Goal: Transaction & Acquisition: Purchase product/service

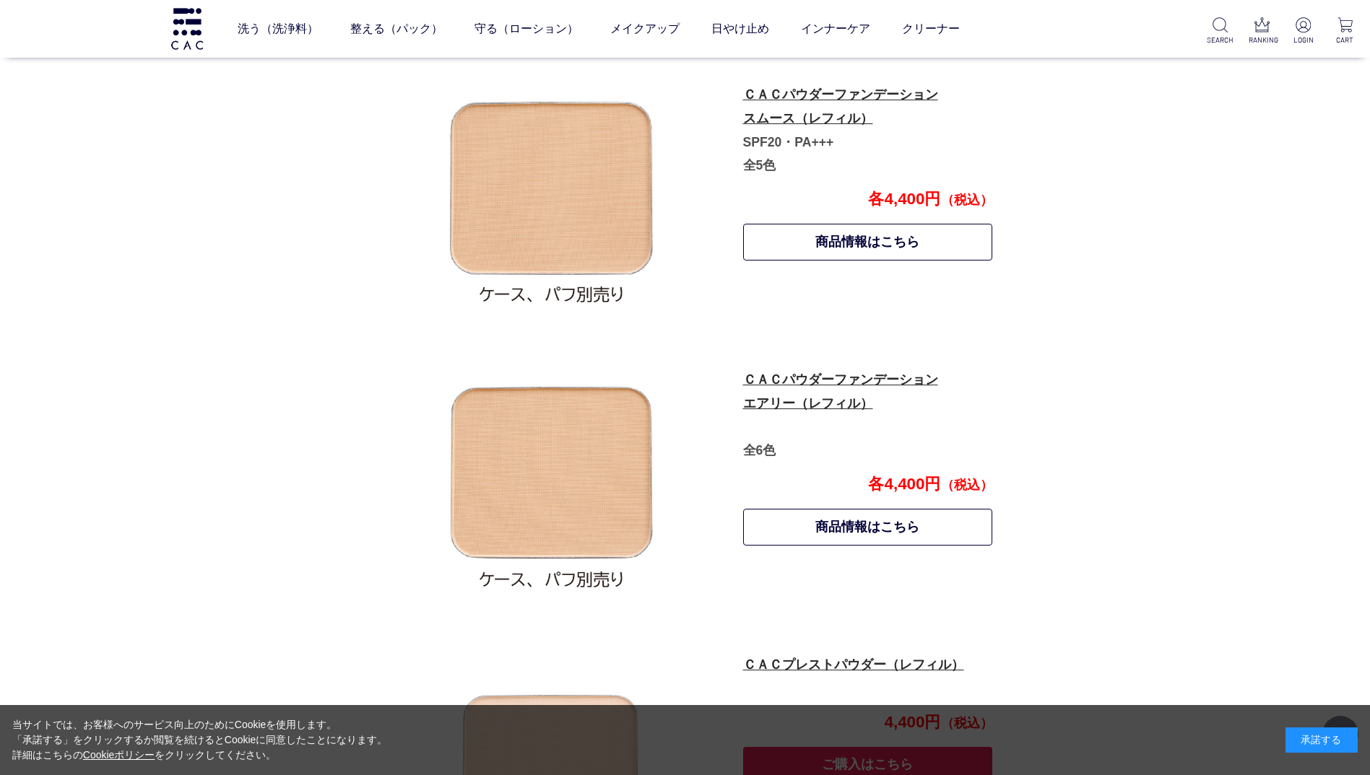
scroll to position [723, 0]
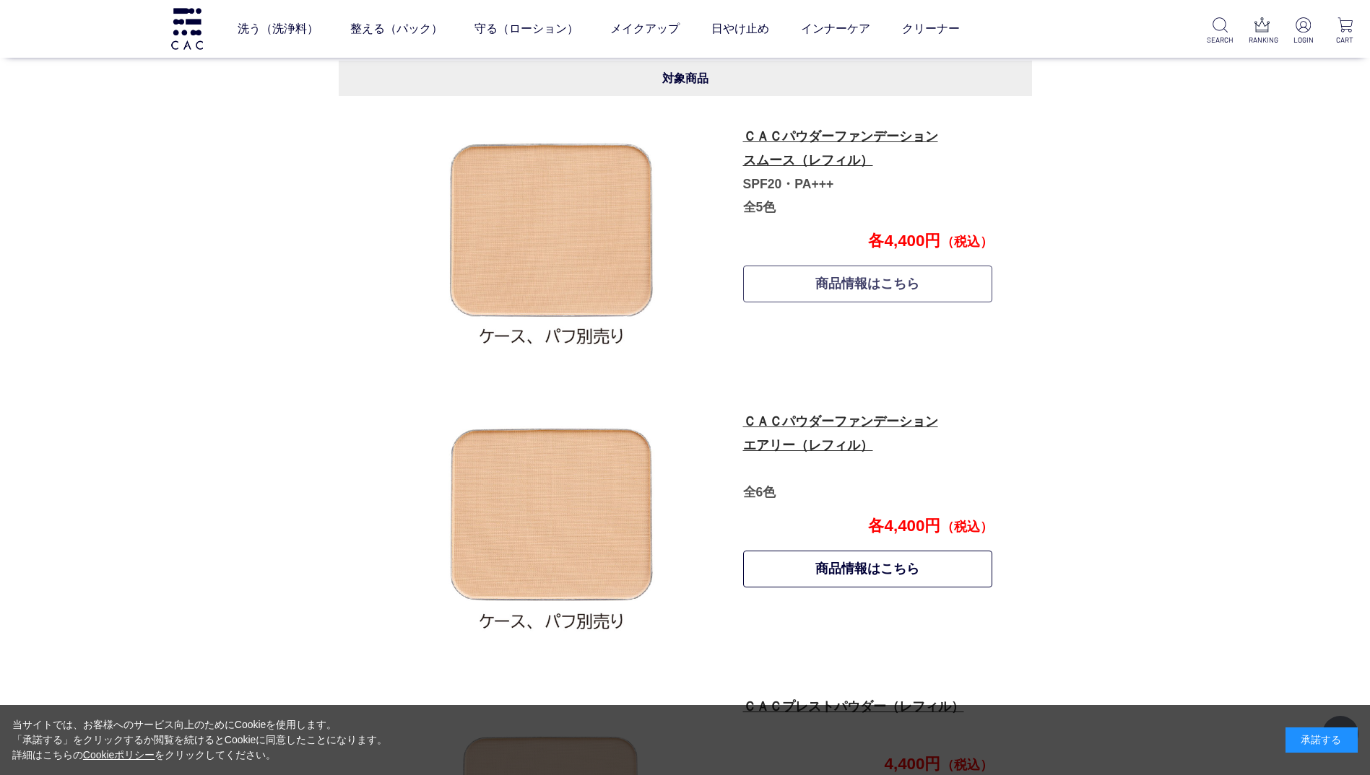
click at [830, 284] on link "商品情報はこちら" at bounding box center [868, 284] width 250 height 37
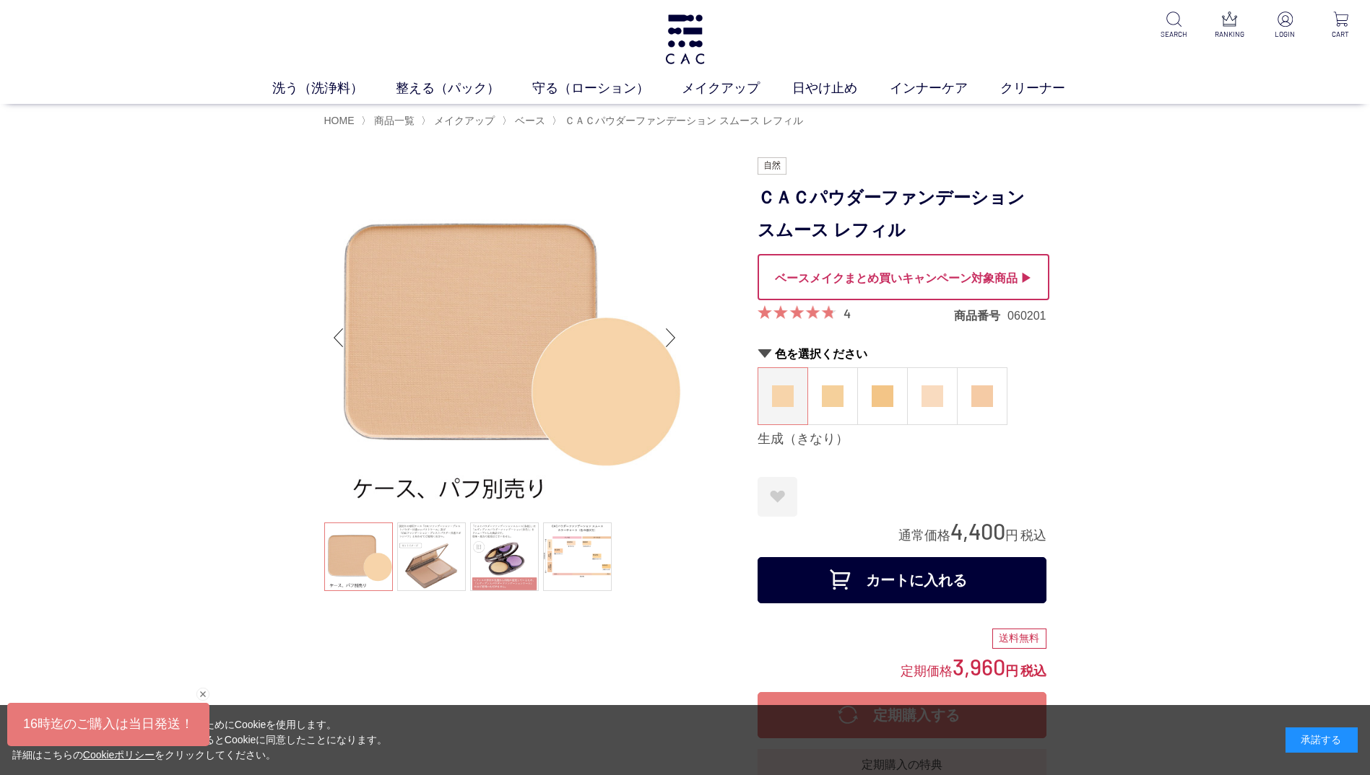
click at [879, 579] on button "カートに入れる" at bounding box center [901, 580] width 289 height 46
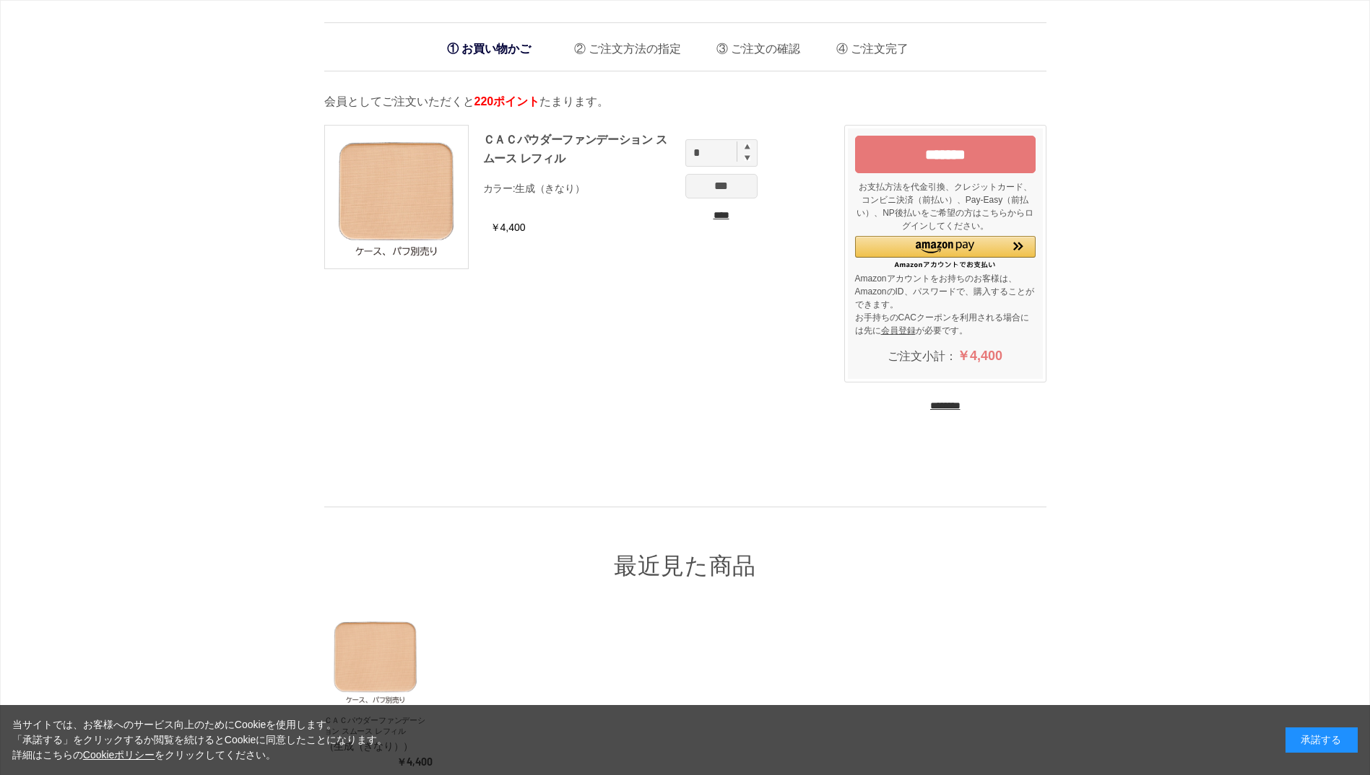
click at [937, 402] on input "********" at bounding box center [945, 406] width 30 height 14
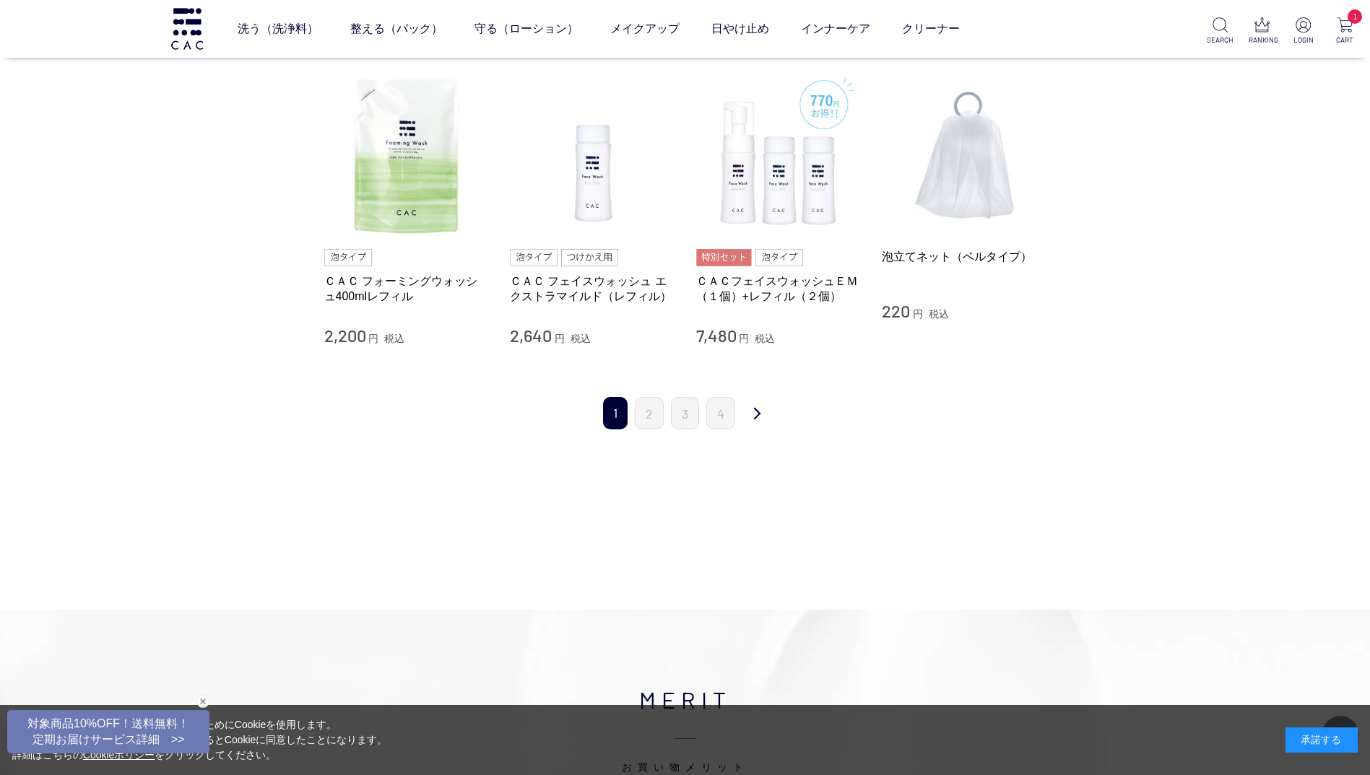
scroll to position [1444, 0]
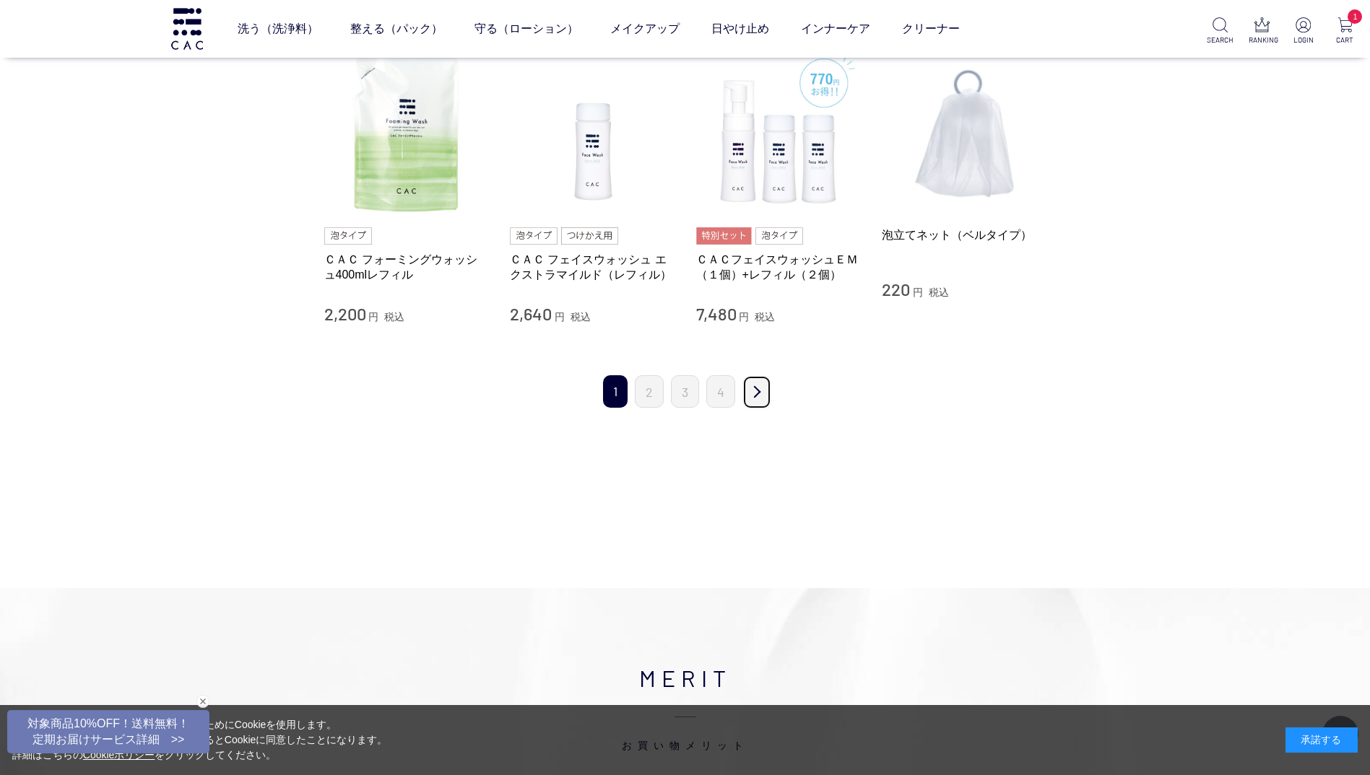
click at [758, 388] on link "次" at bounding box center [756, 392] width 29 height 34
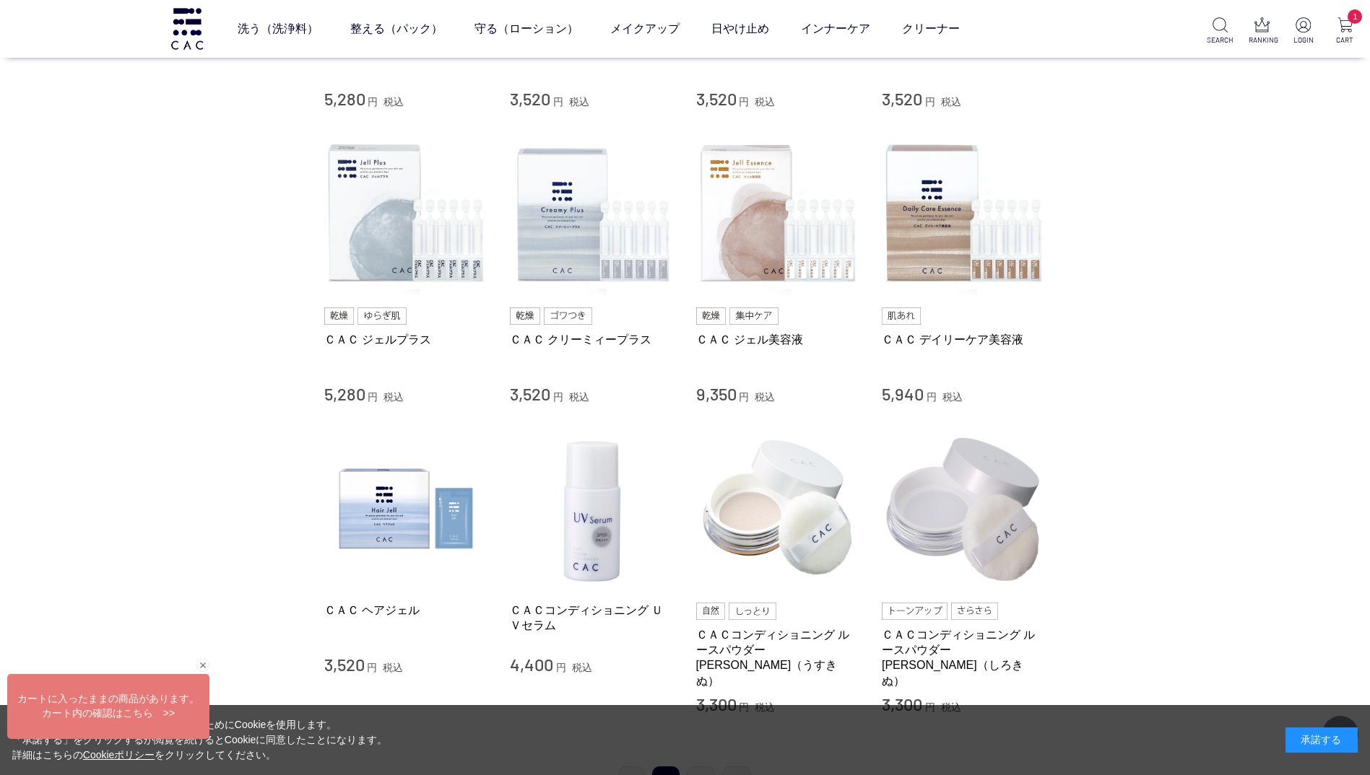
scroll to position [1083, 0]
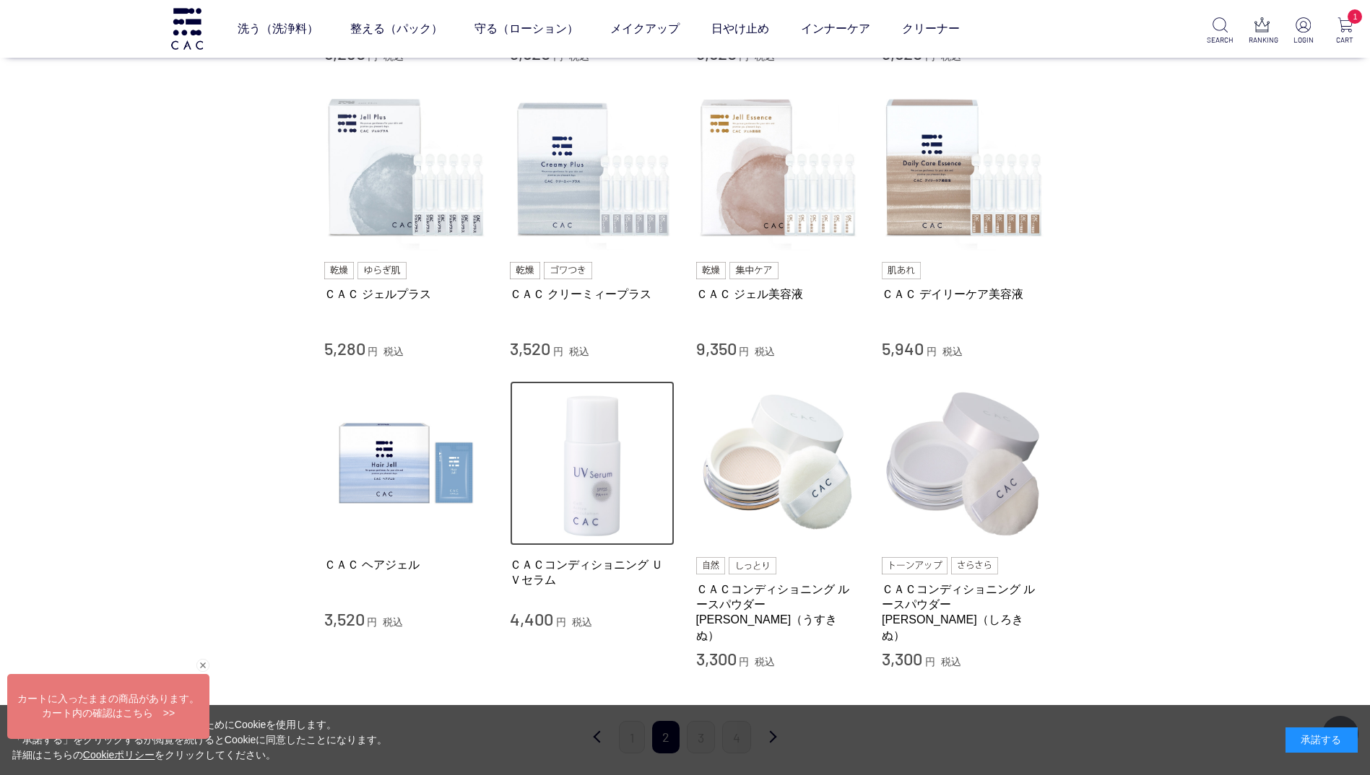
click at [592, 476] on img at bounding box center [592, 463] width 165 height 165
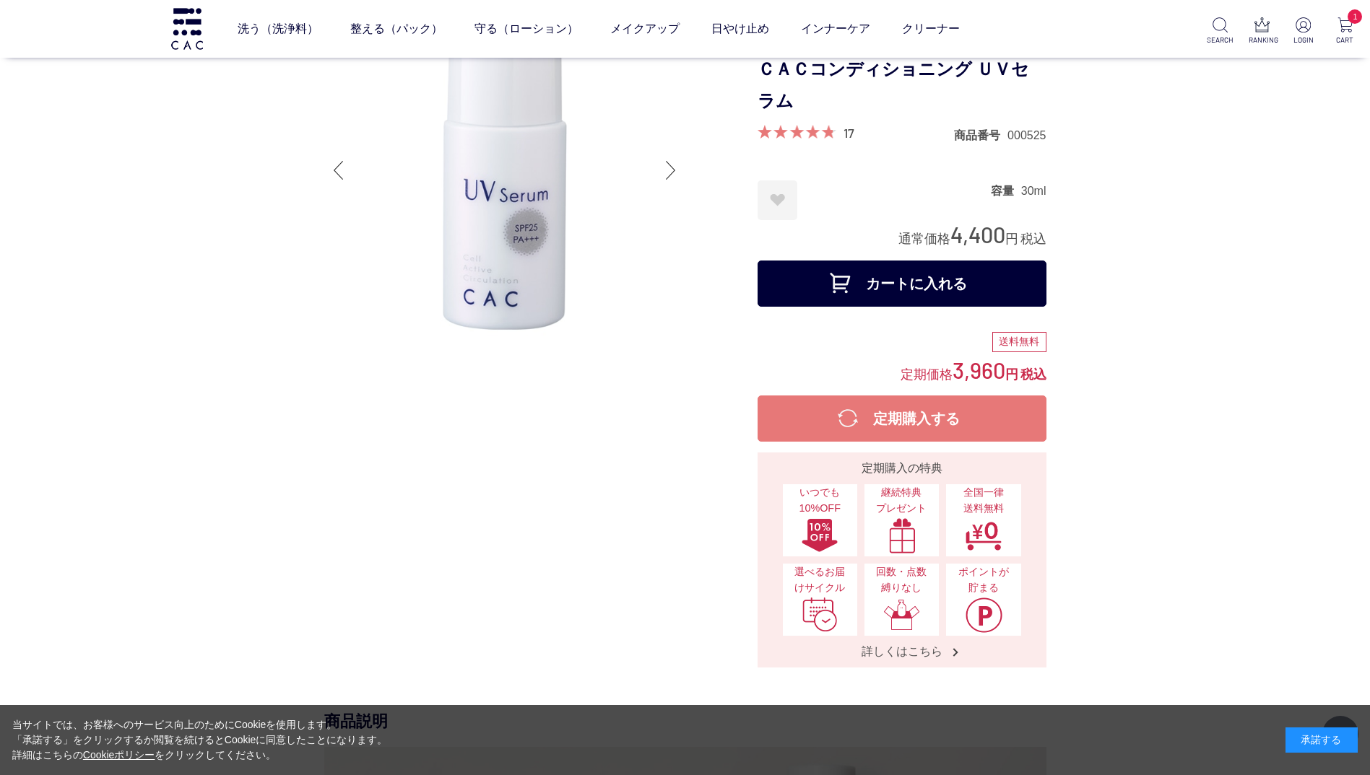
scroll to position [144, 0]
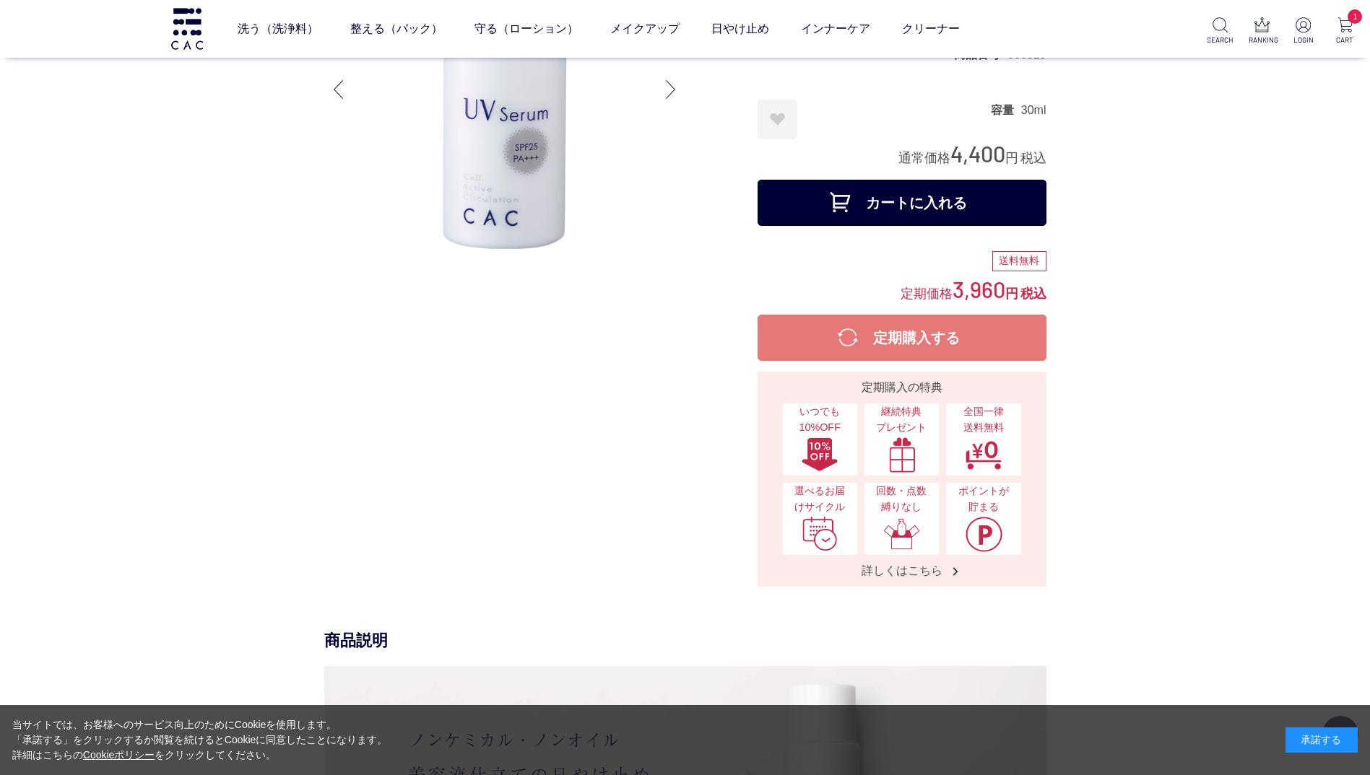
click at [892, 209] on button "カートに入れる" at bounding box center [901, 203] width 289 height 46
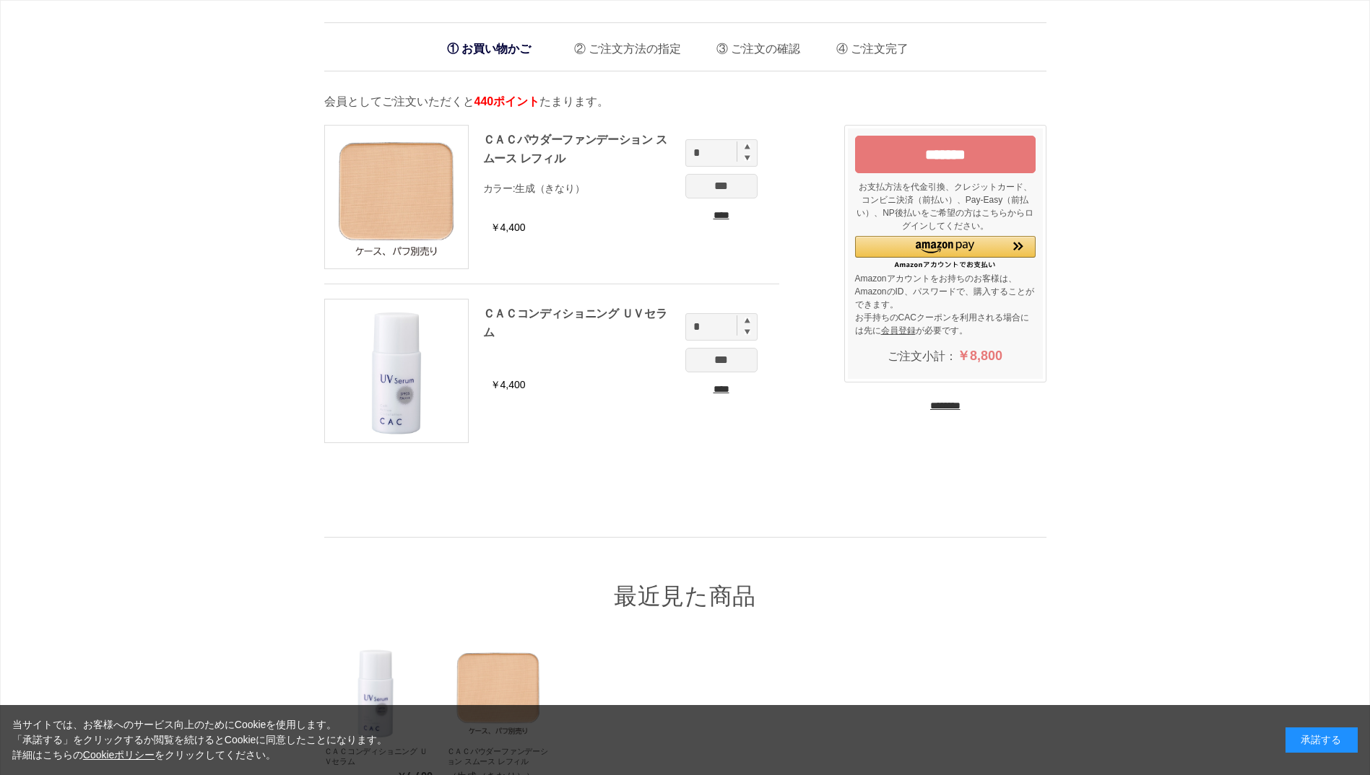
click at [941, 404] on input "********" at bounding box center [945, 406] width 30 height 14
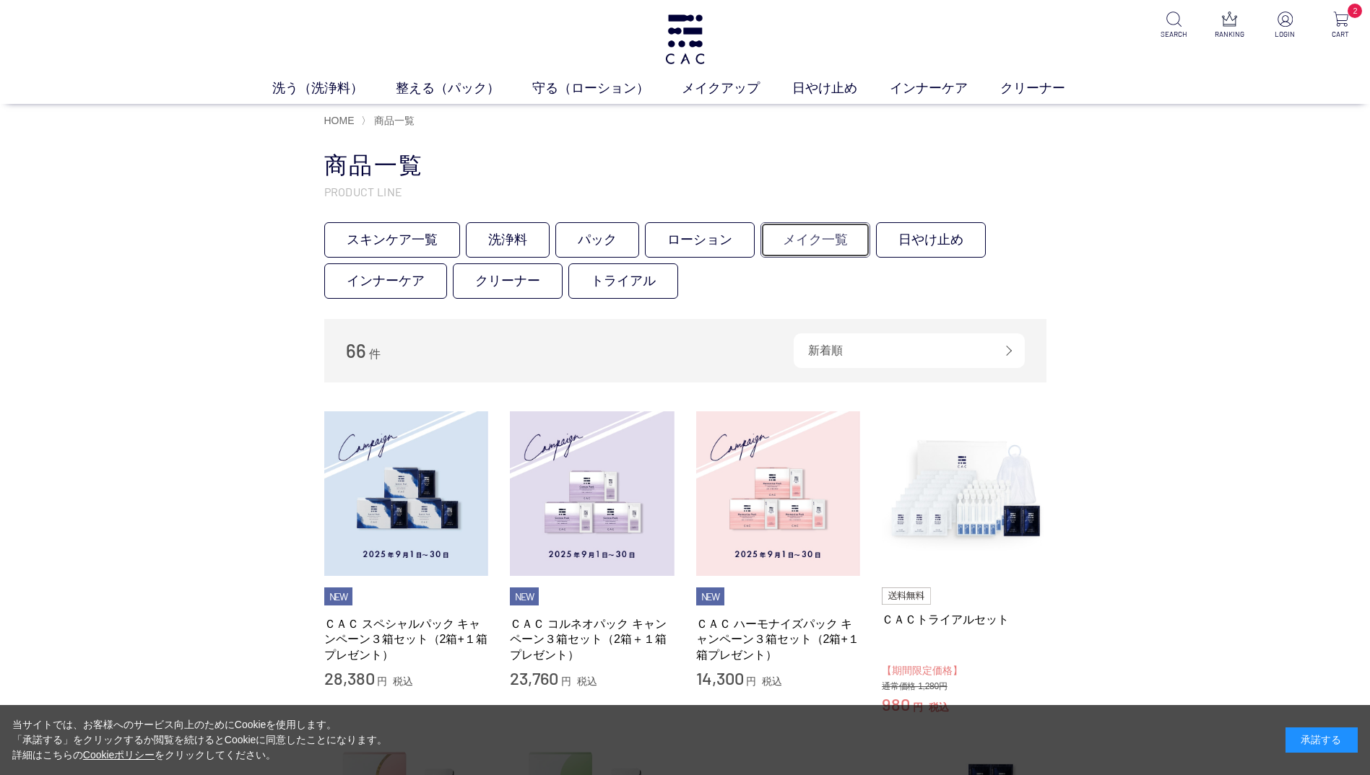
click at [823, 241] on link "メイク一覧" at bounding box center [815, 239] width 110 height 35
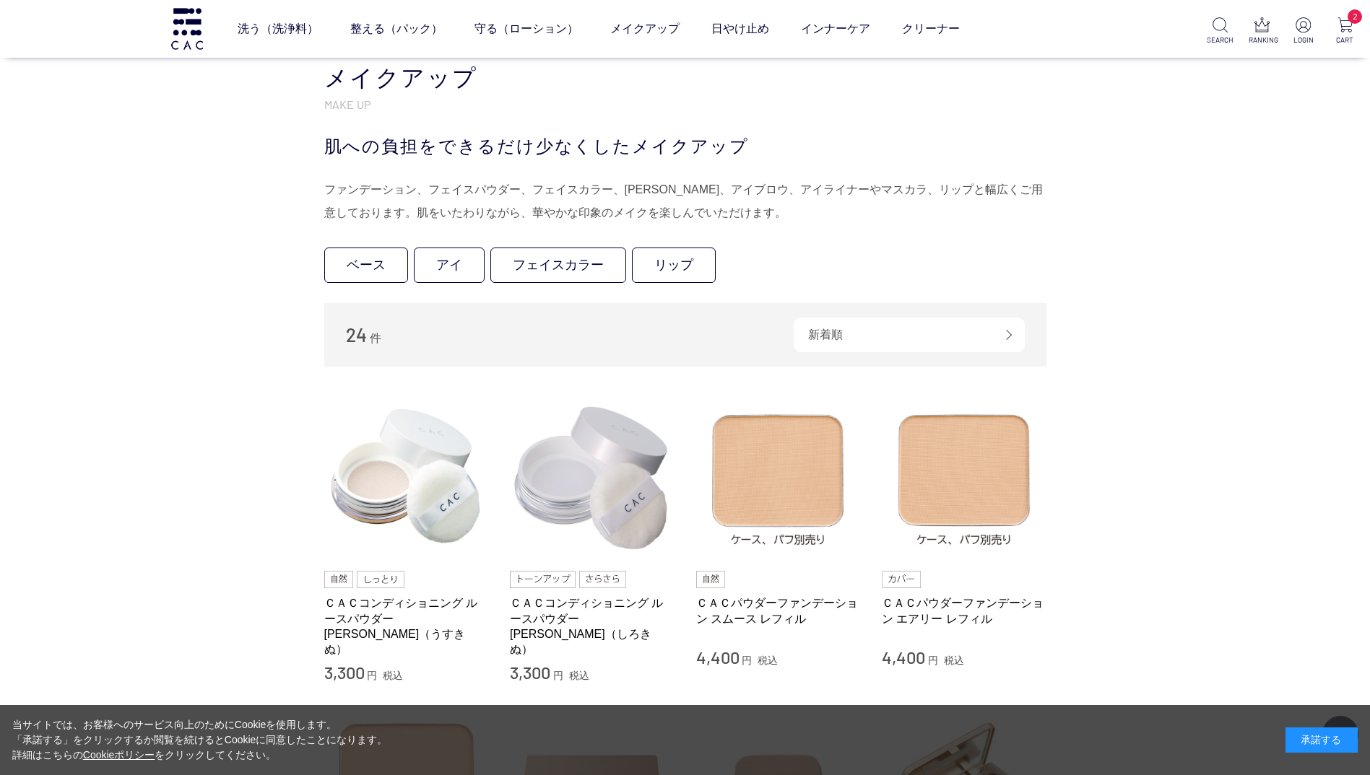
scroll to position [144, 0]
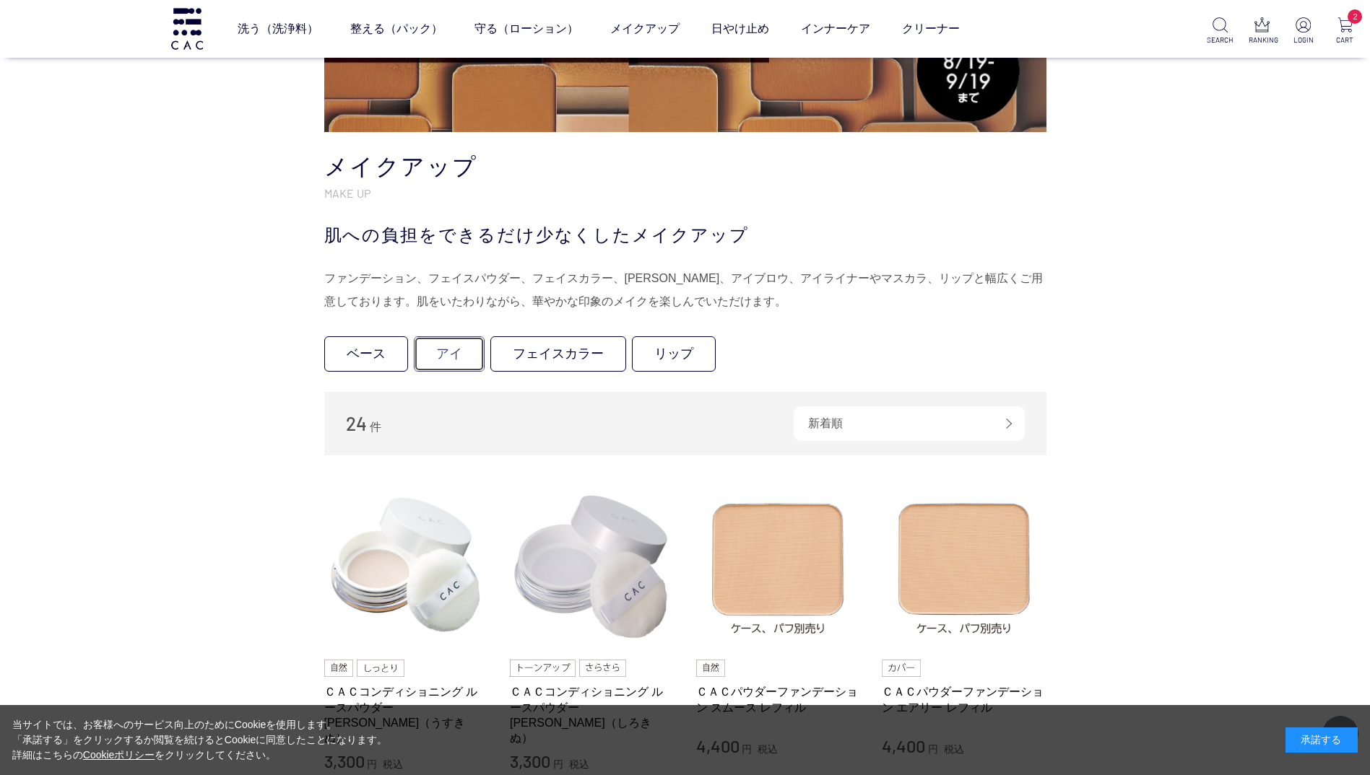
click at [450, 357] on link "アイ" at bounding box center [449, 353] width 71 height 35
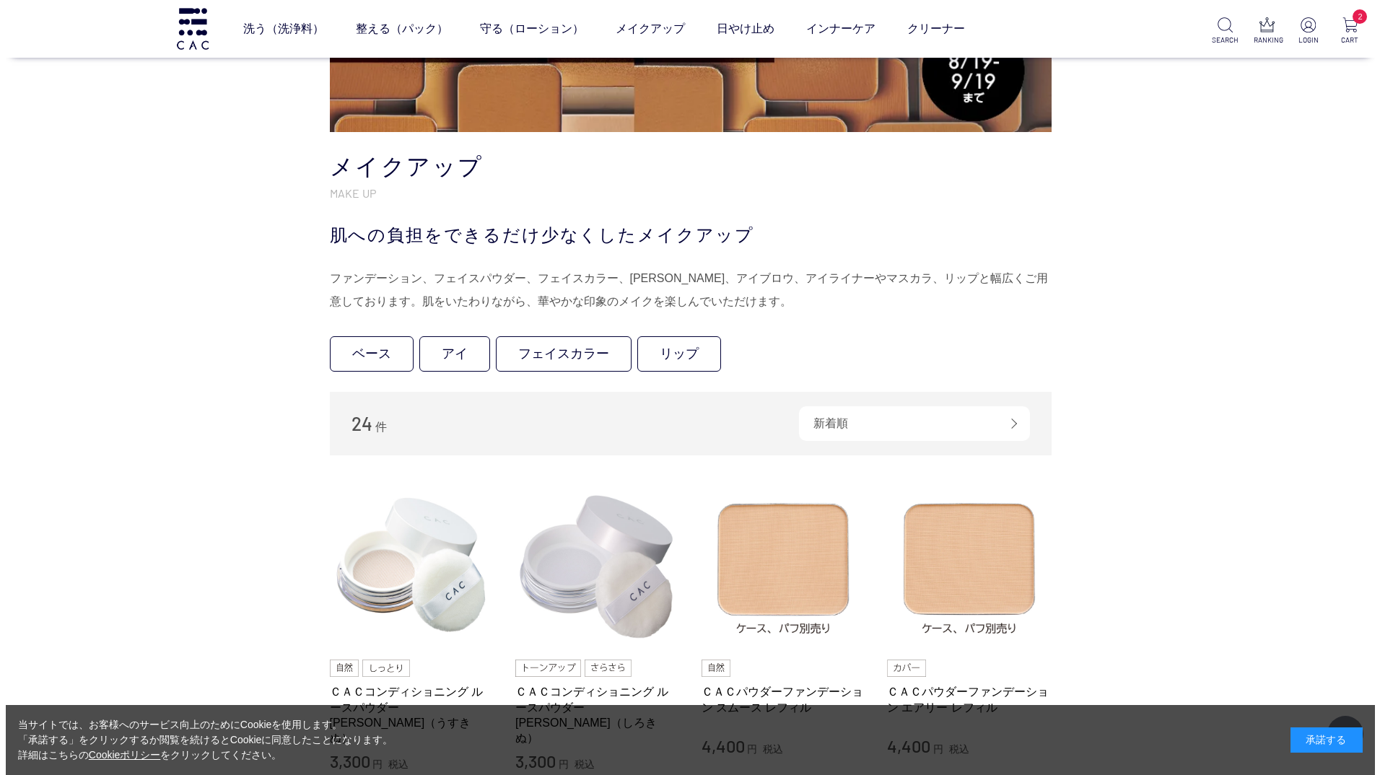
scroll to position [0, 0]
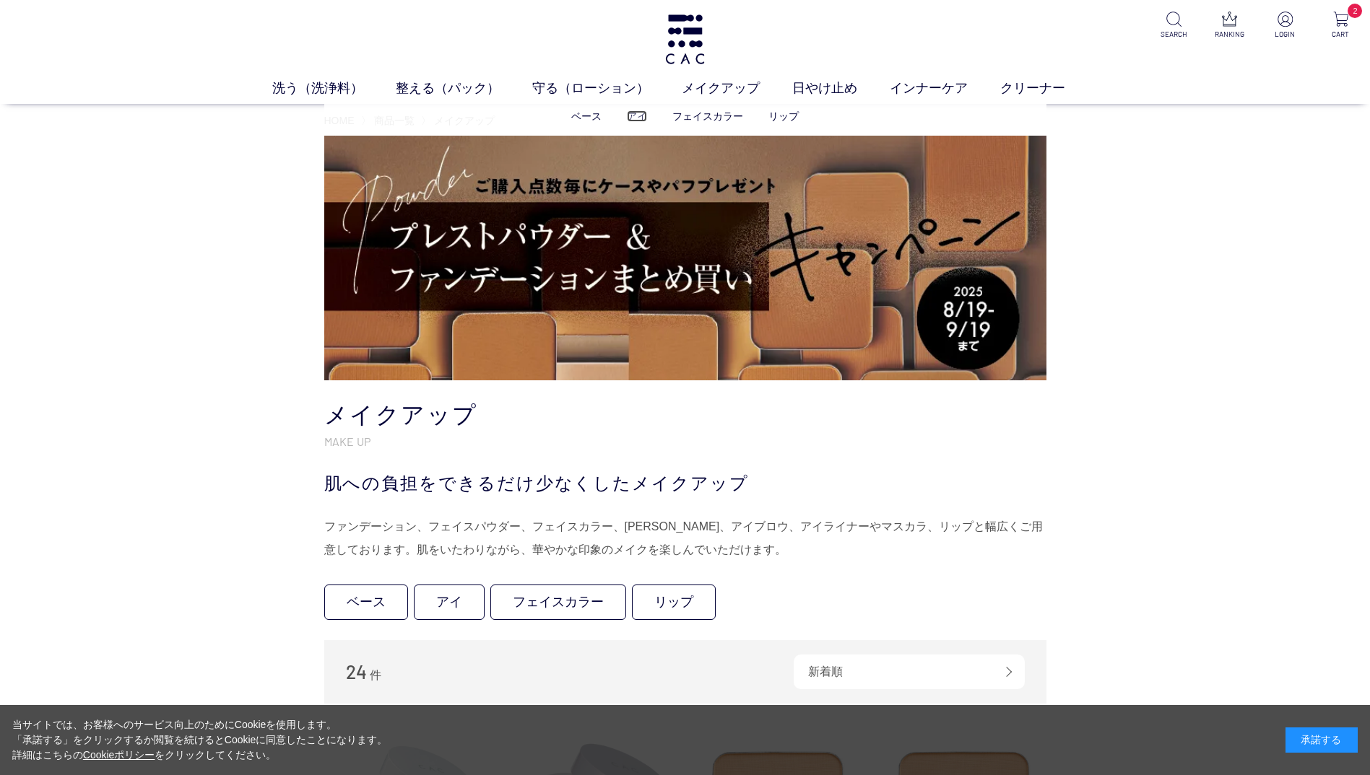
click at [631, 116] on link "アイ" at bounding box center [637, 116] width 20 height 12
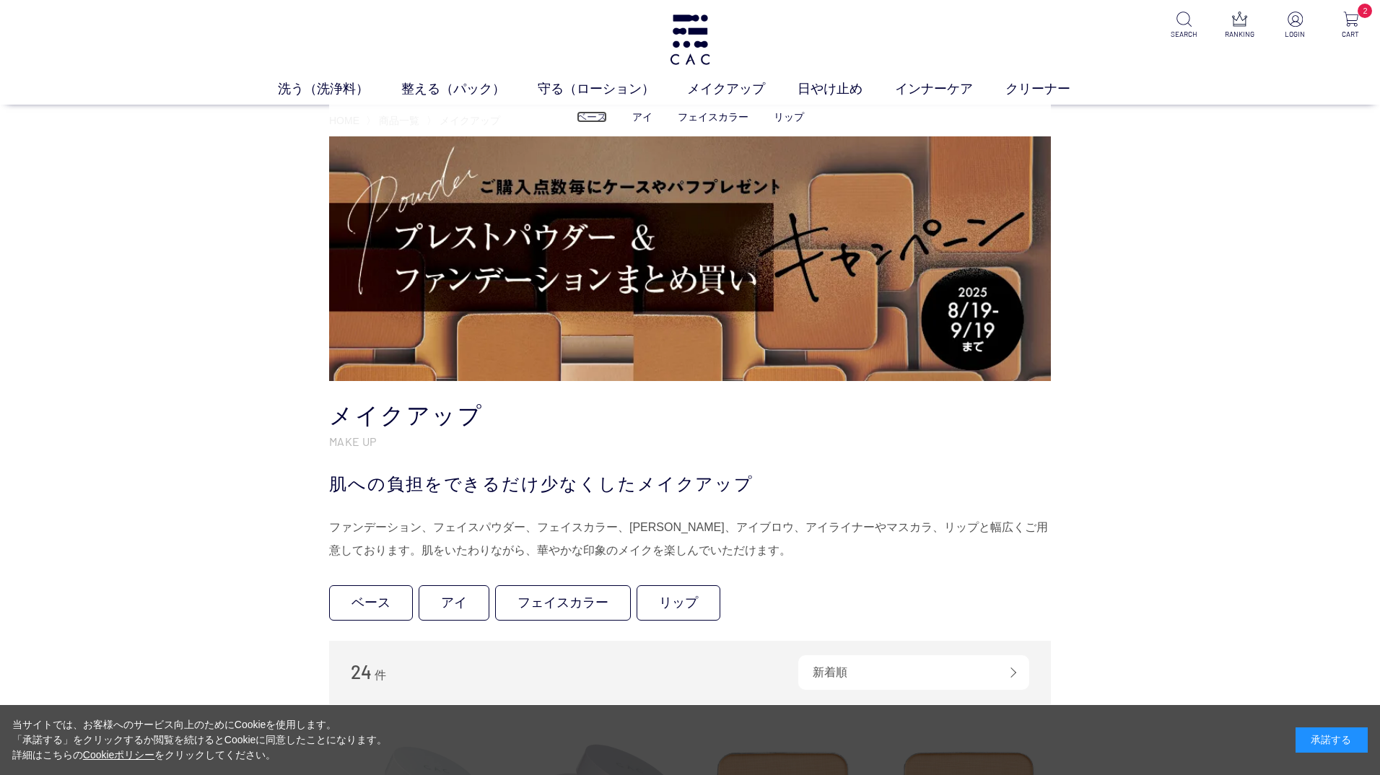
click at [584, 118] on link "ベース" at bounding box center [592, 117] width 30 height 12
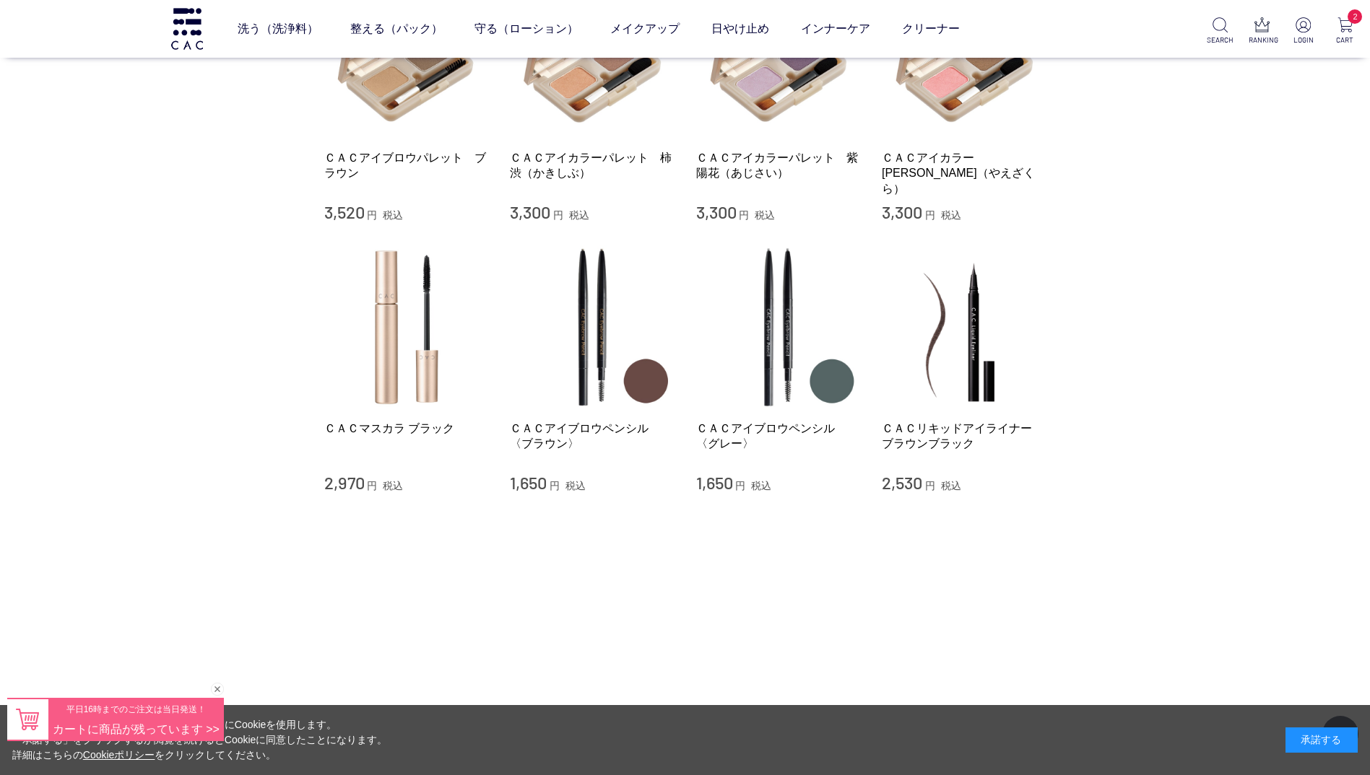
scroll to position [289, 0]
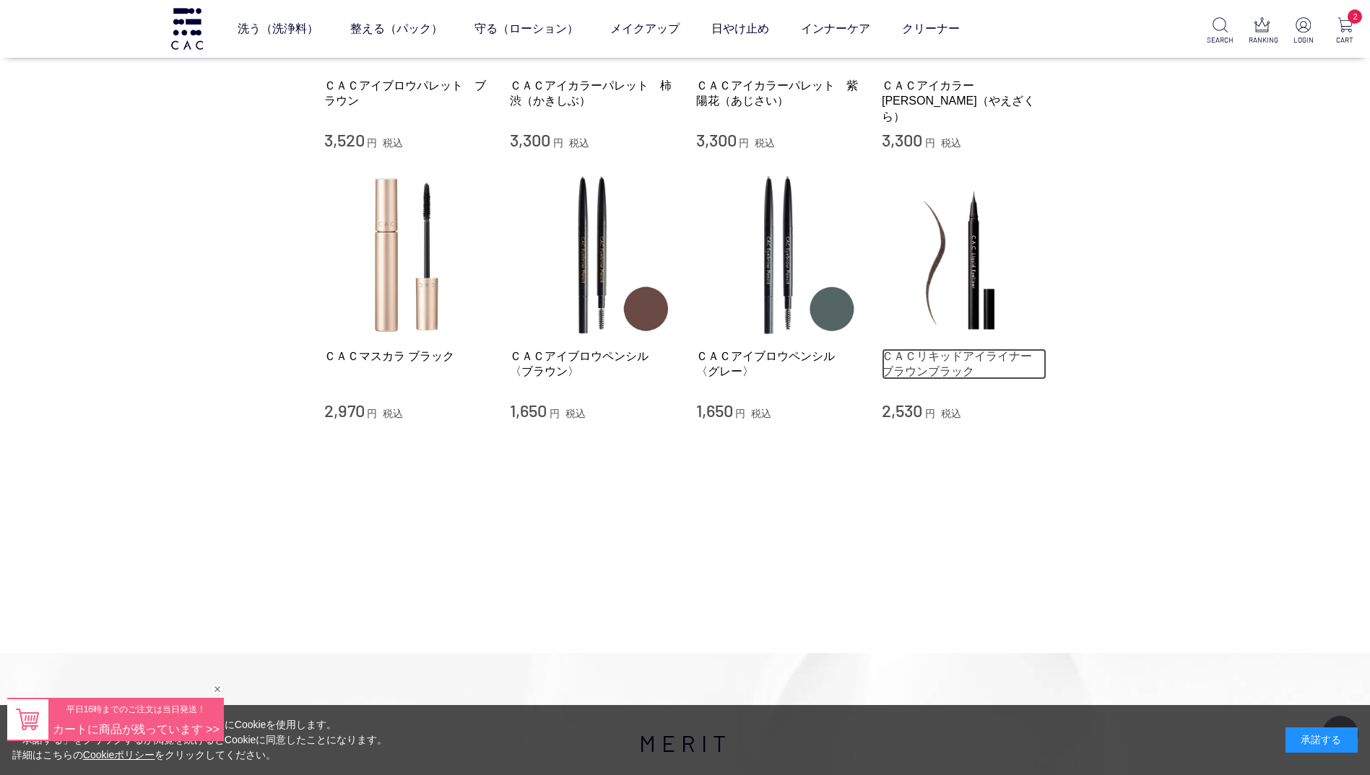
click at [919, 366] on link "ＣＡＣリキッドアイライナー　ブラウンブラック" at bounding box center [964, 364] width 165 height 31
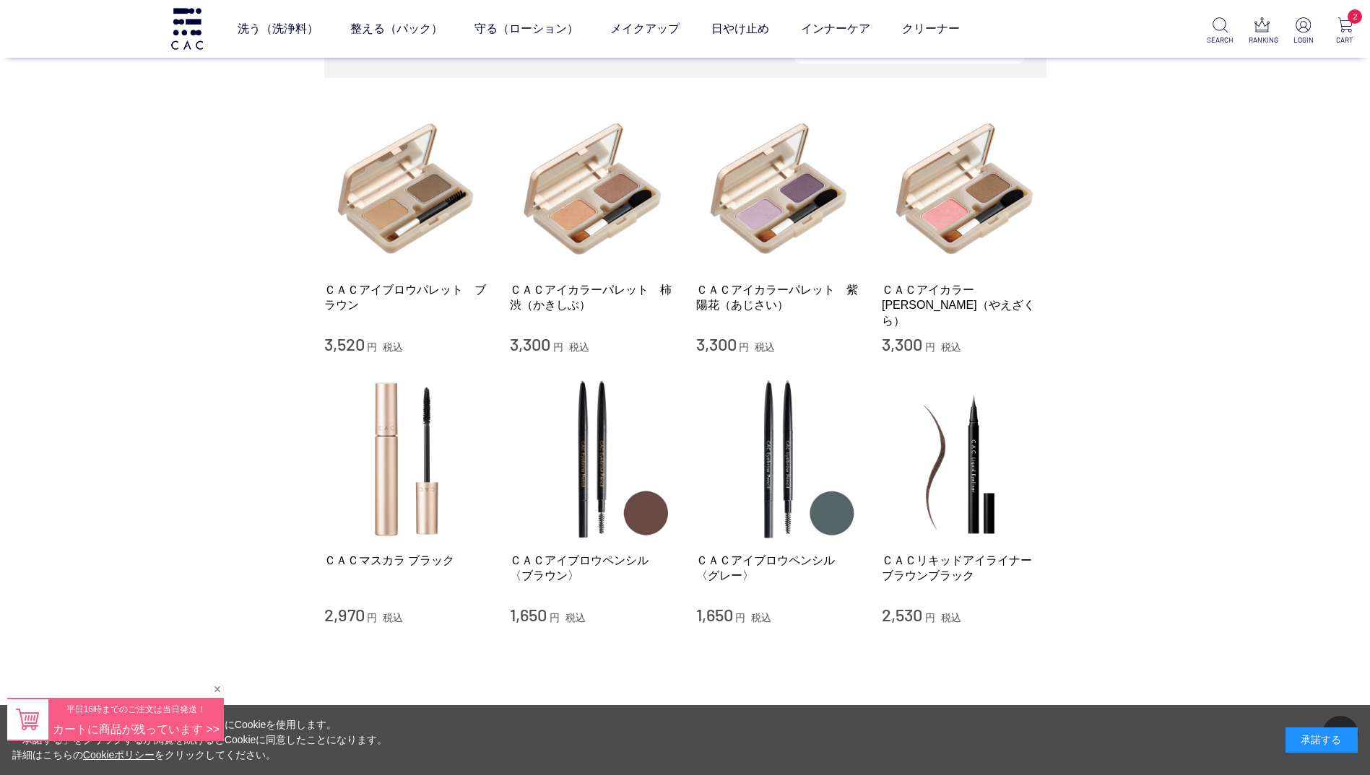
scroll to position [0, 0]
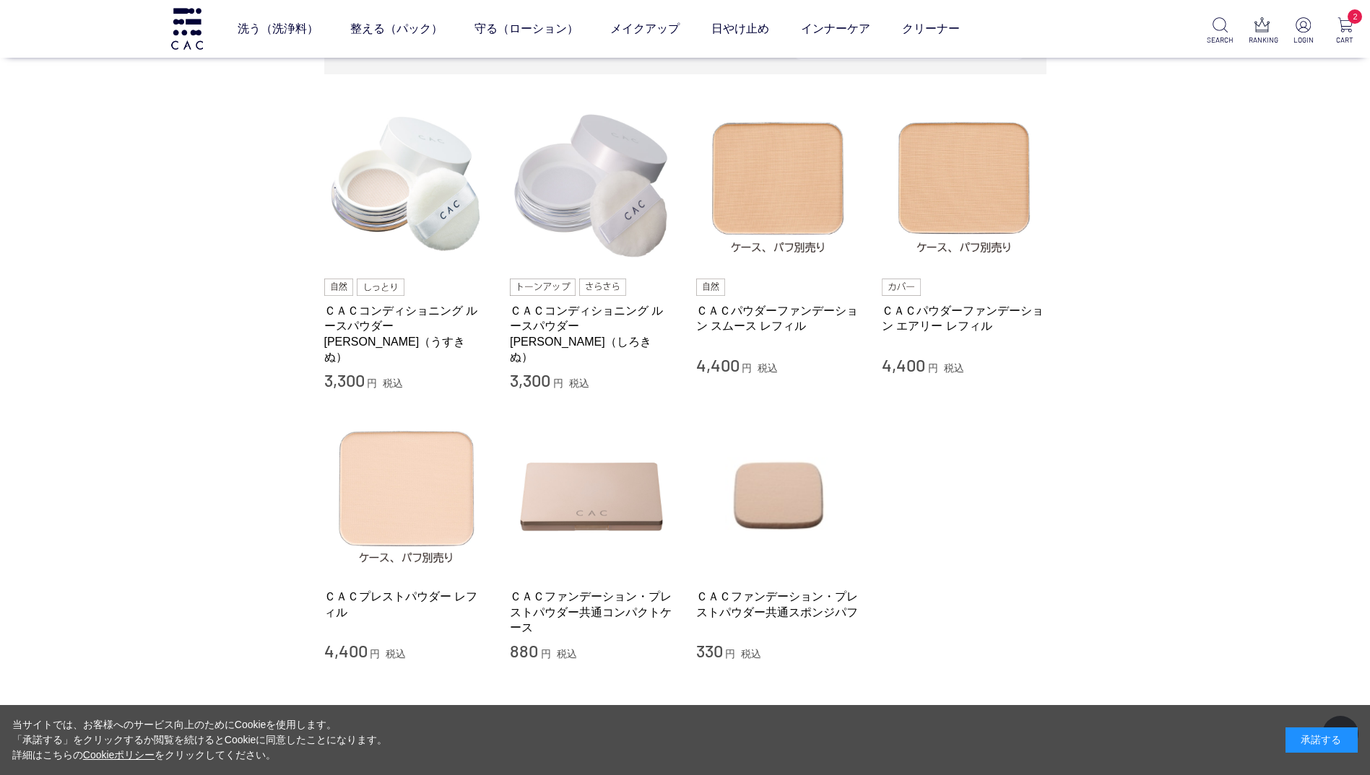
scroll to position [357, 0]
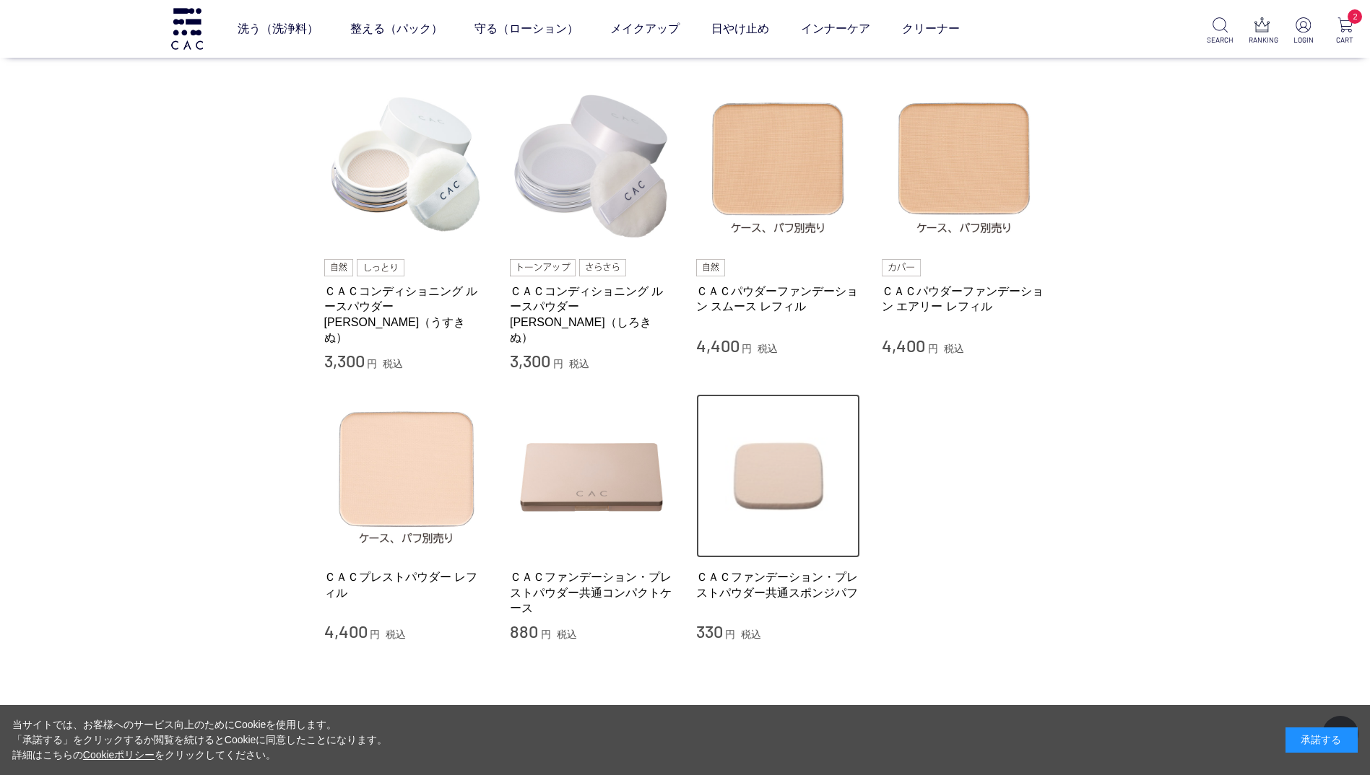
click at [786, 464] on img at bounding box center [778, 476] width 165 height 165
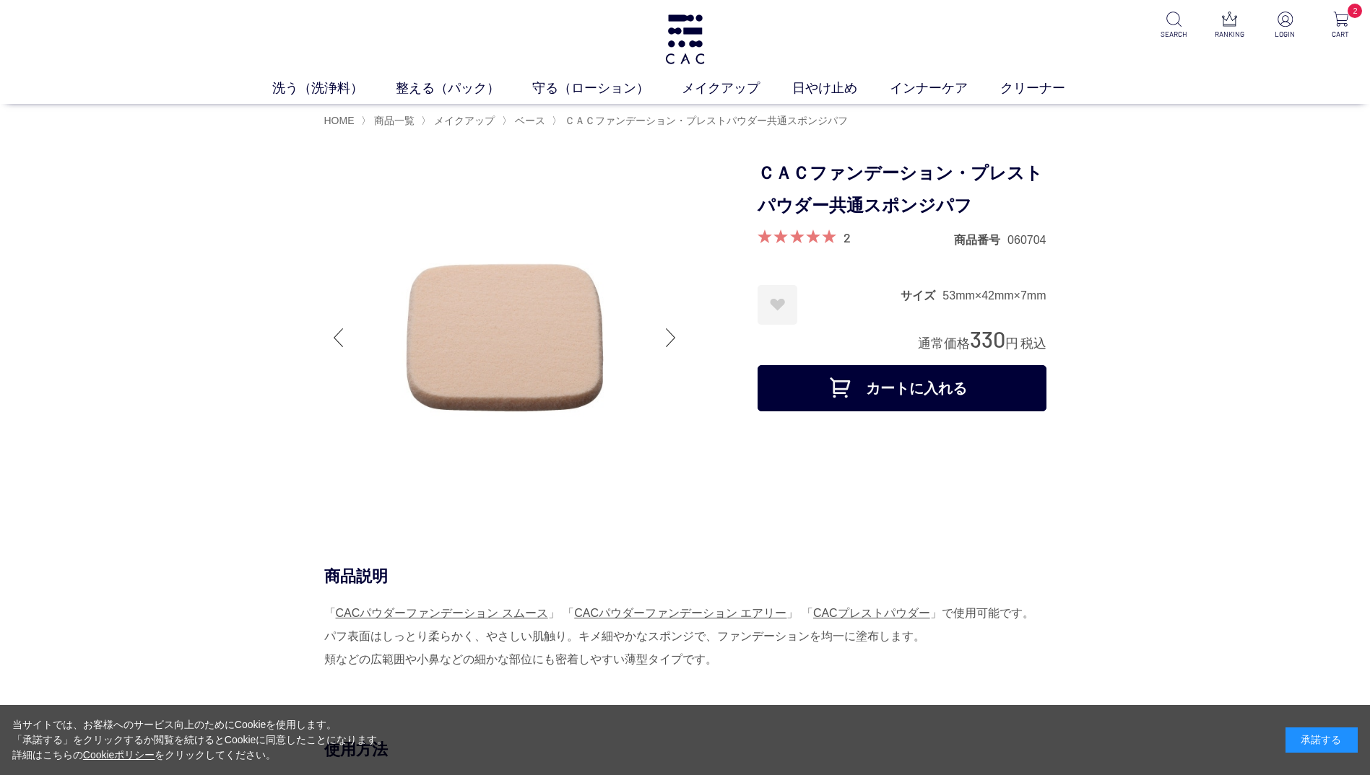
click at [863, 392] on button "カートに入れる" at bounding box center [901, 388] width 289 height 46
click at [738, 92] on link "メイクアップ" at bounding box center [737, 88] width 110 height 19
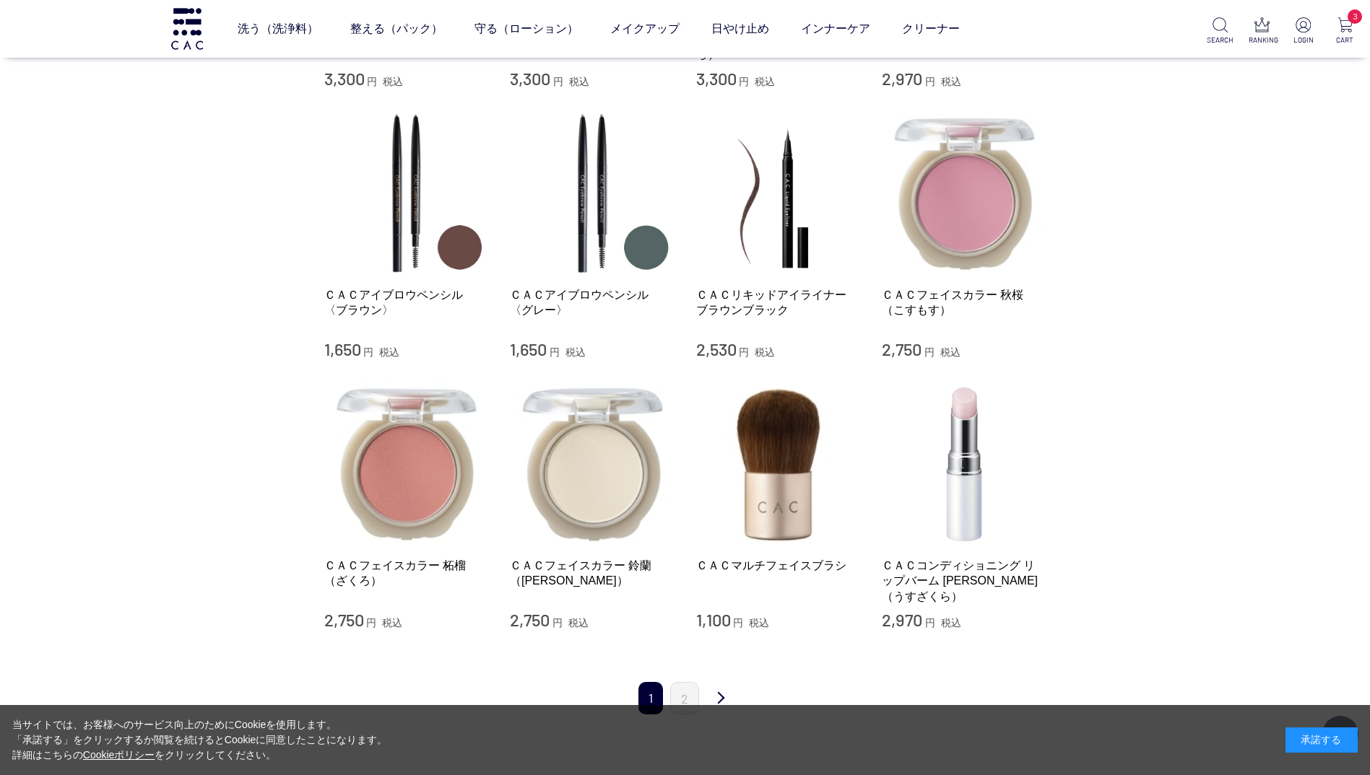
scroll to position [1372, 0]
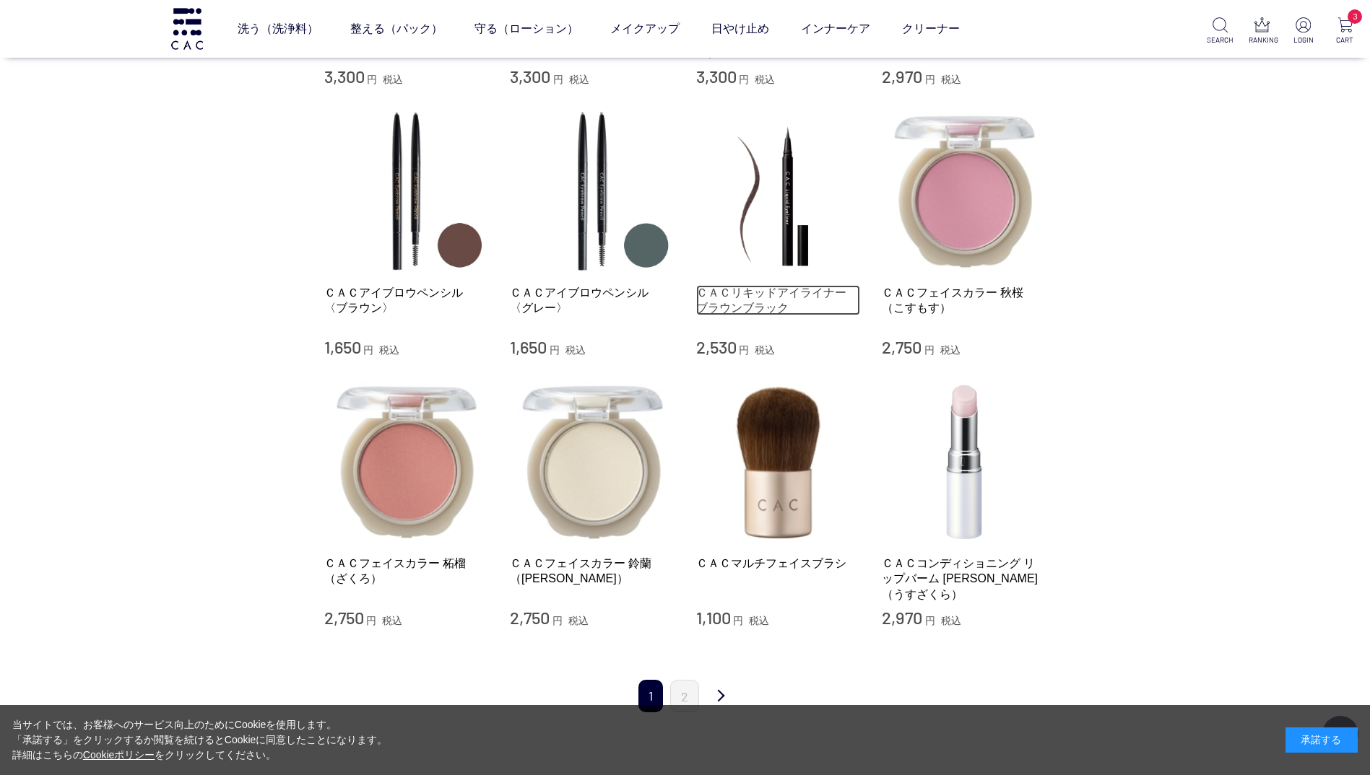
click at [735, 287] on link "ＣＡＣリキッドアイライナー　ブラウンブラック" at bounding box center [778, 300] width 165 height 31
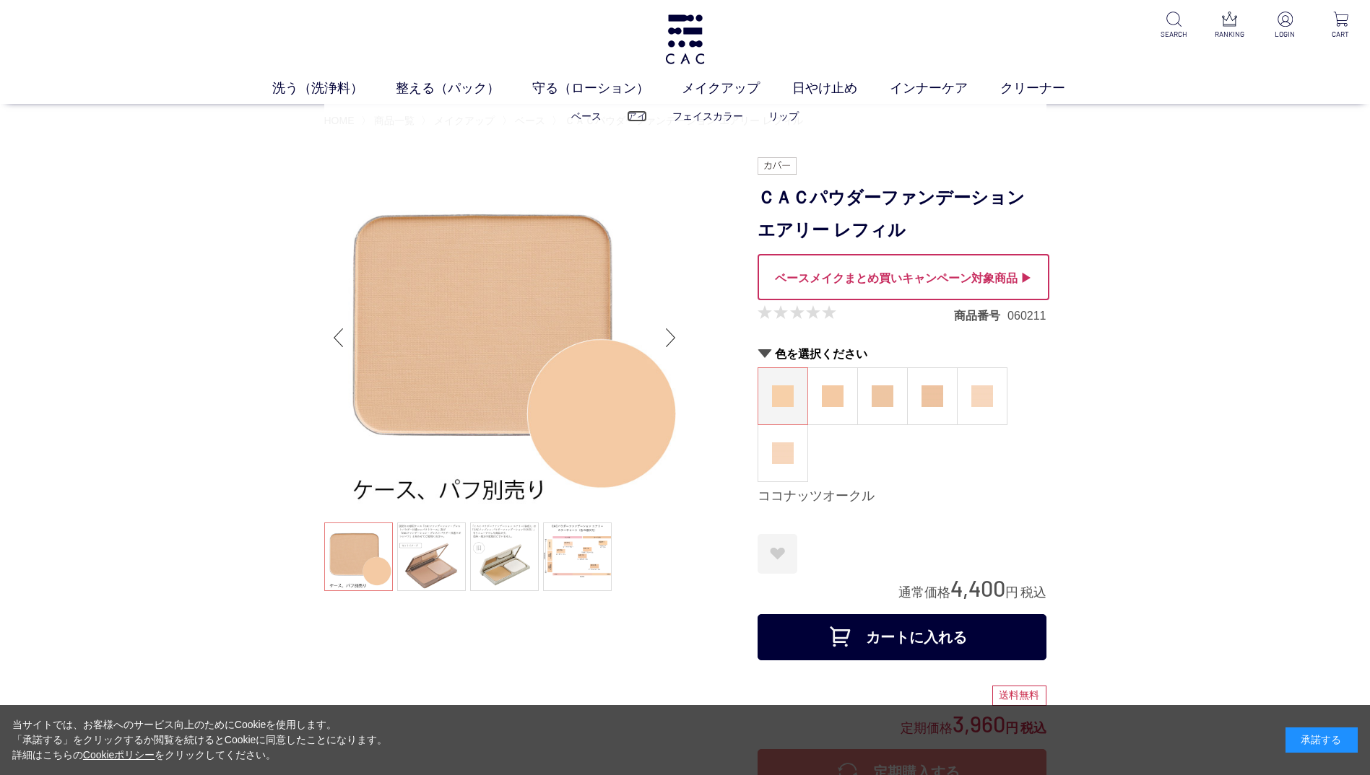
click at [633, 114] on link "アイ" at bounding box center [637, 116] width 20 height 12
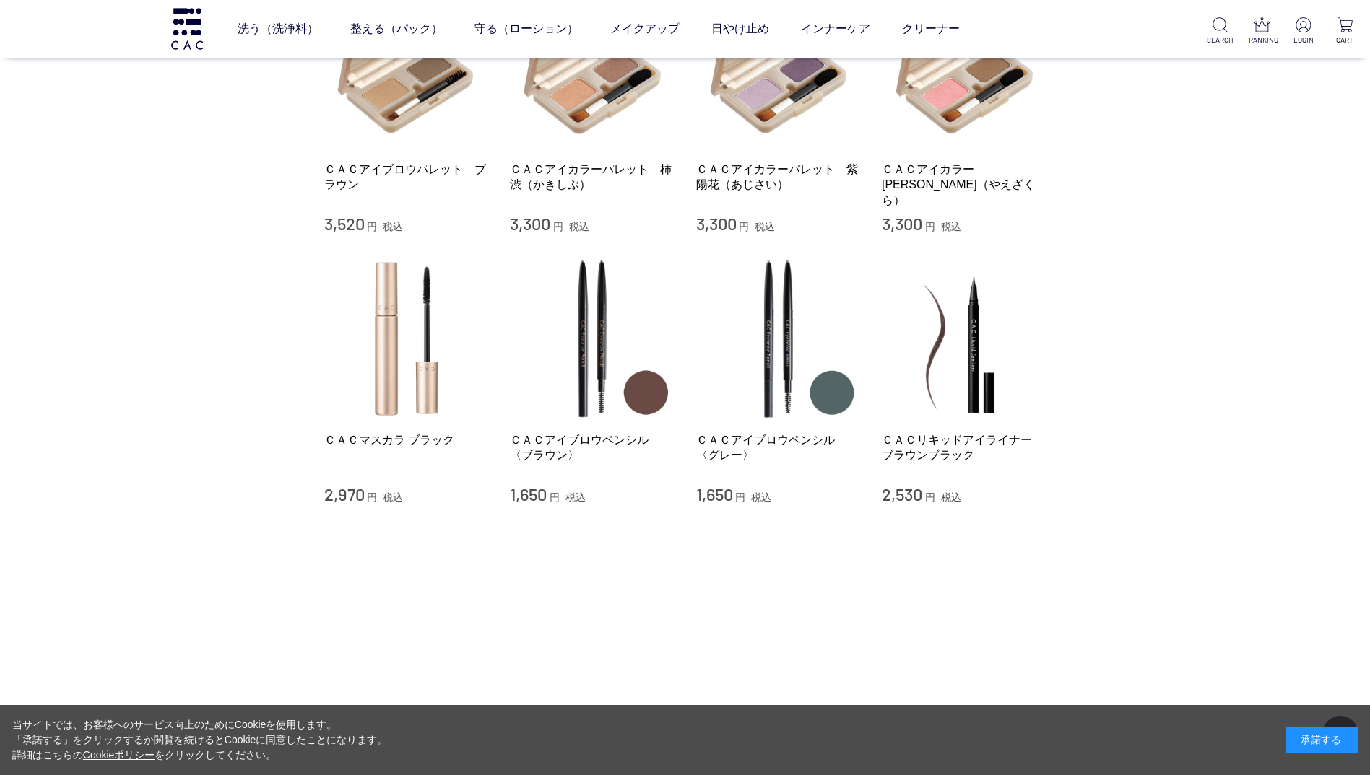
scroll to position [217, 0]
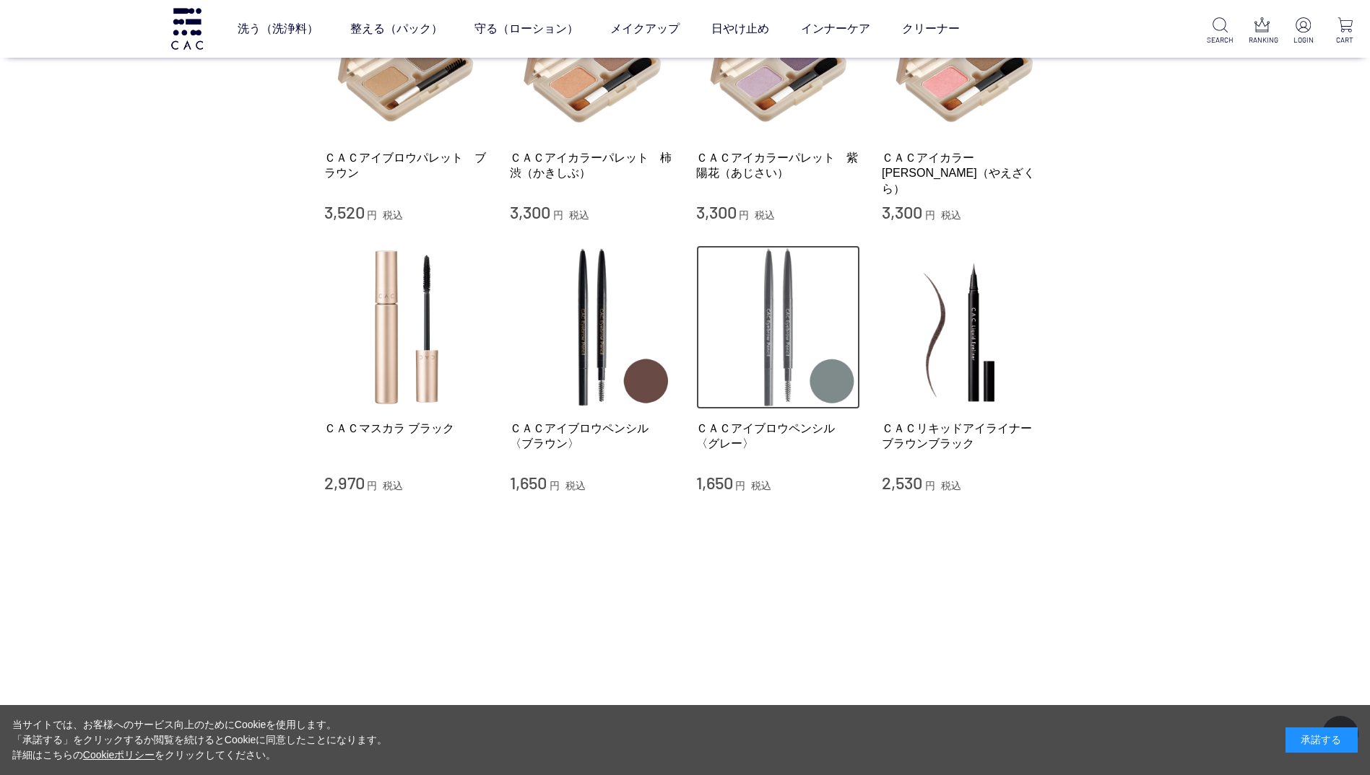
click at [777, 347] on img at bounding box center [778, 327] width 165 height 165
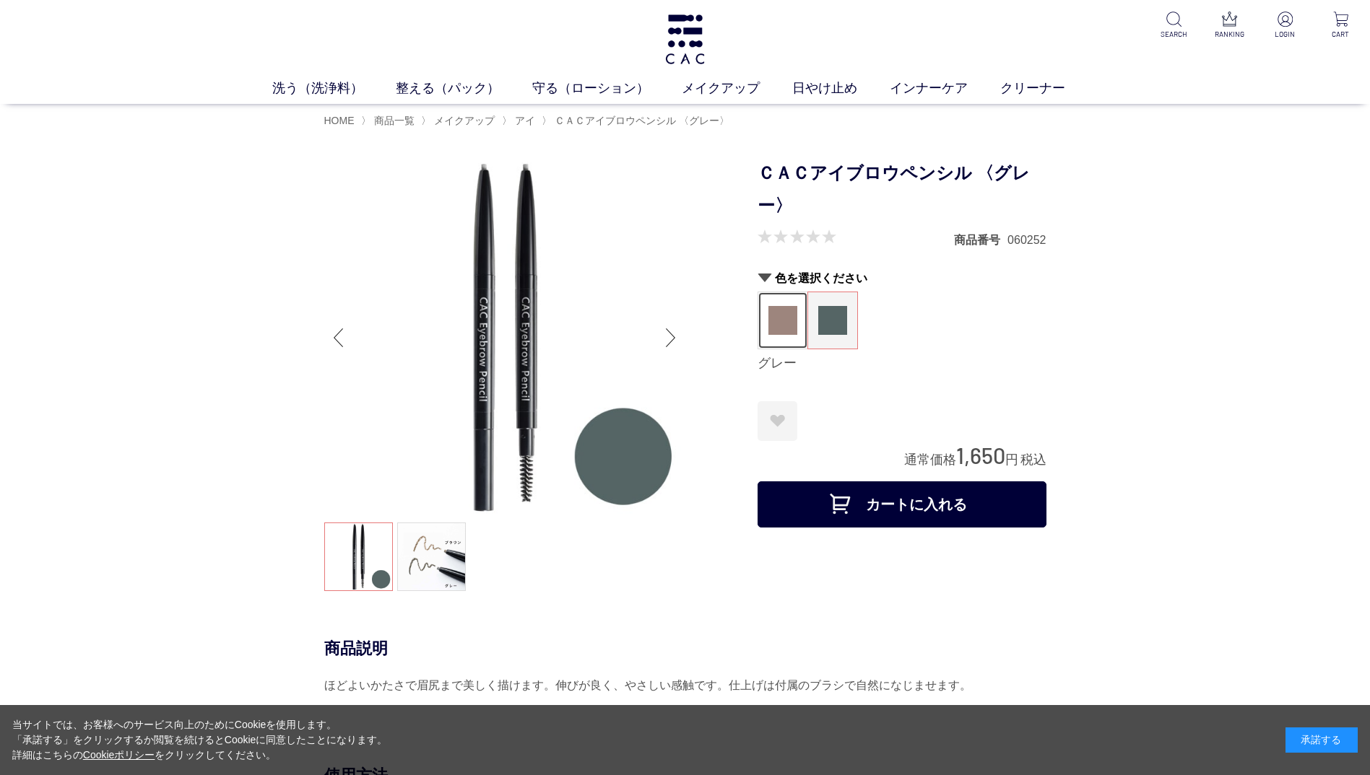
click at [784, 306] on img at bounding box center [782, 320] width 29 height 29
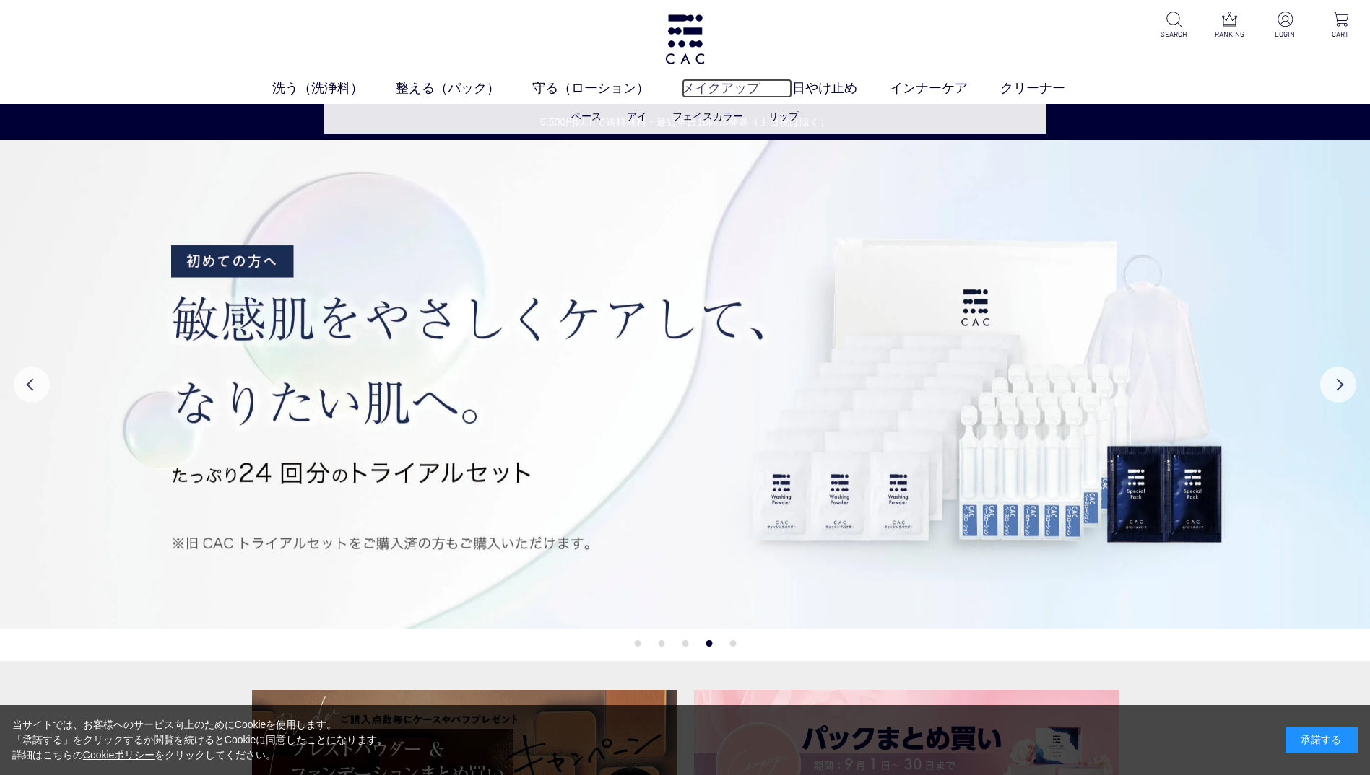
click at [726, 84] on link "メイクアップ" at bounding box center [737, 88] width 110 height 19
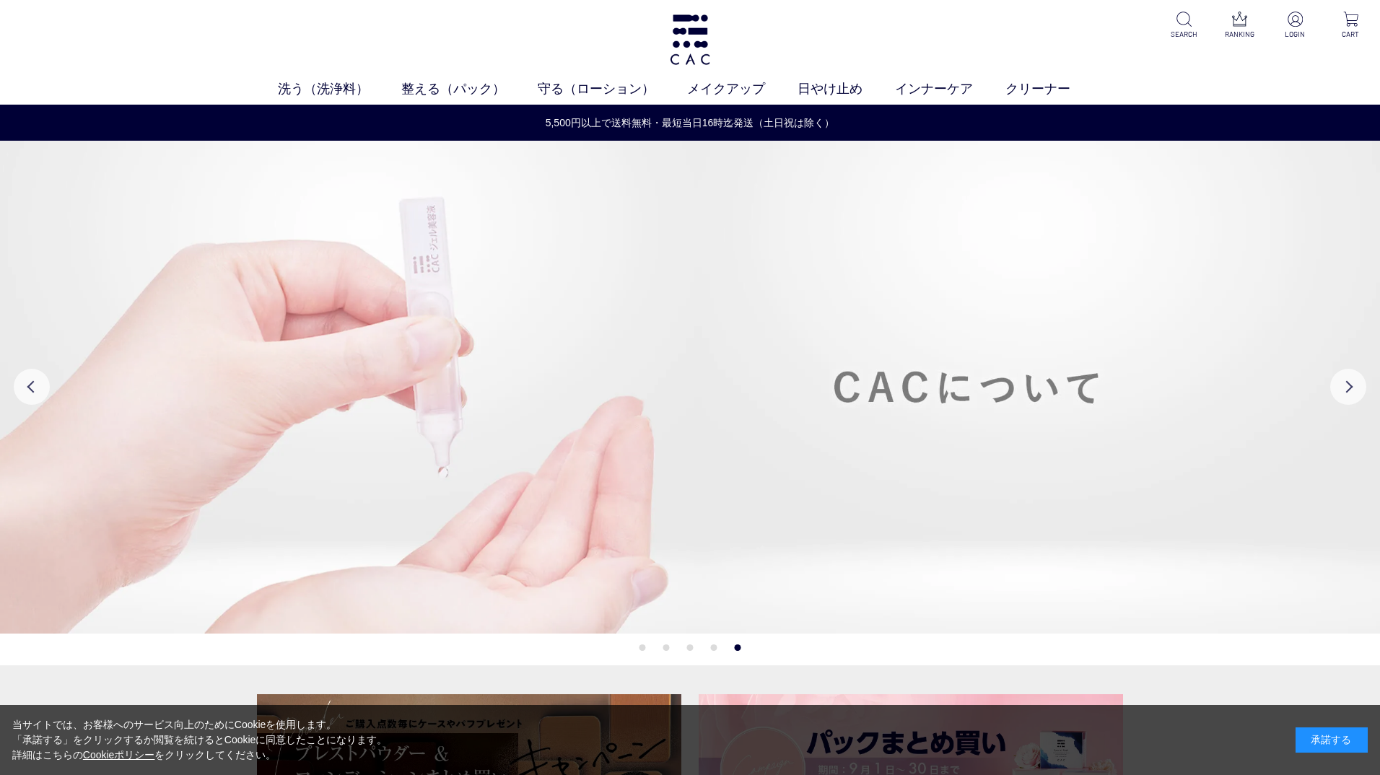
click at [669, 310] on img at bounding box center [690, 387] width 1380 height 493
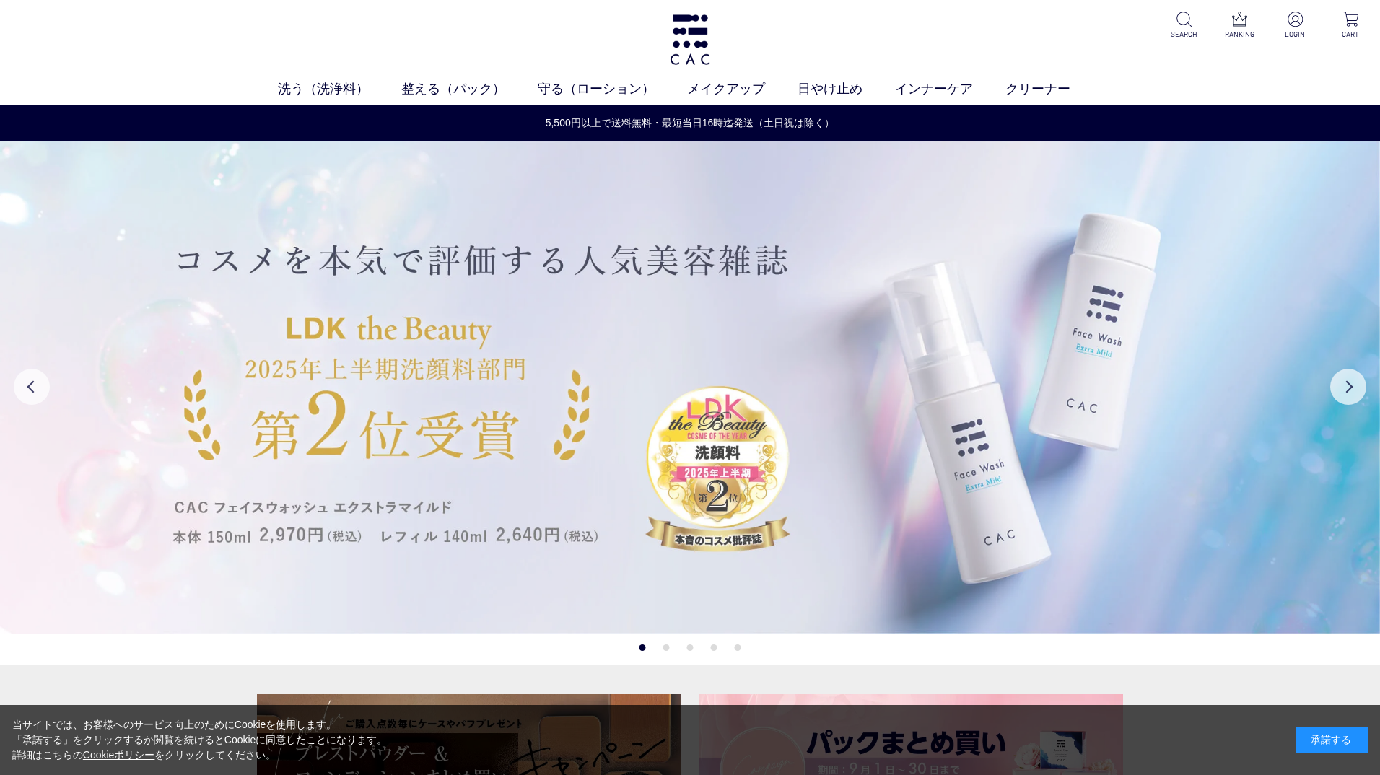
drag, startPoint x: 1339, startPoint y: 613, endPoint x: 1282, endPoint y: 612, distance: 57.1
click at [1339, 614] on img at bounding box center [690, 387] width 1380 height 493
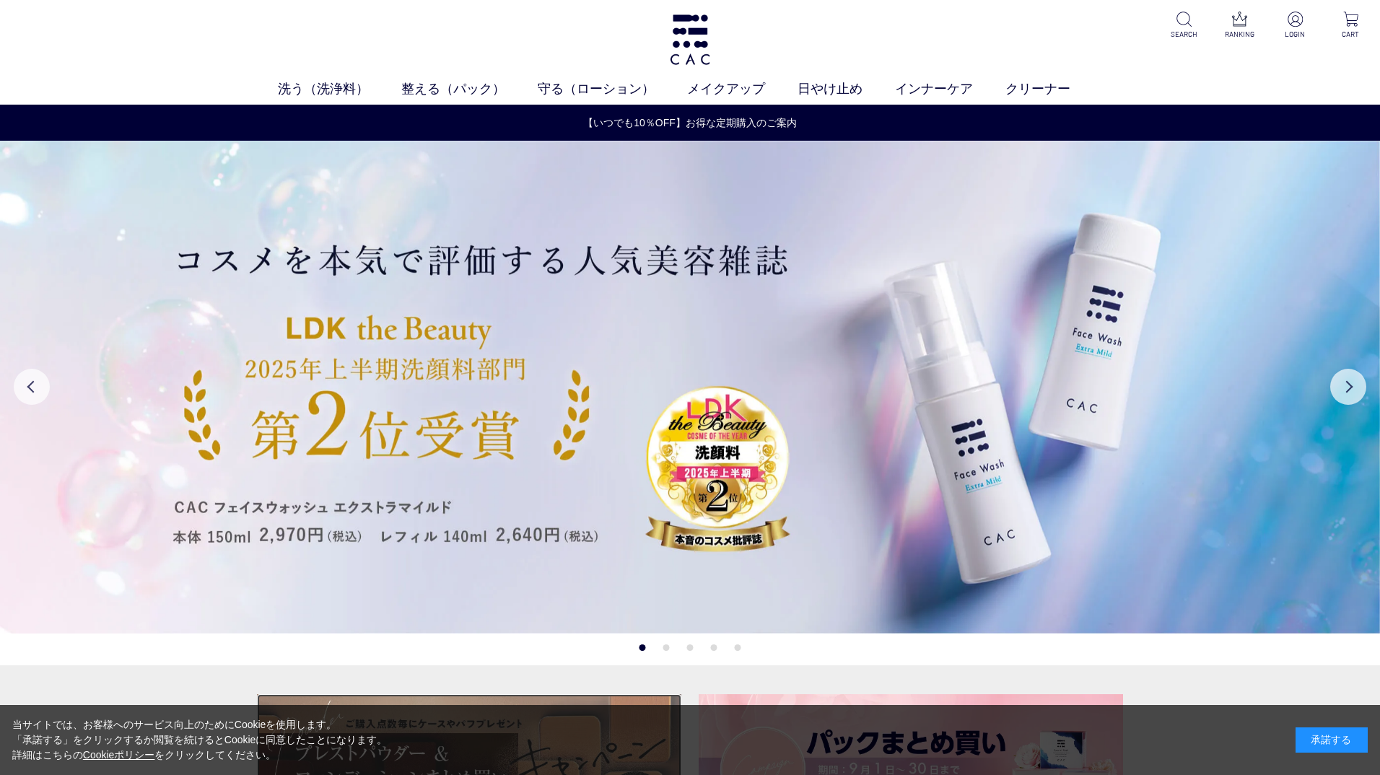
click at [459, 697] on img at bounding box center [469, 767] width 425 height 144
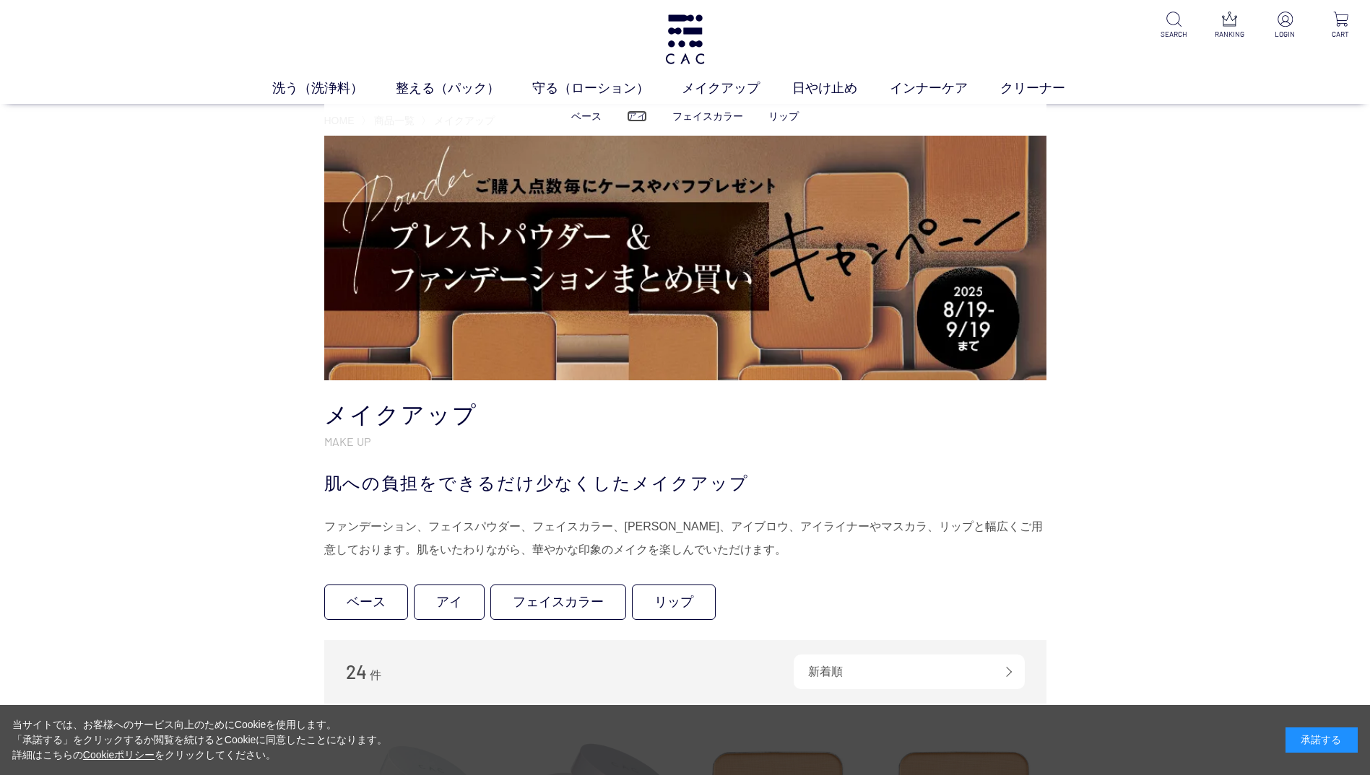
click at [637, 114] on link "アイ" at bounding box center [637, 116] width 20 height 12
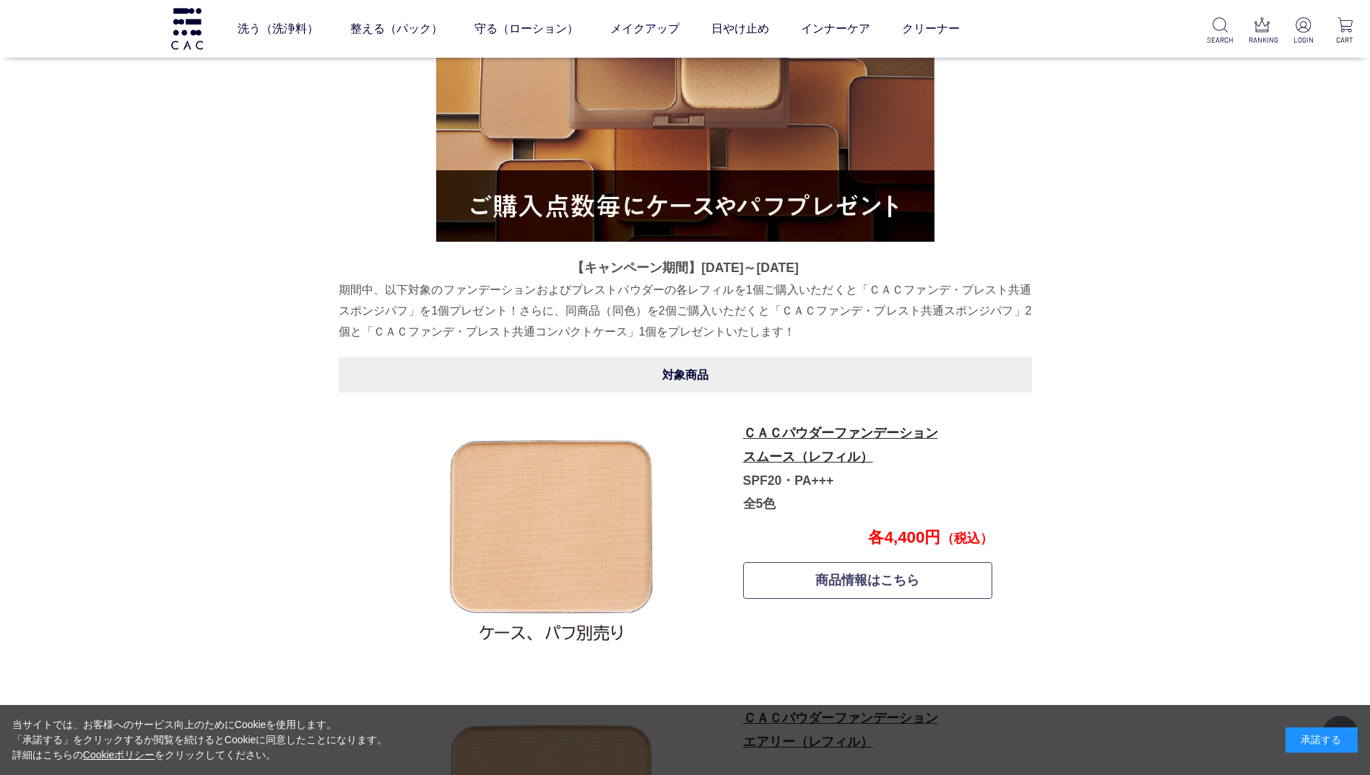
scroll to position [434, 0]
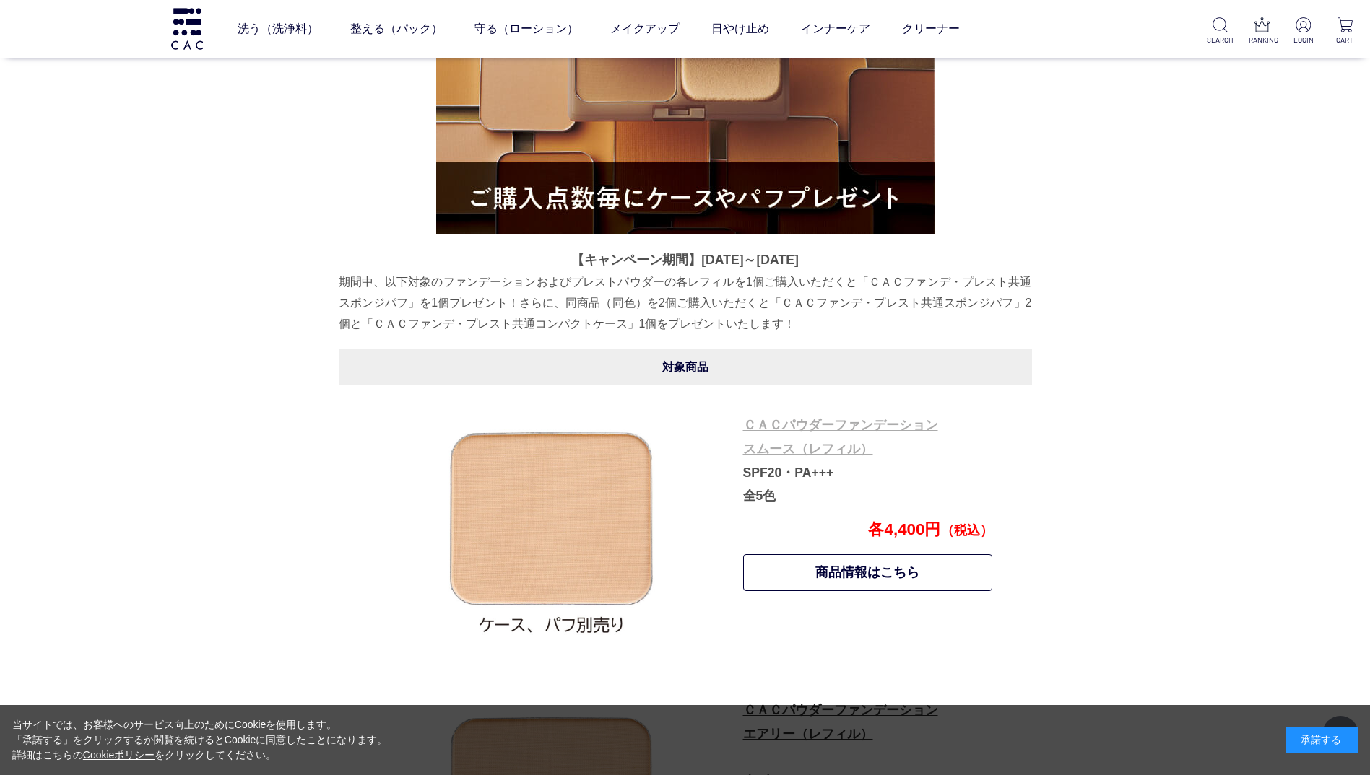
click at [773, 444] on link "ＣＡＣパウダーファンデーション スムース（レフィル）" at bounding box center [840, 437] width 195 height 38
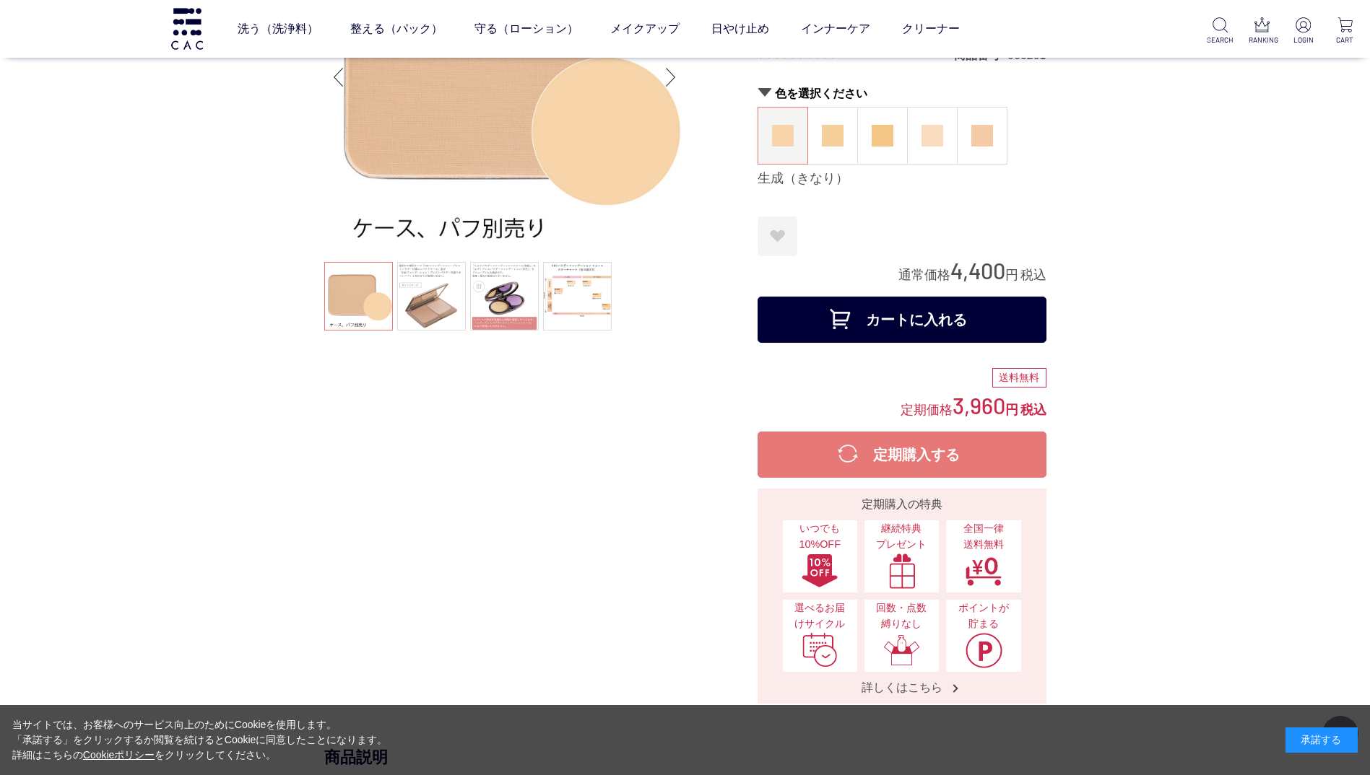
scroll to position [289, 0]
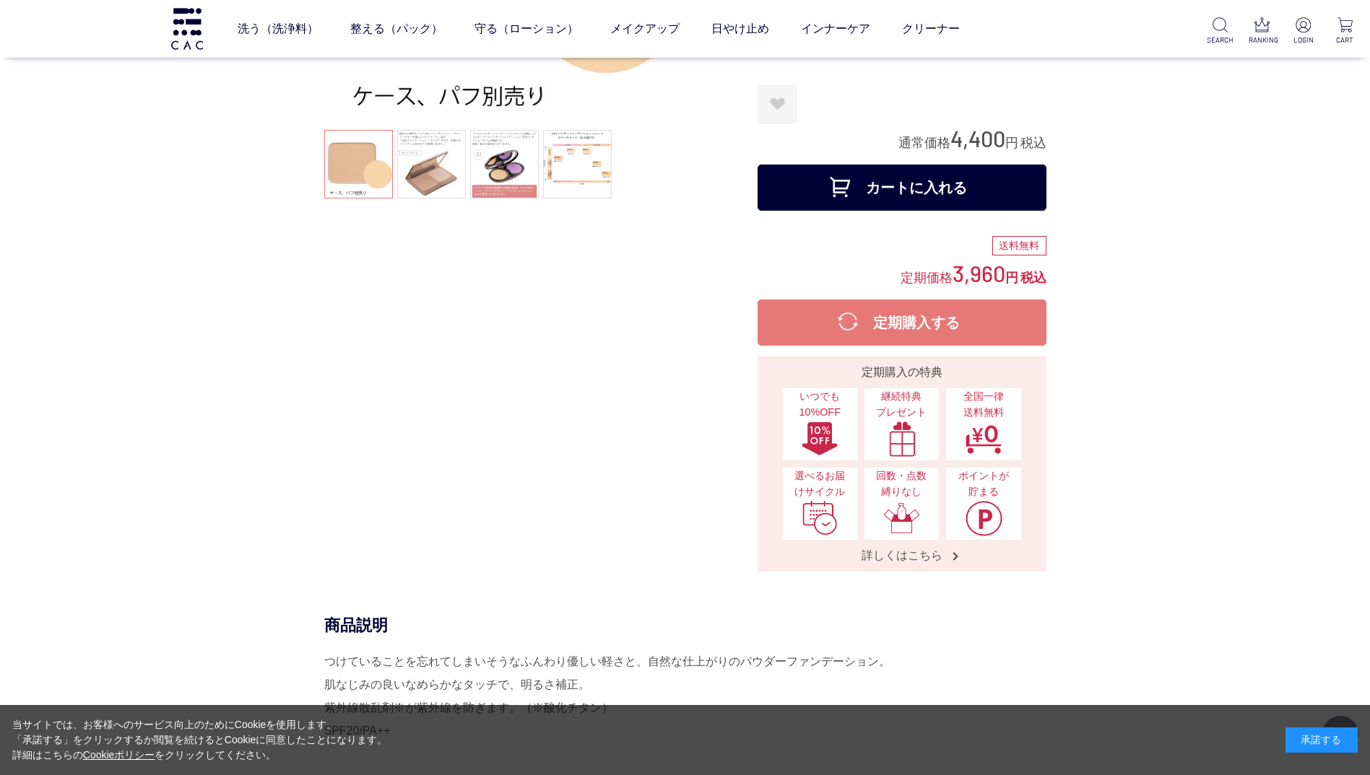
click at [866, 193] on button "カートに入れる" at bounding box center [901, 188] width 289 height 46
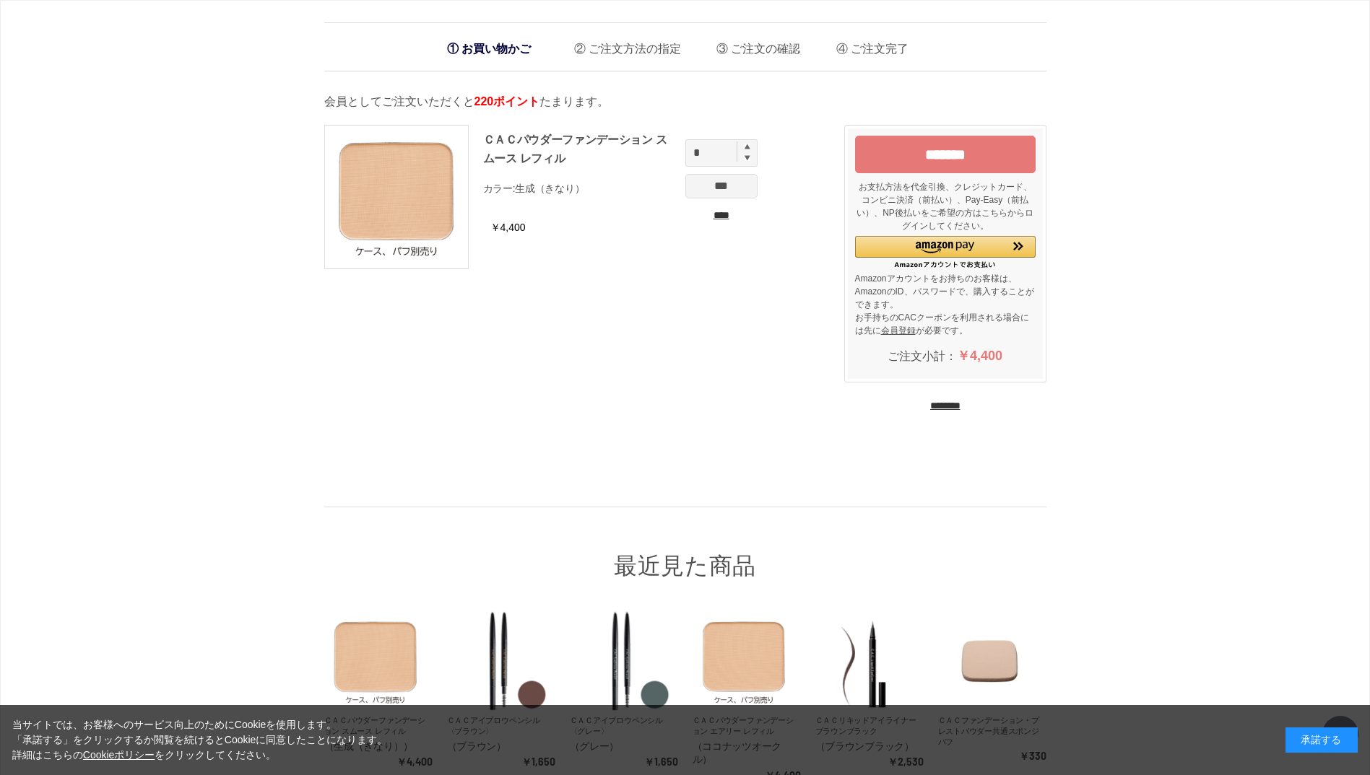
click at [938, 406] on input "********" at bounding box center [945, 406] width 30 height 14
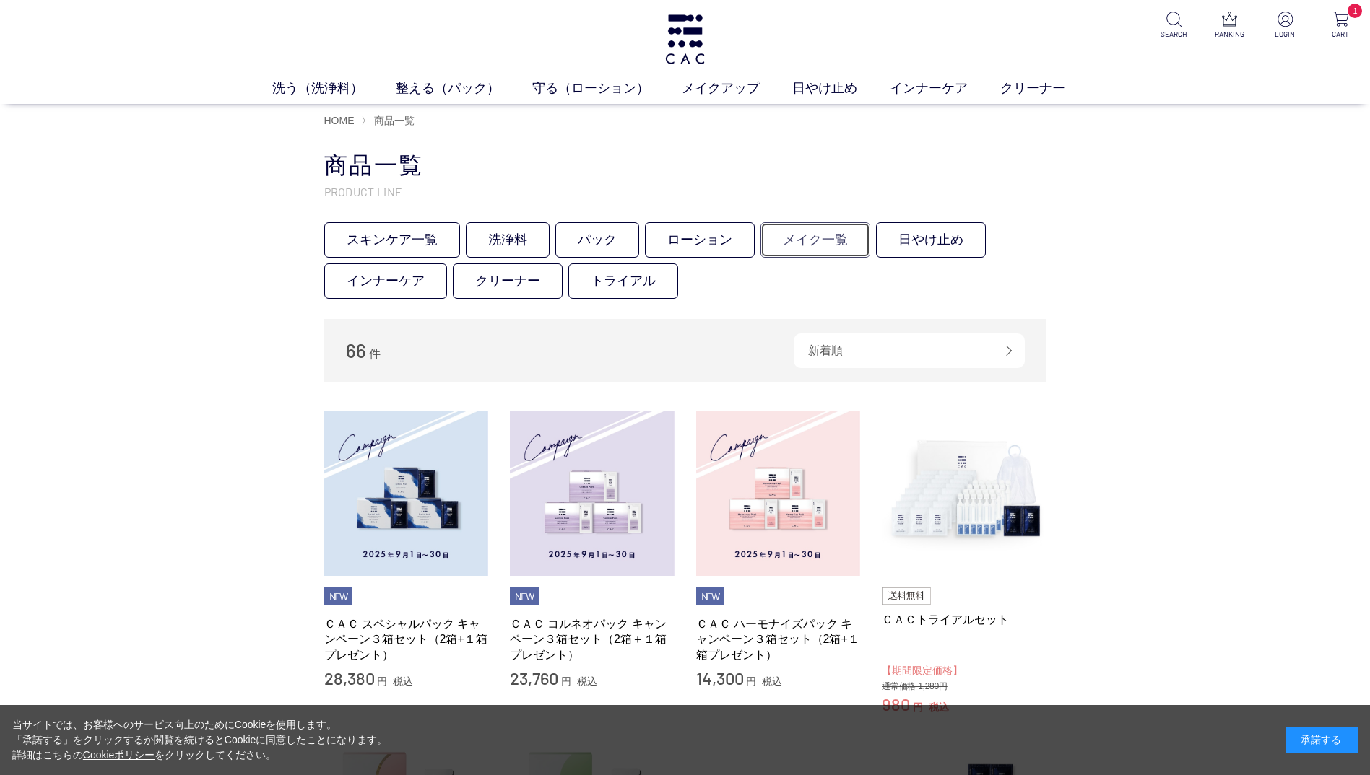
click at [837, 243] on link "メイク一覧" at bounding box center [815, 239] width 110 height 35
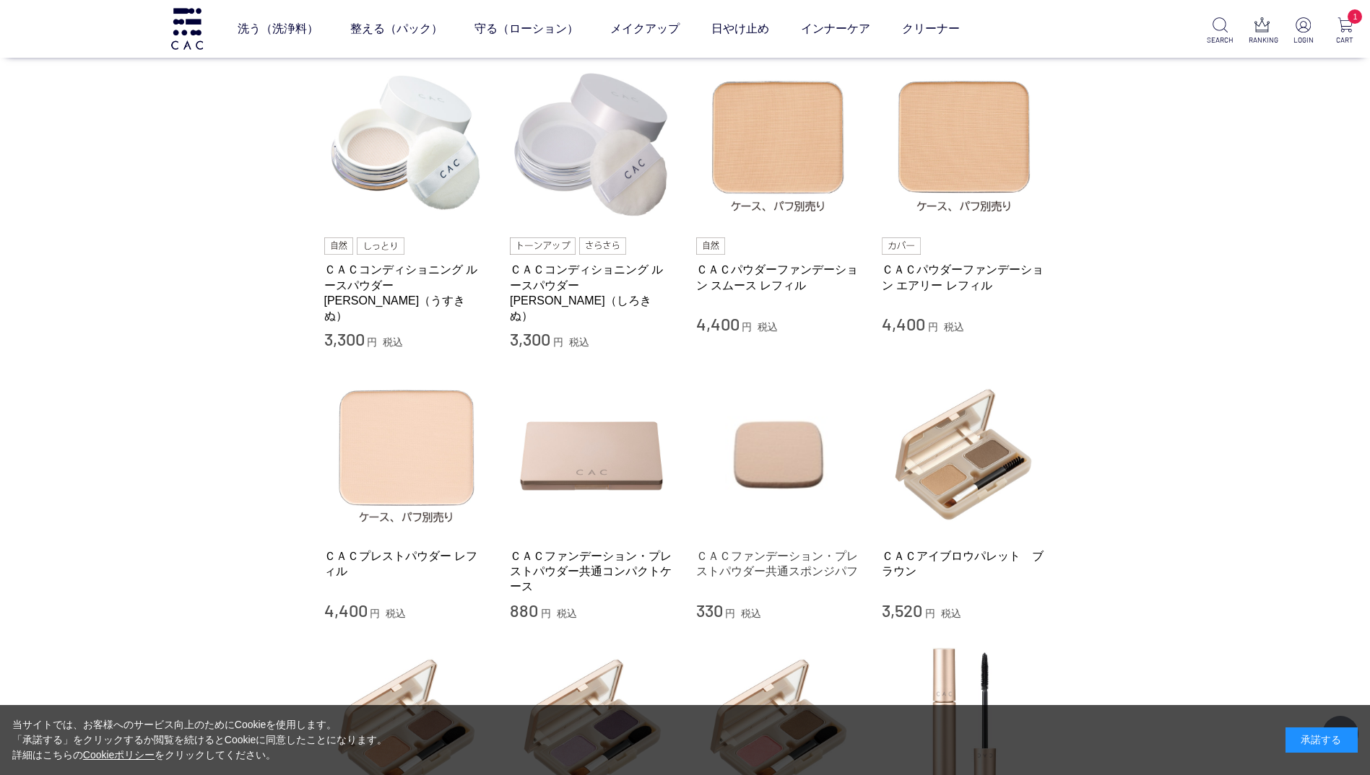
scroll to position [650, 0]
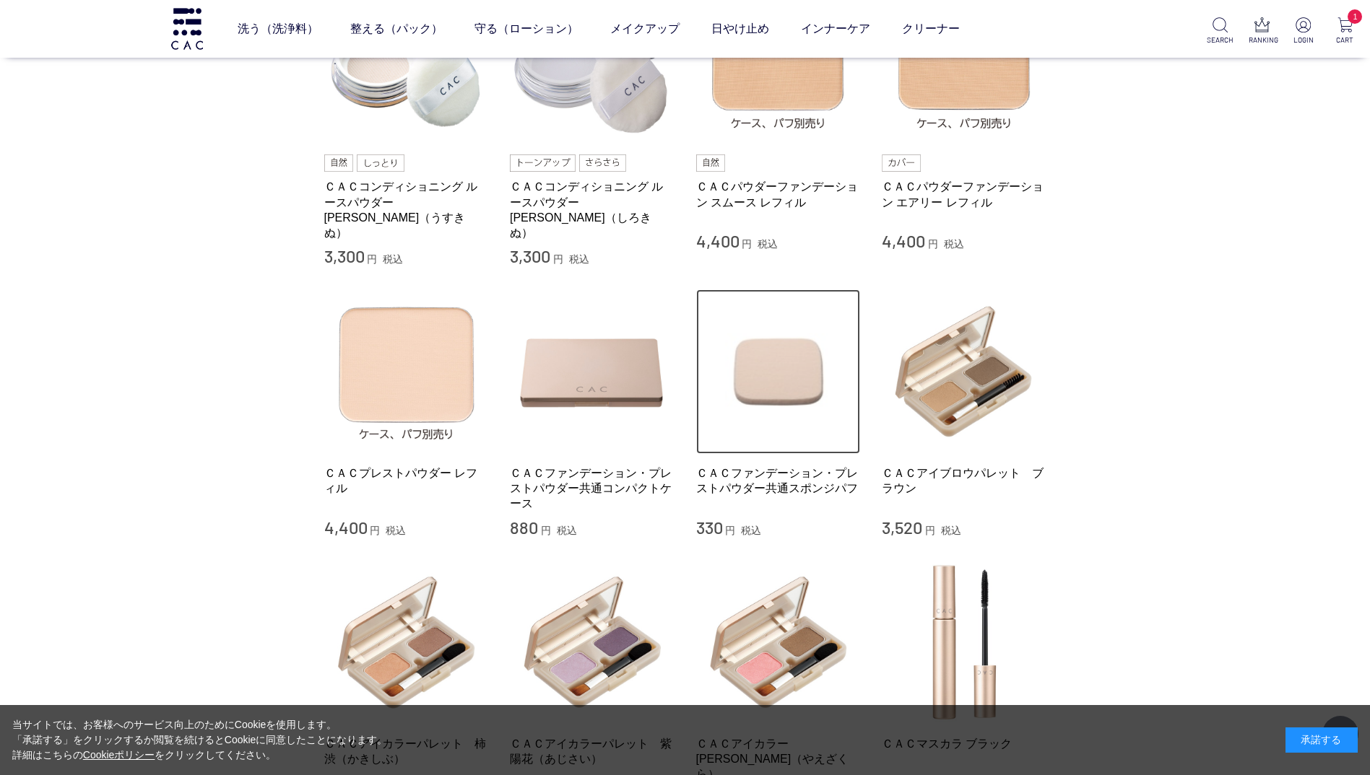
click at [786, 365] on img at bounding box center [778, 372] width 165 height 165
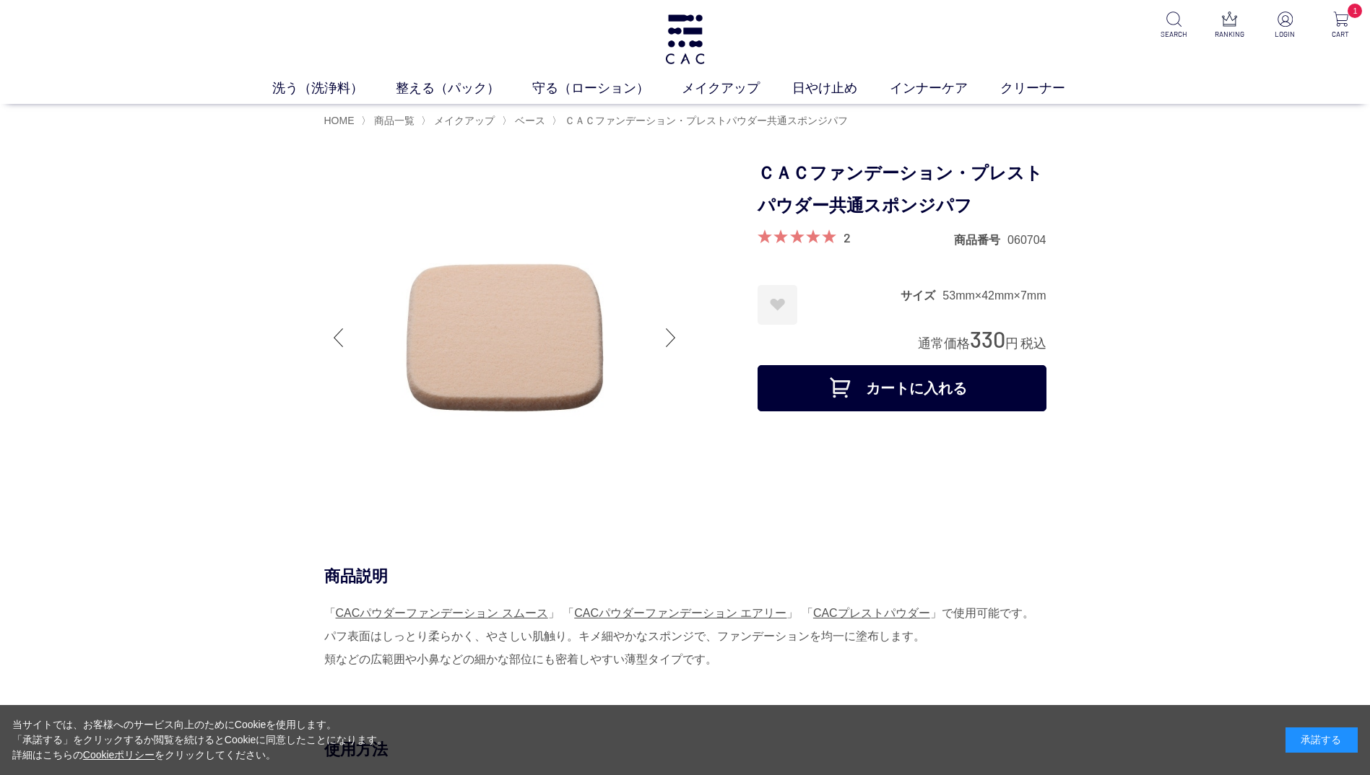
click at [935, 389] on button "カートに入れる" at bounding box center [901, 388] width 289 height 46
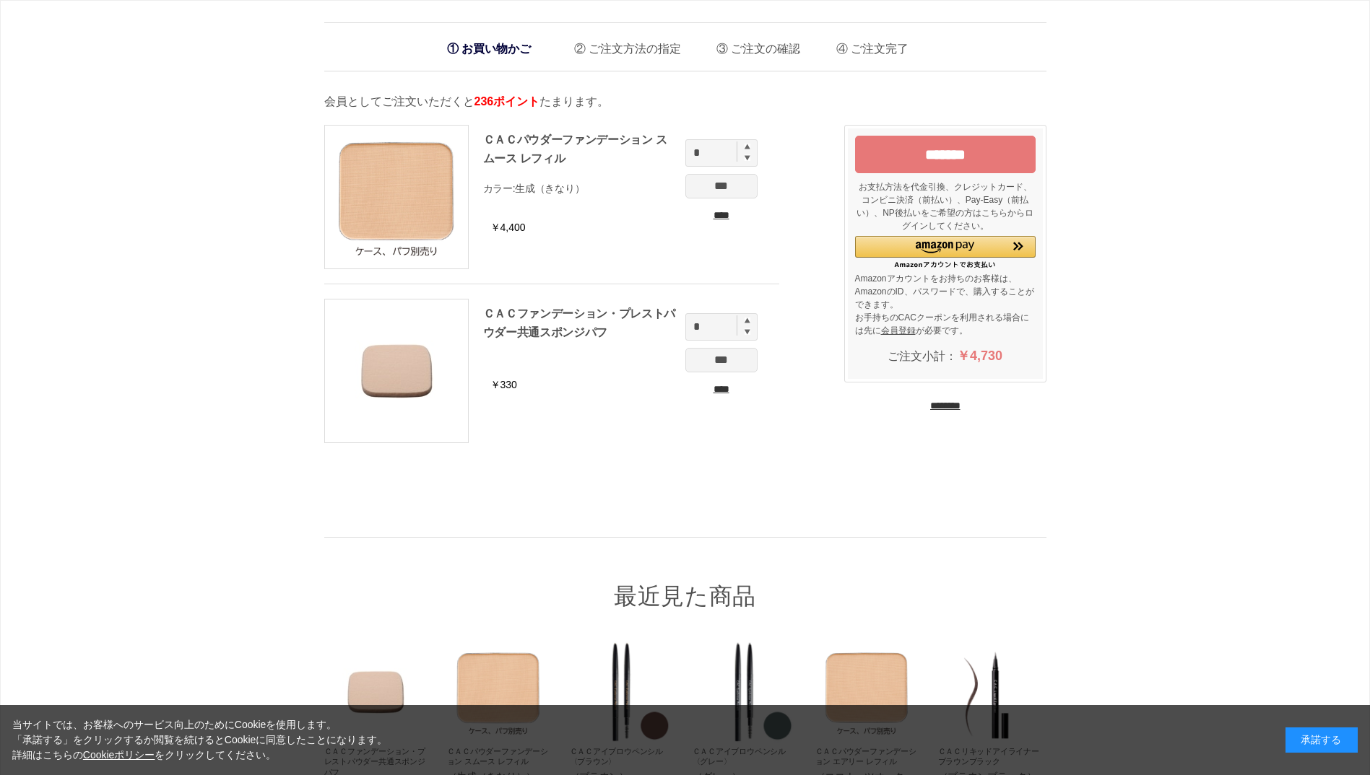
click at [930, 404] on input "********" at bounding box center [945, 406] width 30 height 14
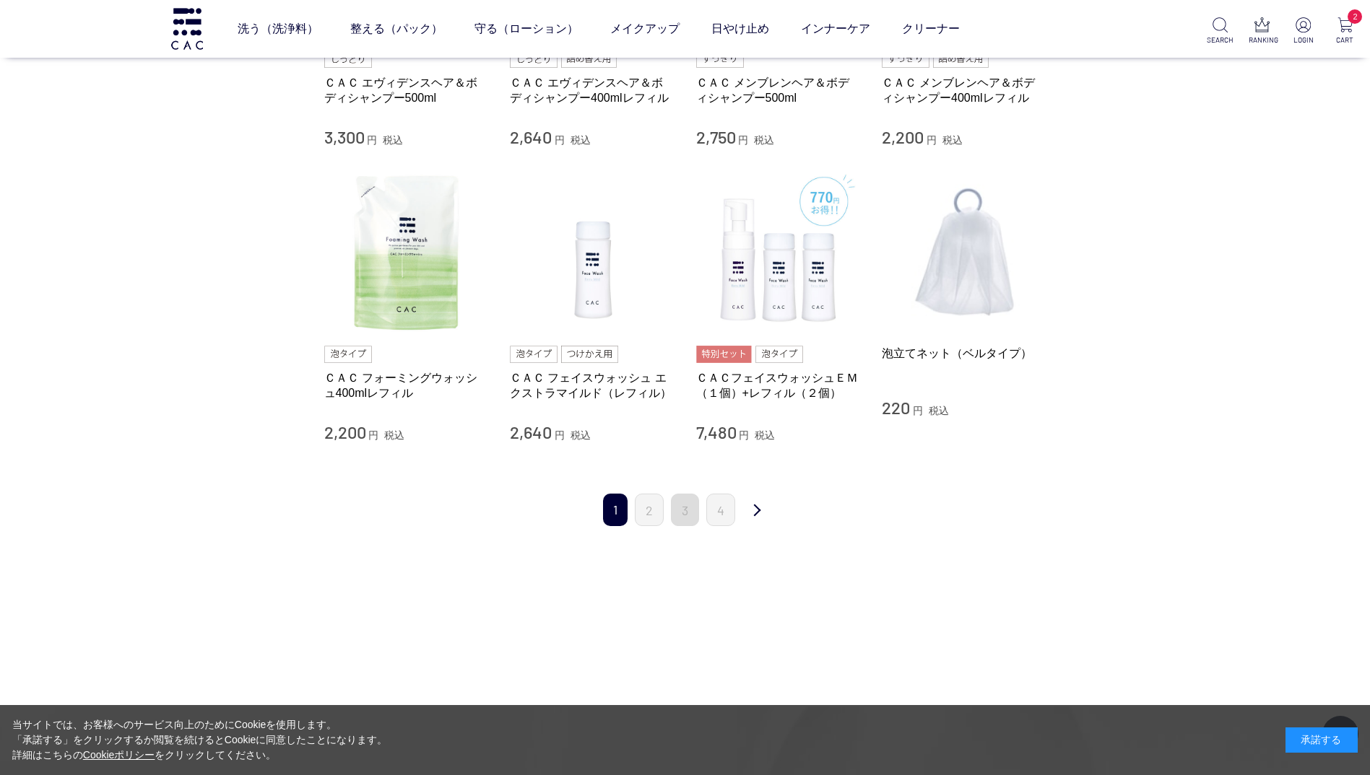
scroll to position [1372, 0]
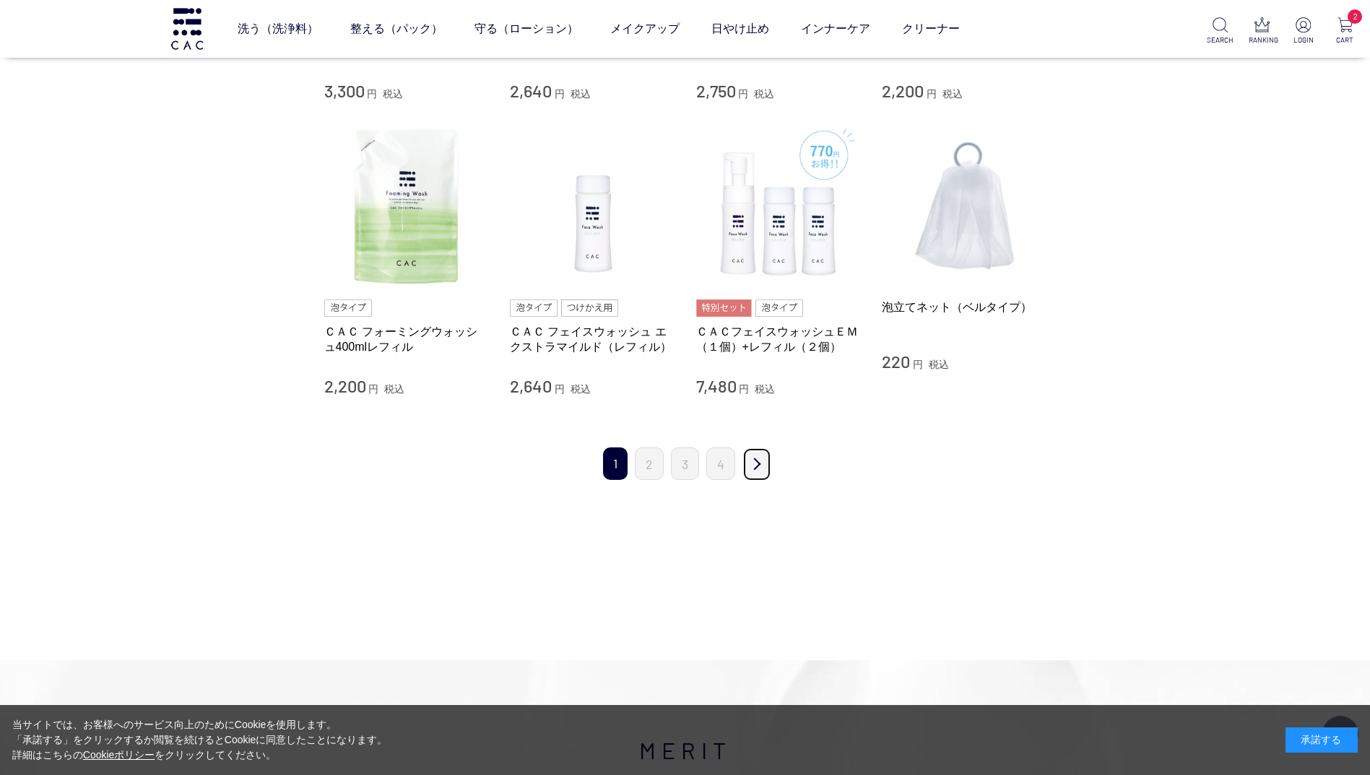
click at [756, 462] on link "次" at bounding box center [756, 465] width 29 height 34
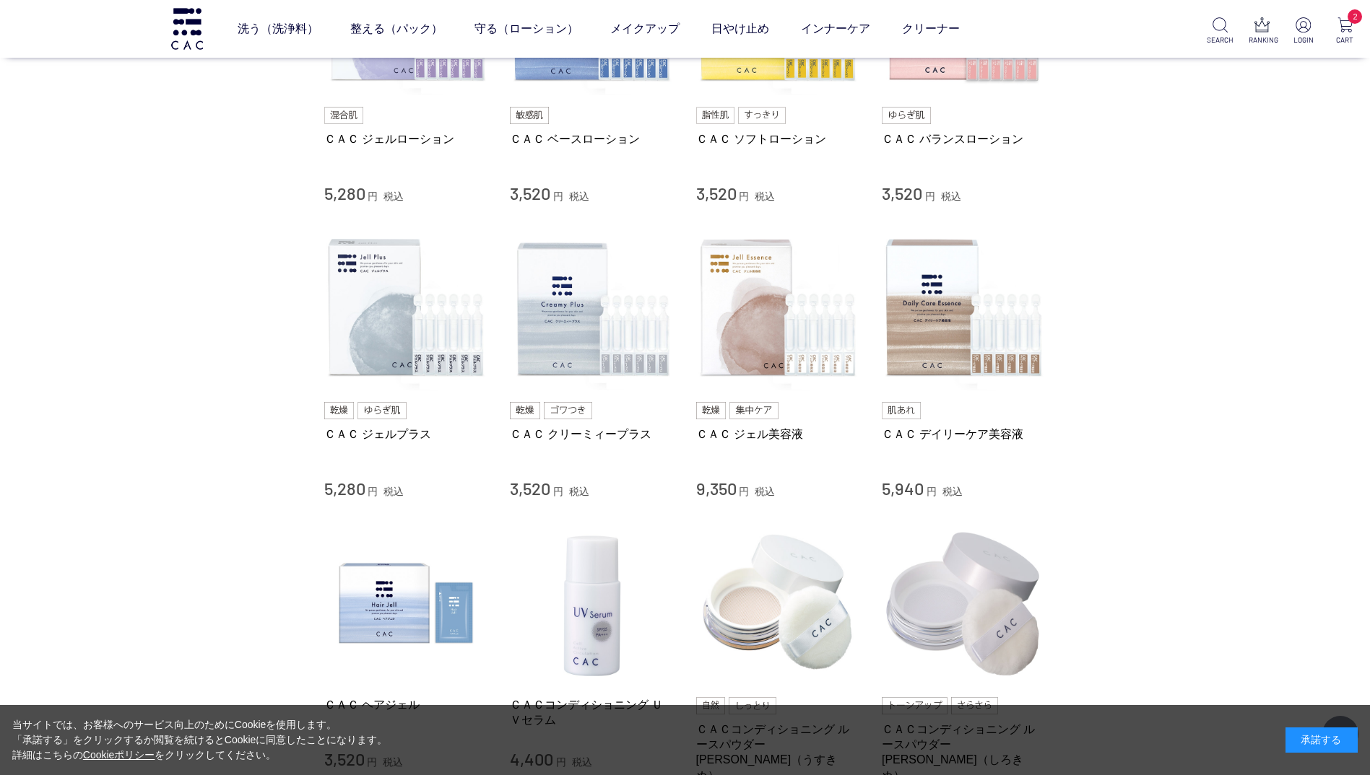
scroll to position [1300, 0]
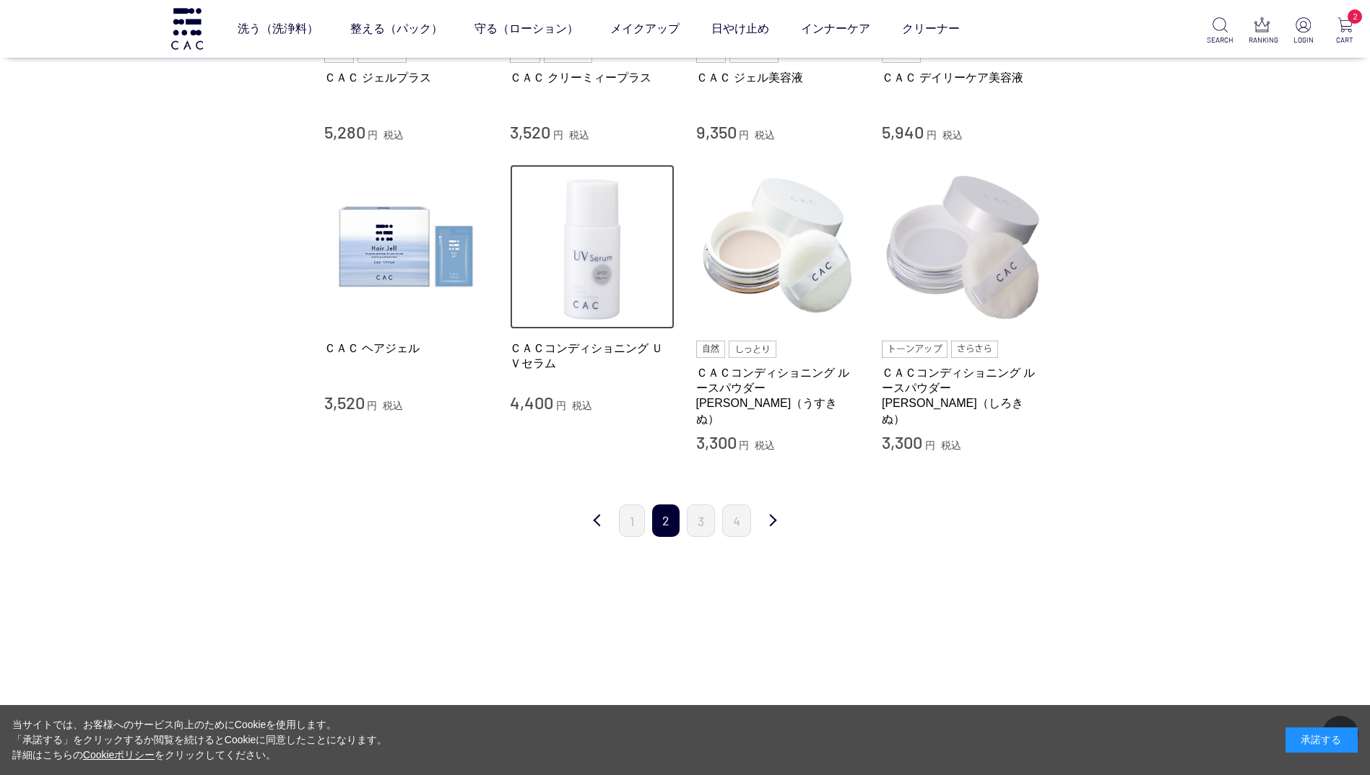
click at [588, 259] on img at bounding box center [592, 247] width 165 height 165
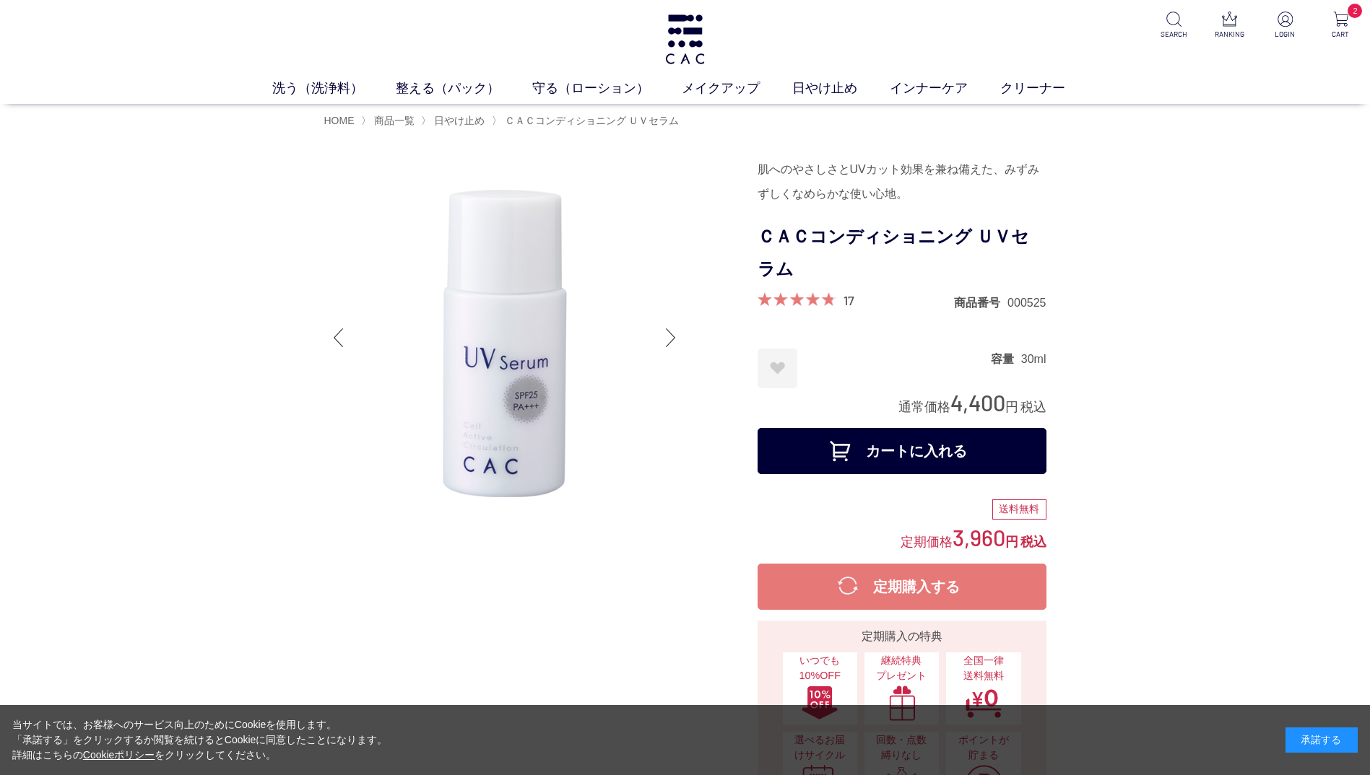
drag, startPoint x: 870, startPoint y: 443, endPoint x: 859, endPoint y: 447, distance: 11.7
click at [871, 442] on button "カートに入れる" at bounding box center [901, 451] width 289 height 46
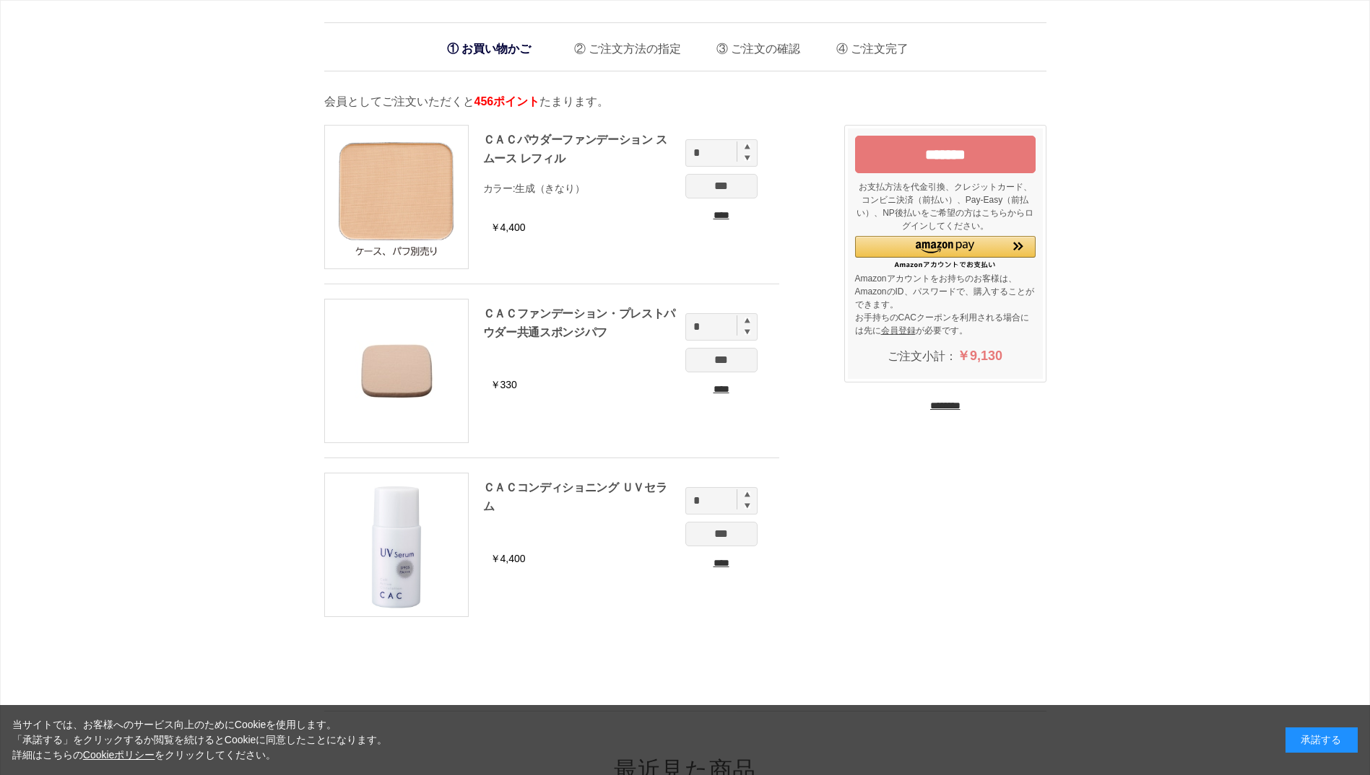
click at [952, 405] on input "********" at bounding box center [945, 406] width 30 height 14
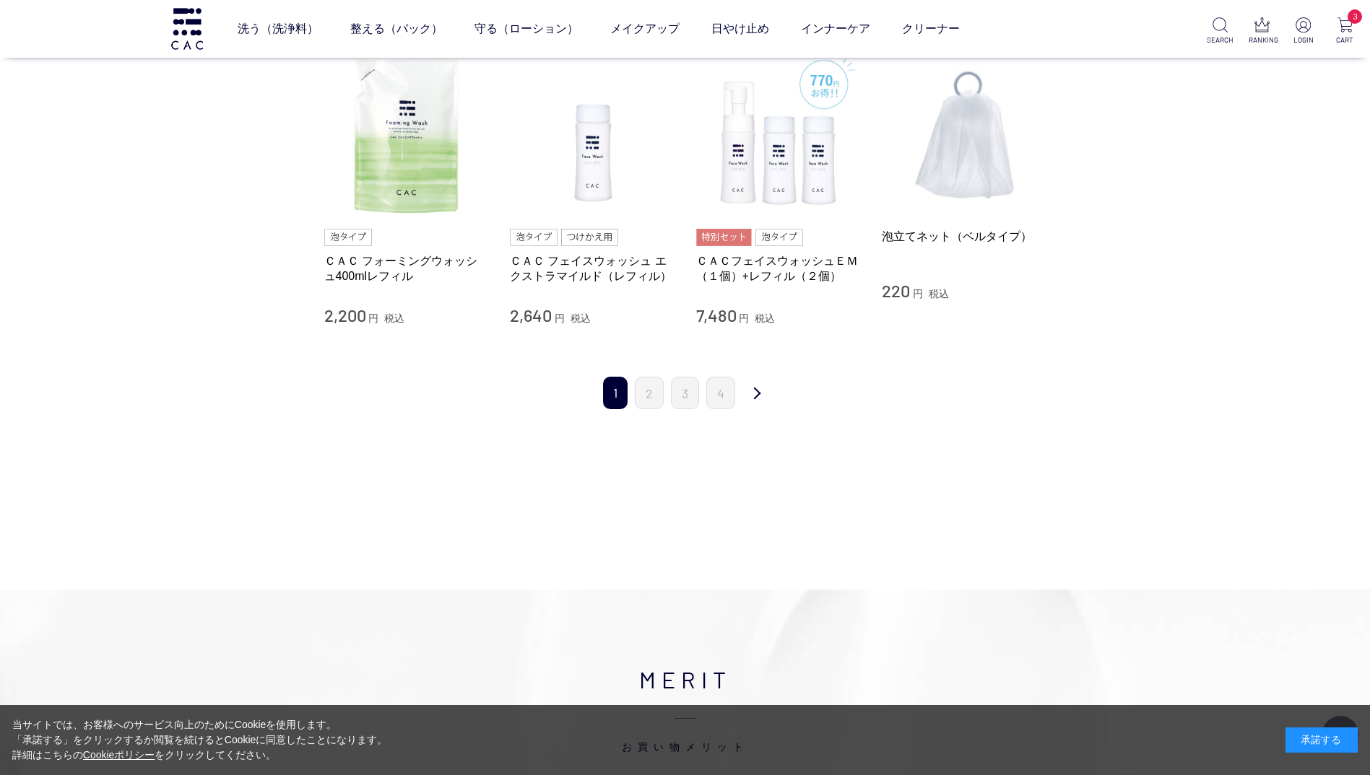
scroll to position [1444, 0]
click at [754, 389] on link "次" at bounding box center [756, 392] width 29 height 34
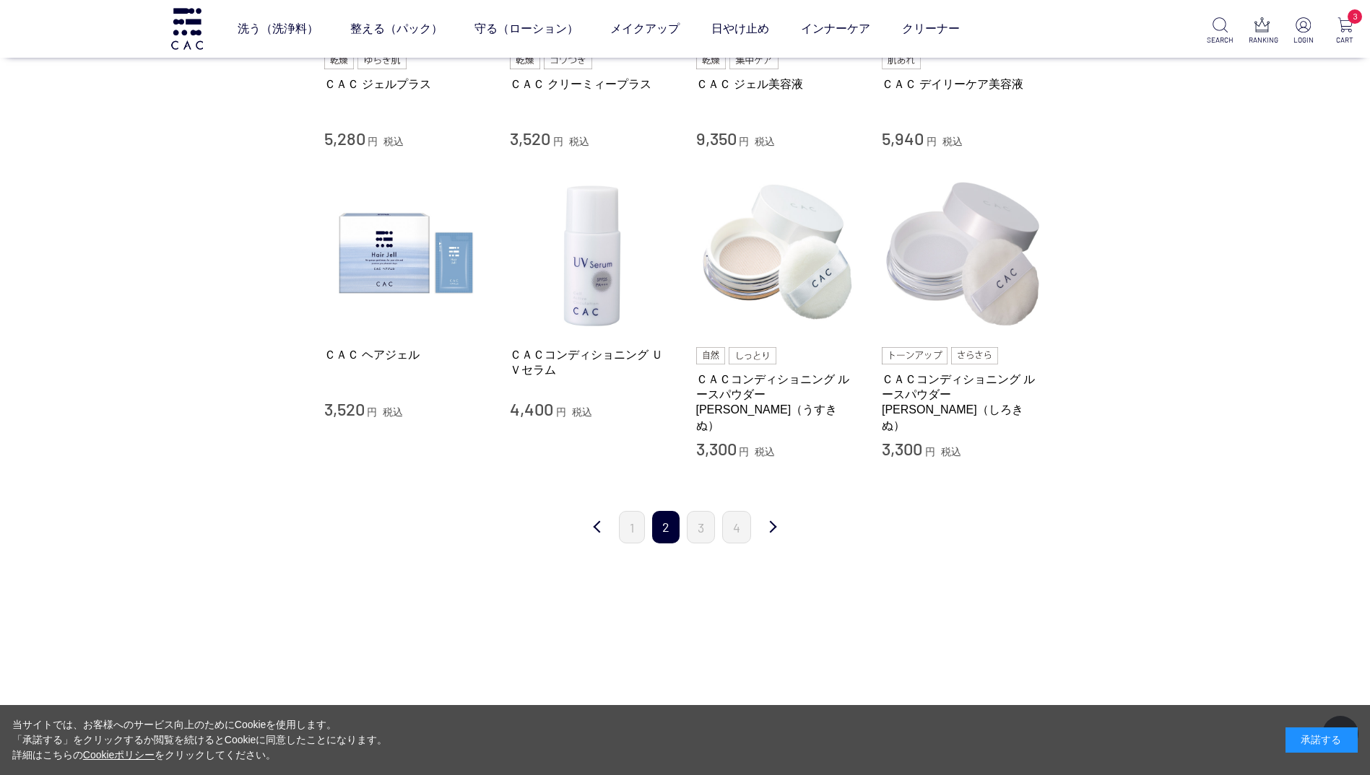
scroll to position [1300, 0]
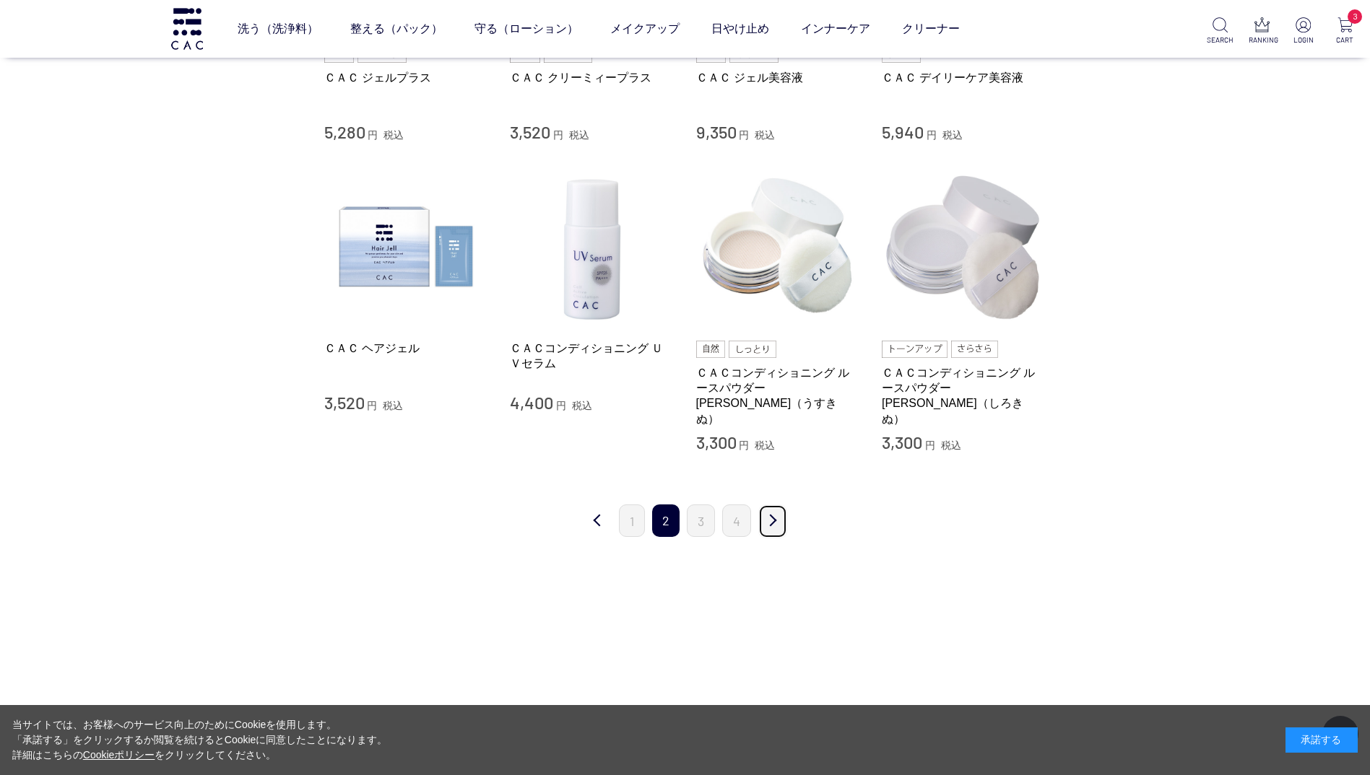
click at [776, 506] on link "次" at bounding box center [772, 522] width 29 height 34
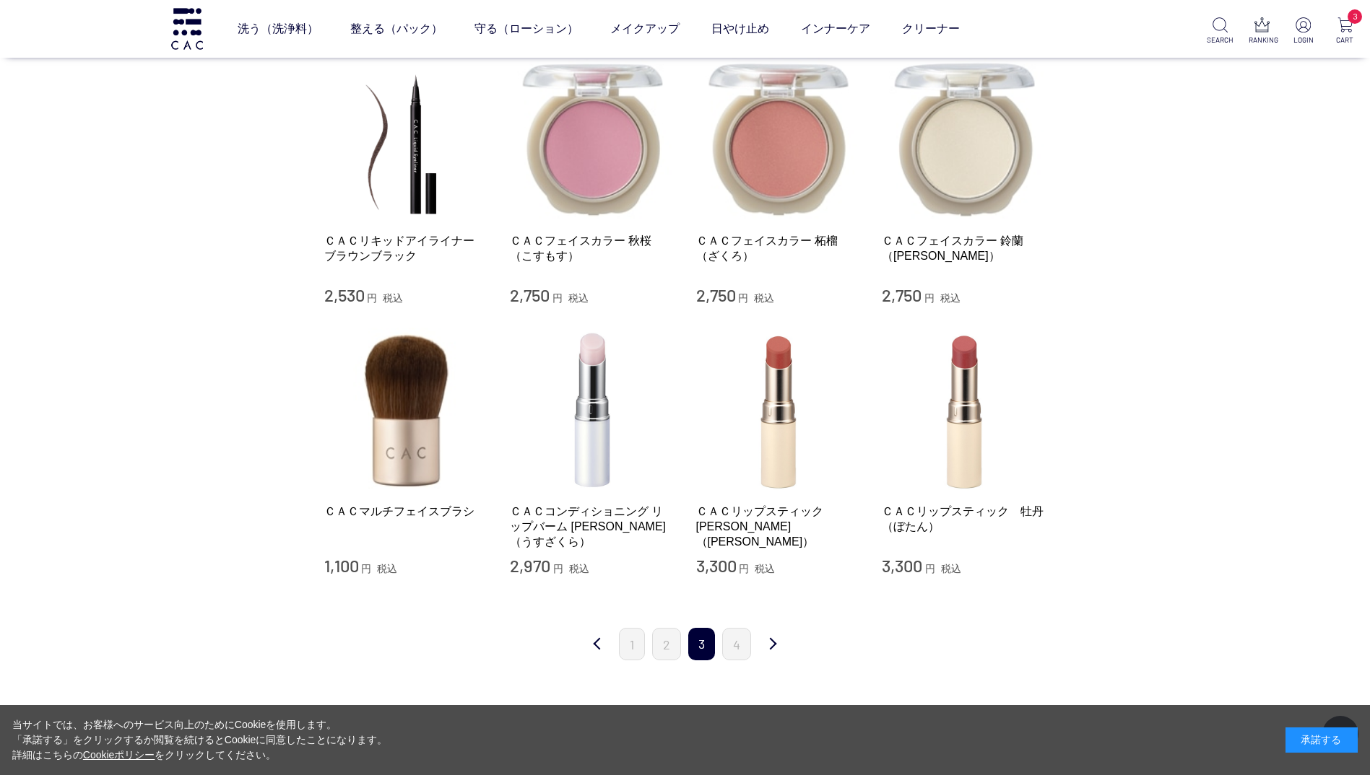
scroll to position [1155, 0]
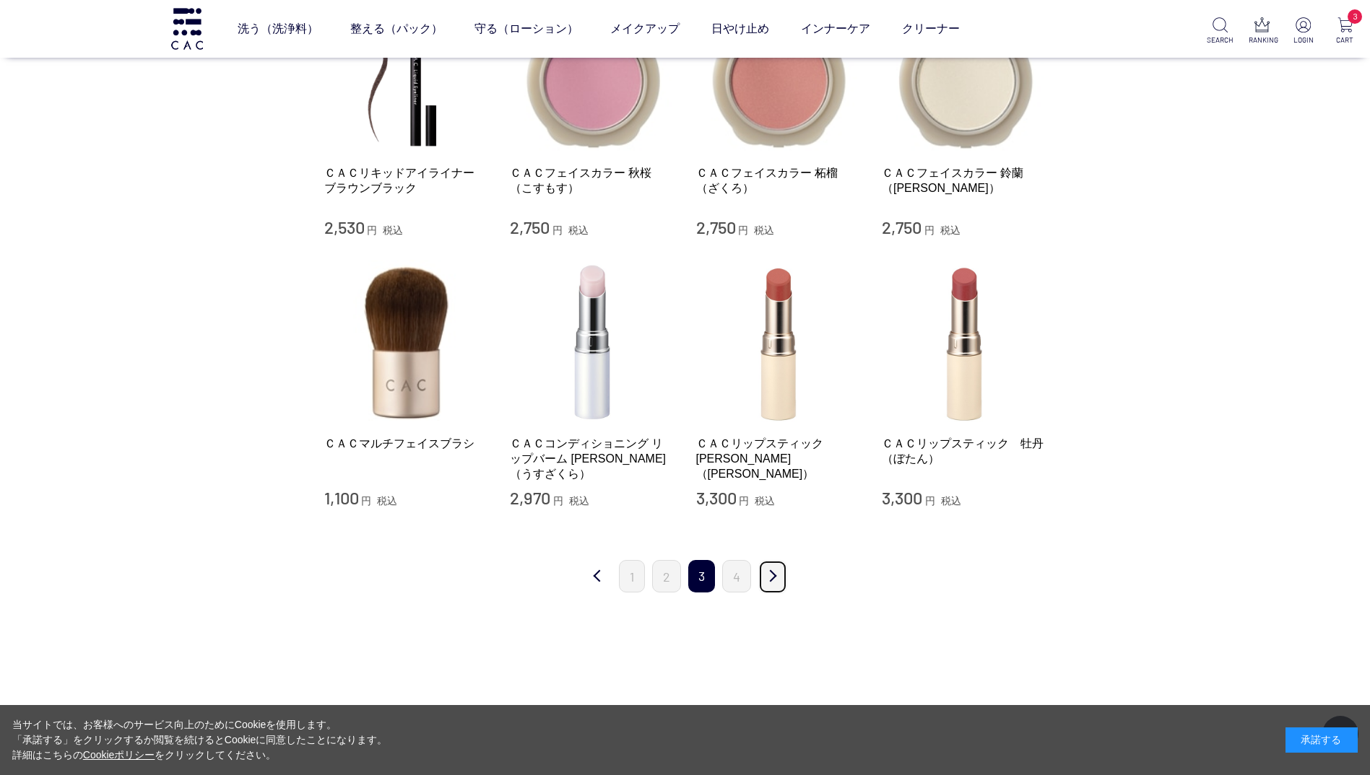
click at [773, 578] on link "次" at bounding box center [772, 577] width 29 height 34
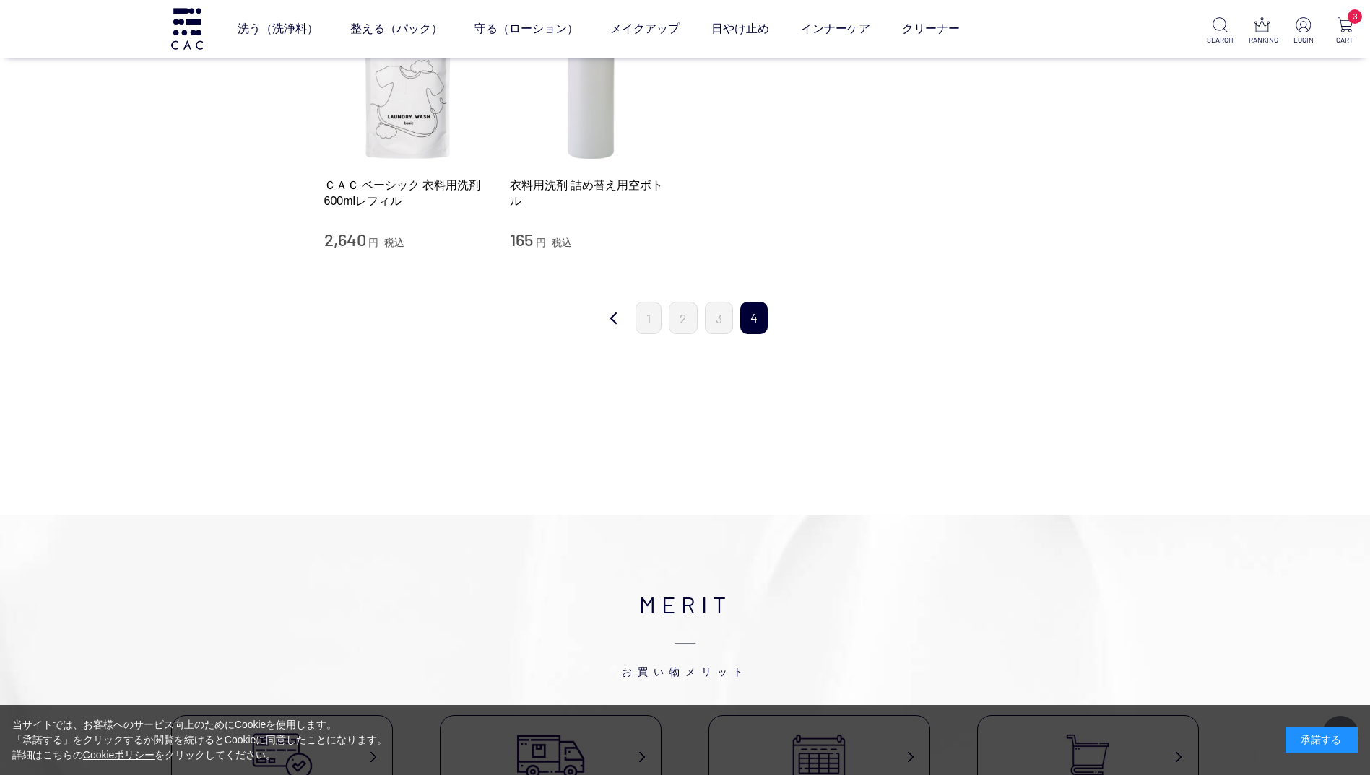
scroll to position [578, 0]
click at [608, 313] on link "前" at bounding box center [613, 317] width 29 height 34
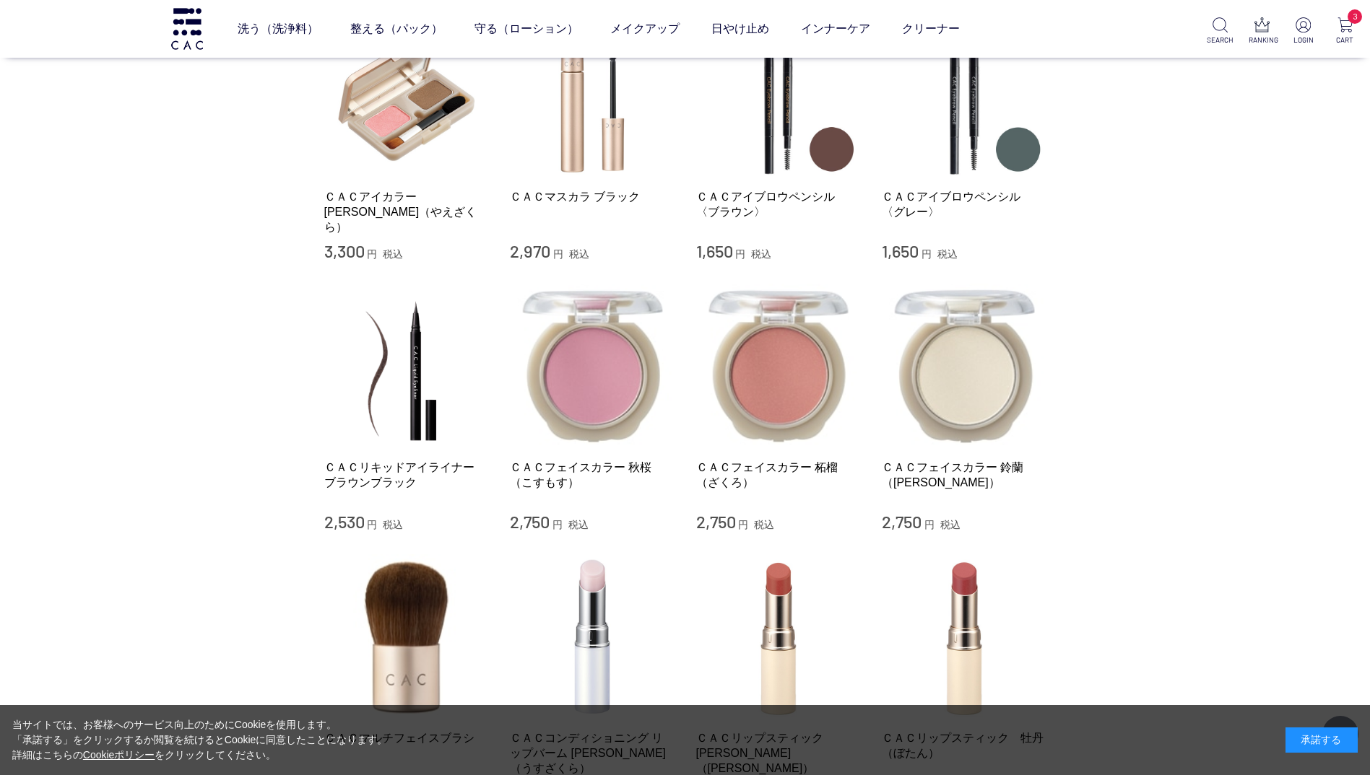
scroll to position [866, 0]
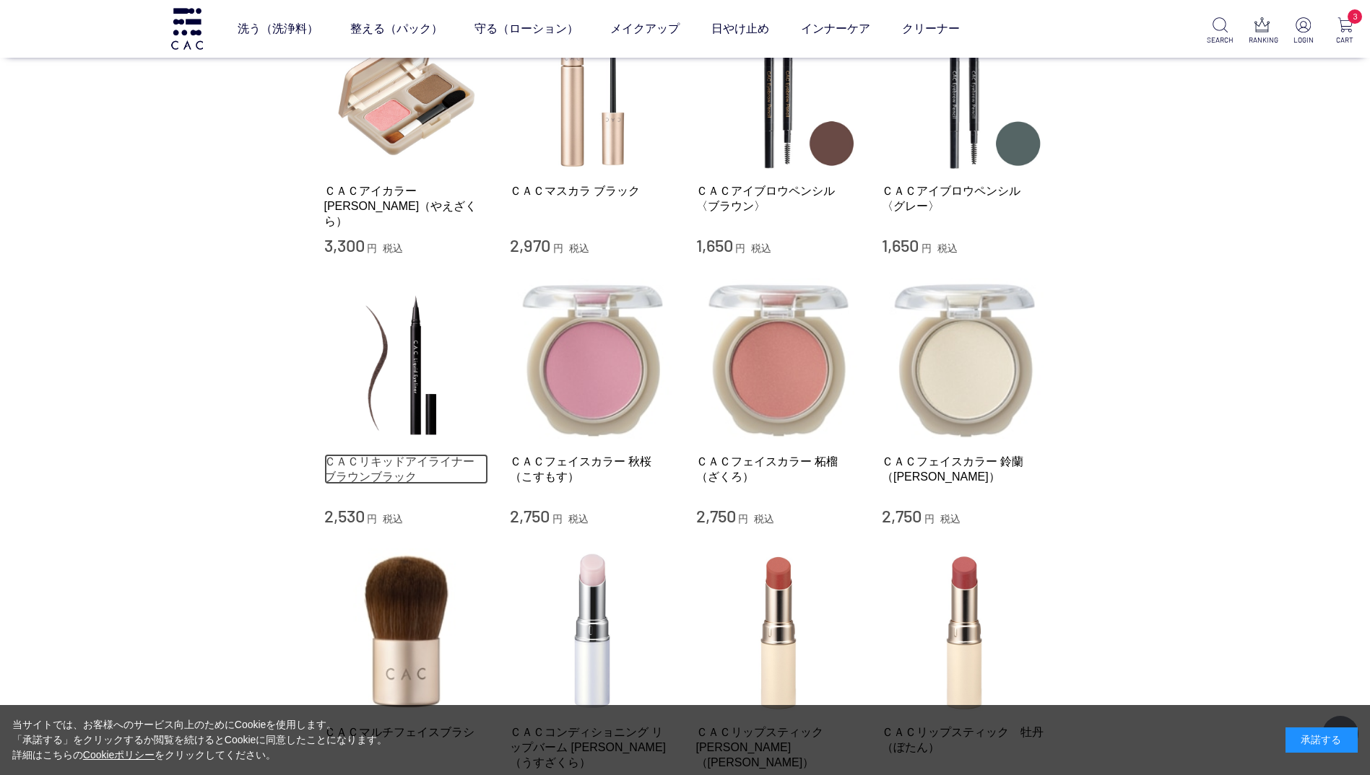
click at [380, 474] on link "ＣＡＣリキッドアイライナー　ブラウンブラック" at bounding box center [406, 469] width 165 height 31
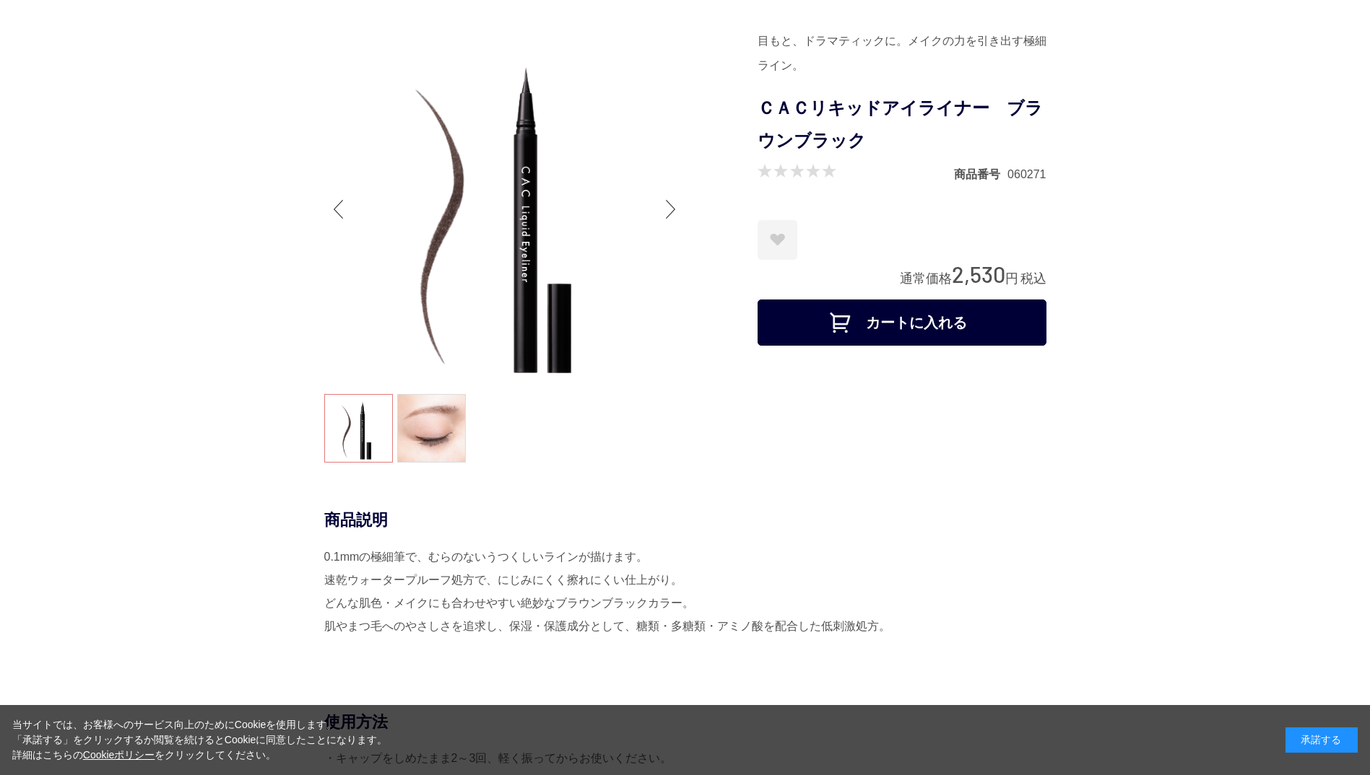
scroll to position [144, 0]
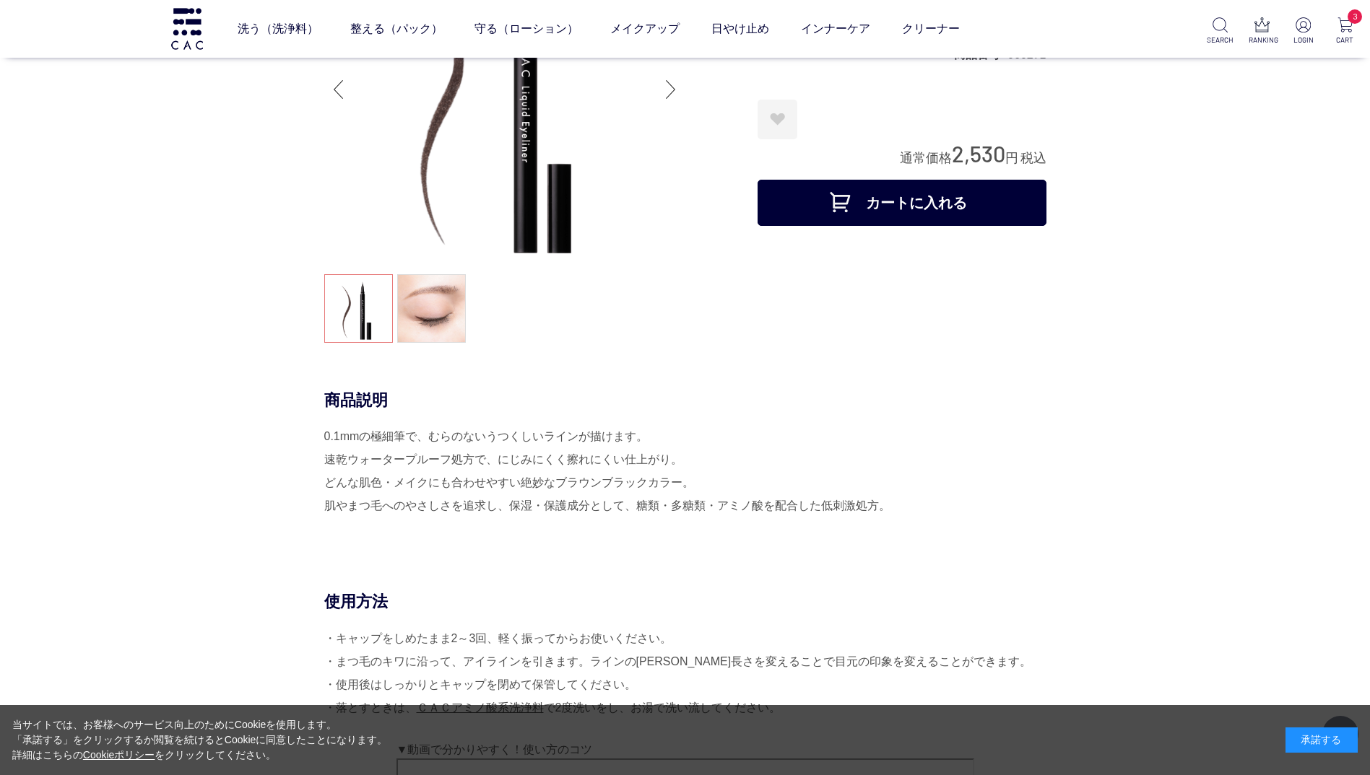
click at [913, 206] on button "カートに入れる" at bounding box center [901, 203] width 289 height 46
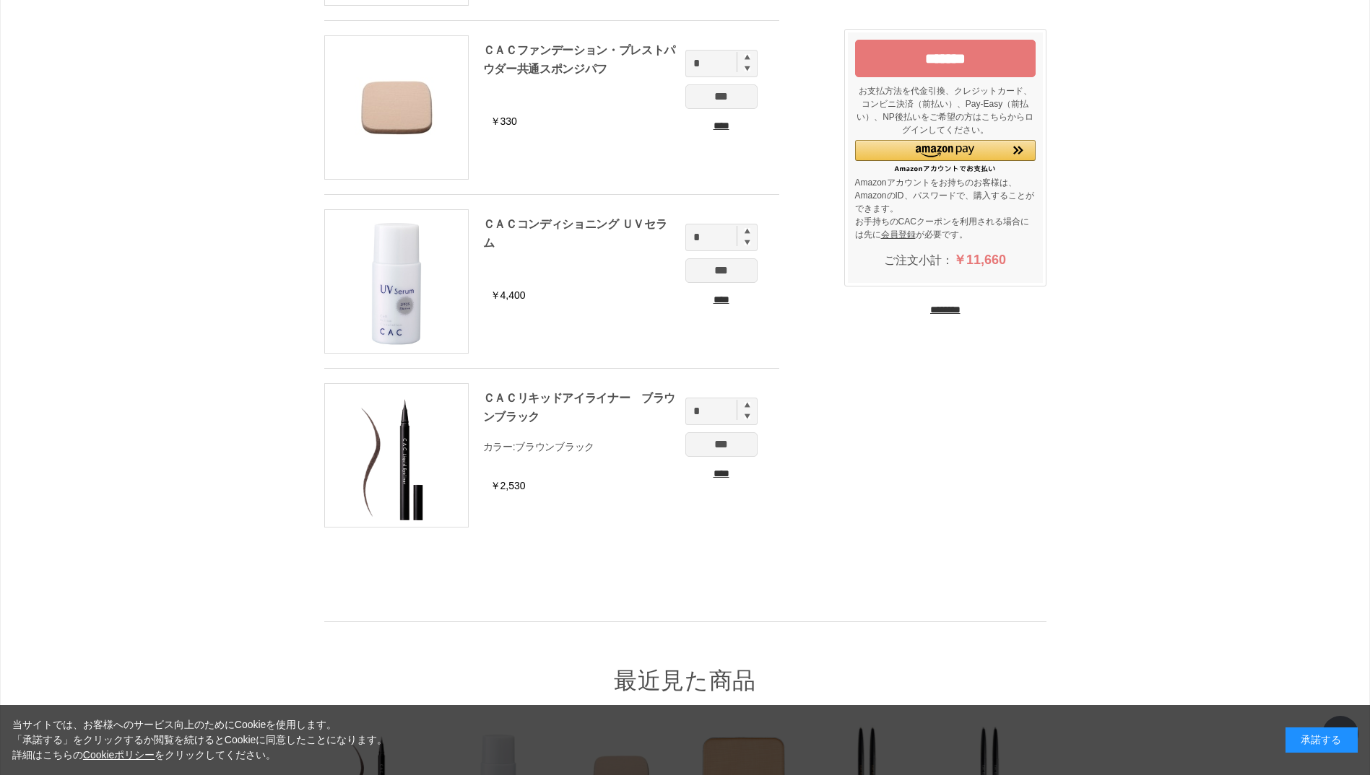
scroll to position [289, 0]
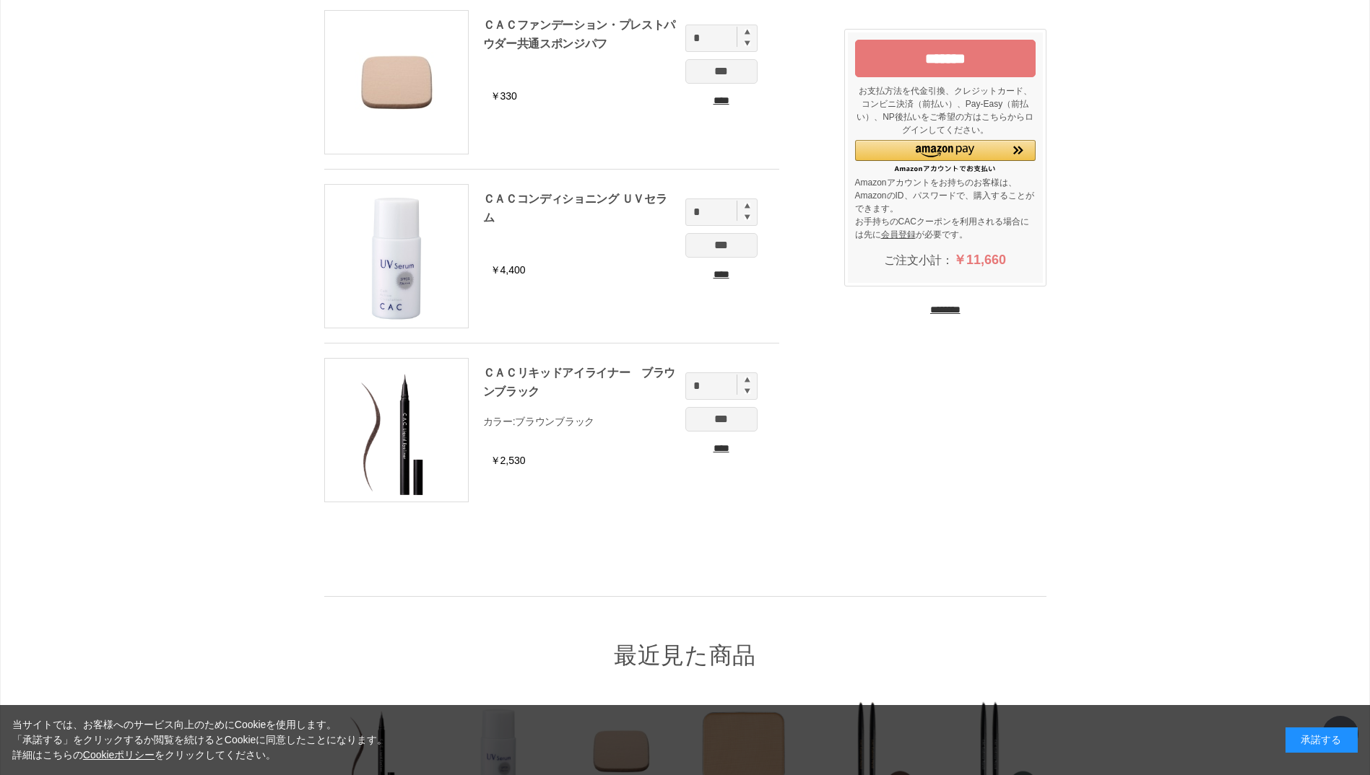
click at [930, 66] on input "*******" at bounding box center [945, 59] width 180 height 38
click at [954, 313] on input "********" at bounding box center [945, 310] width 30 height 14
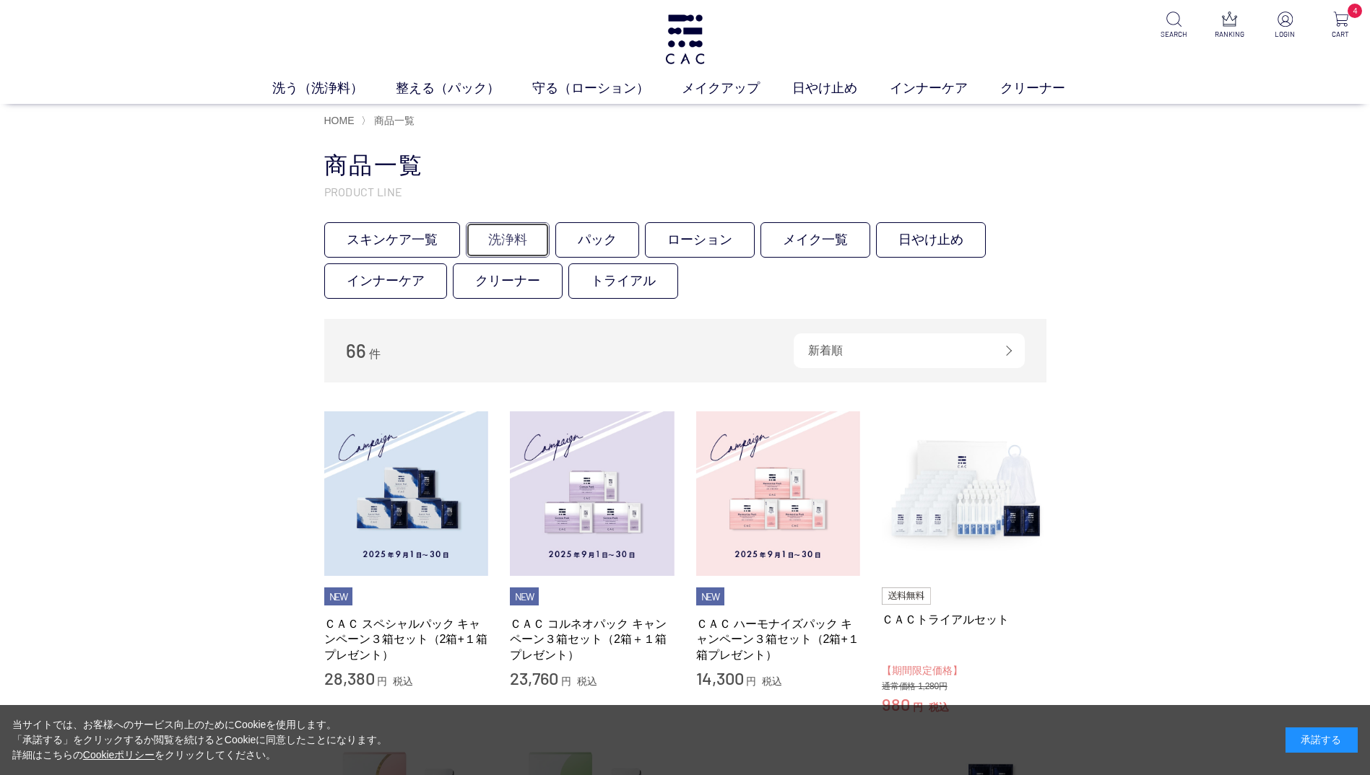
click at [513, 245] on link "洗浄料" at bounding box center [508, 239] width 84 height 35
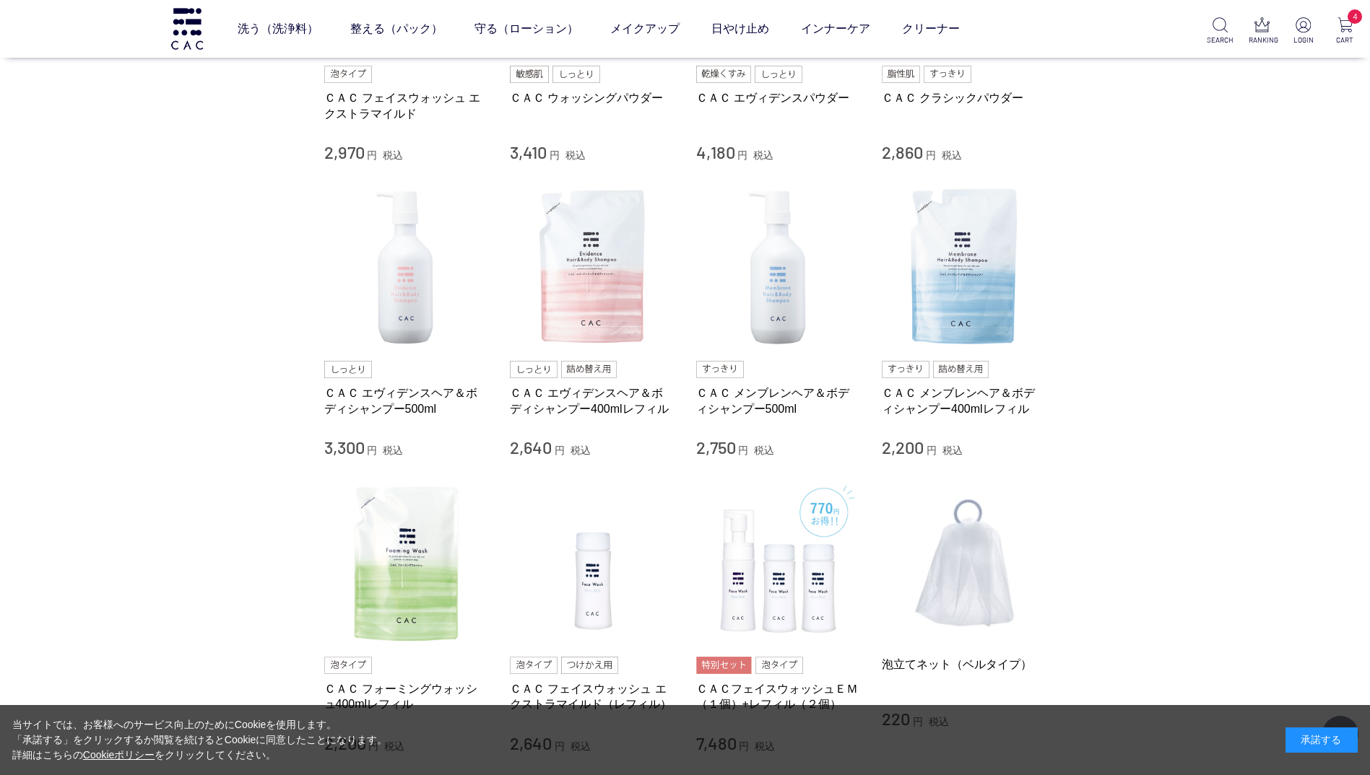
scroll to position [578, 0]
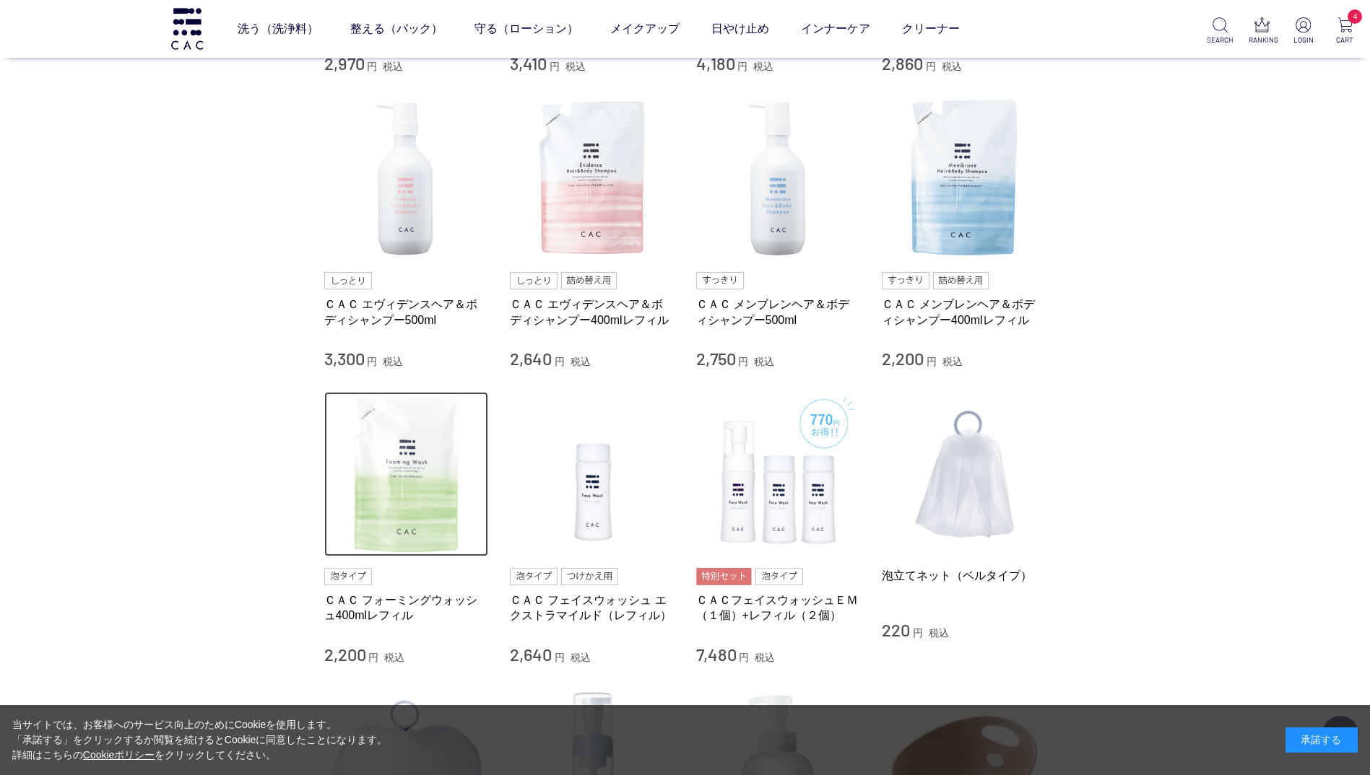
click at [395, 515] on img at bounding box center [406, 474] width 165 height 165
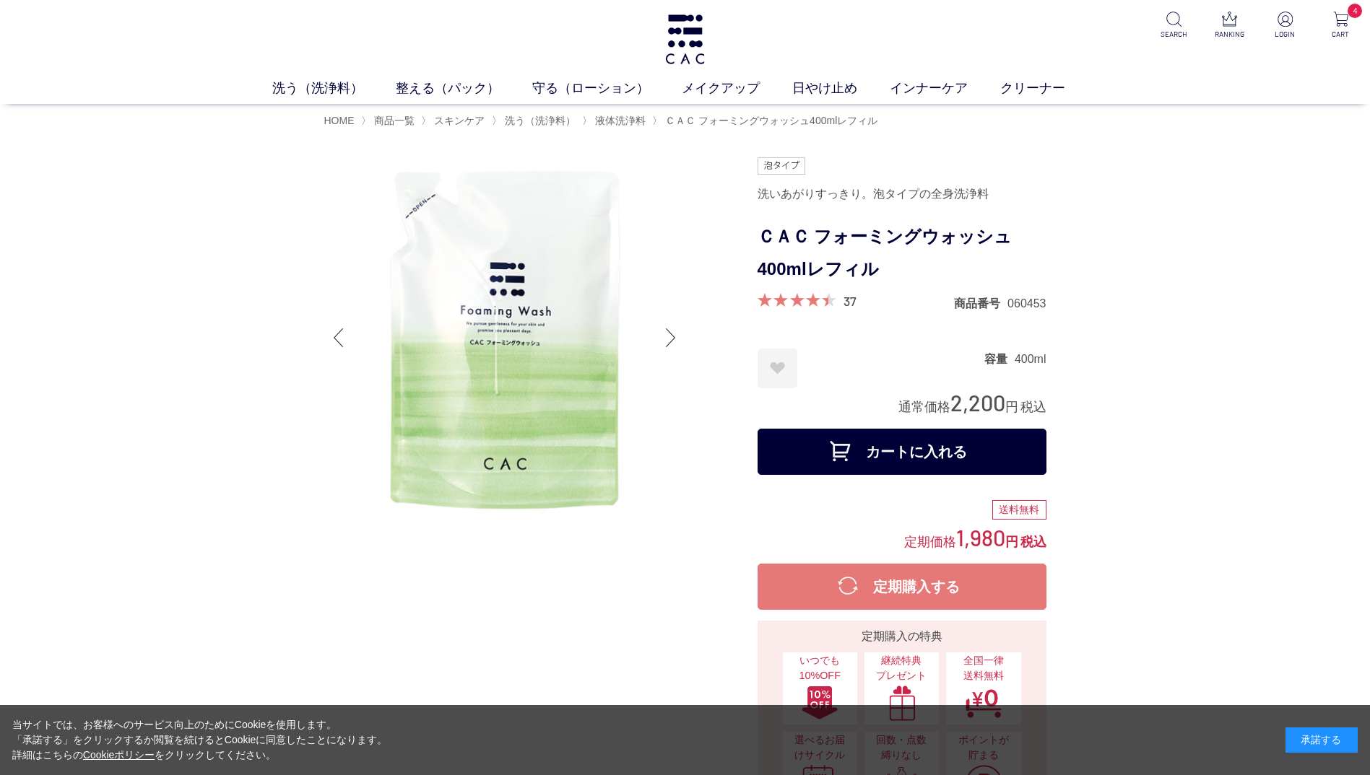
click at [917, 445] on button "カートに入れる" at bounding box center [901, 452] width 289 height 46
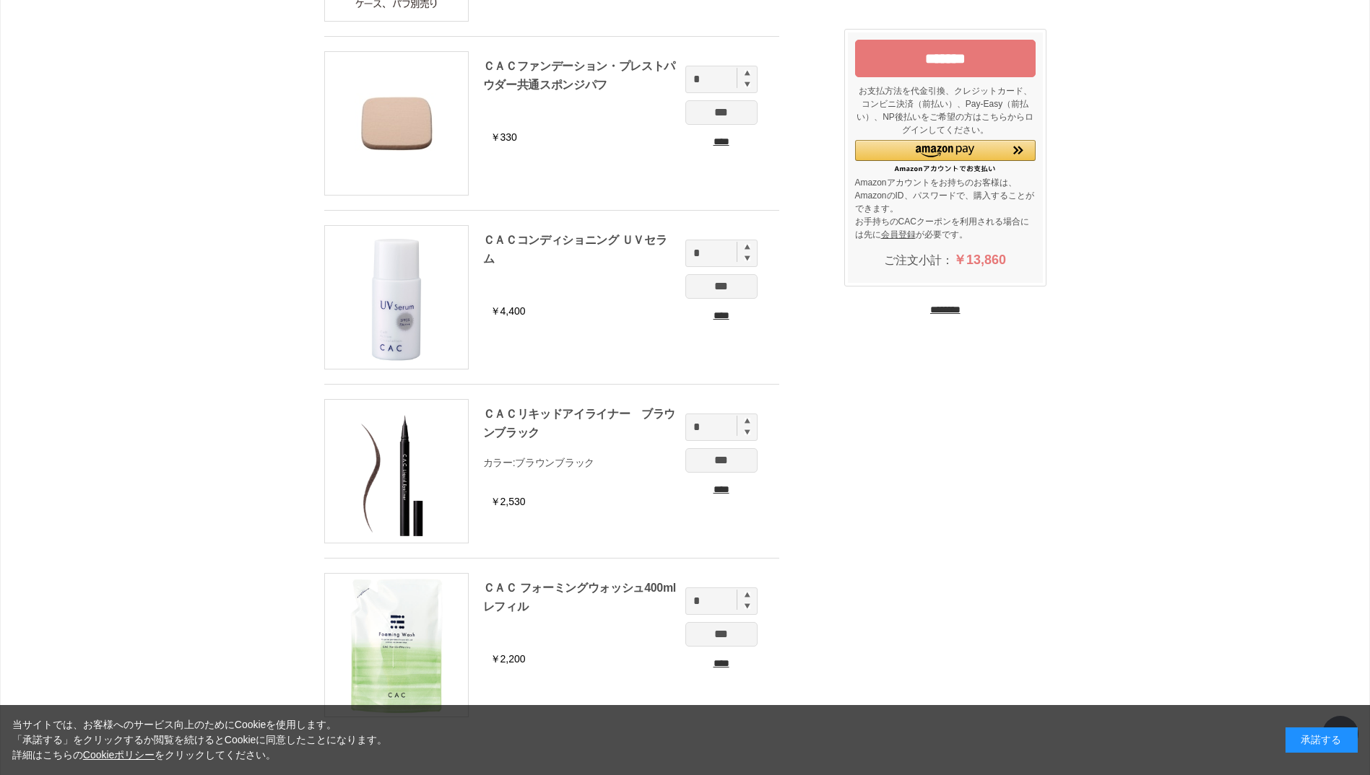
scroll to position [289, 0]
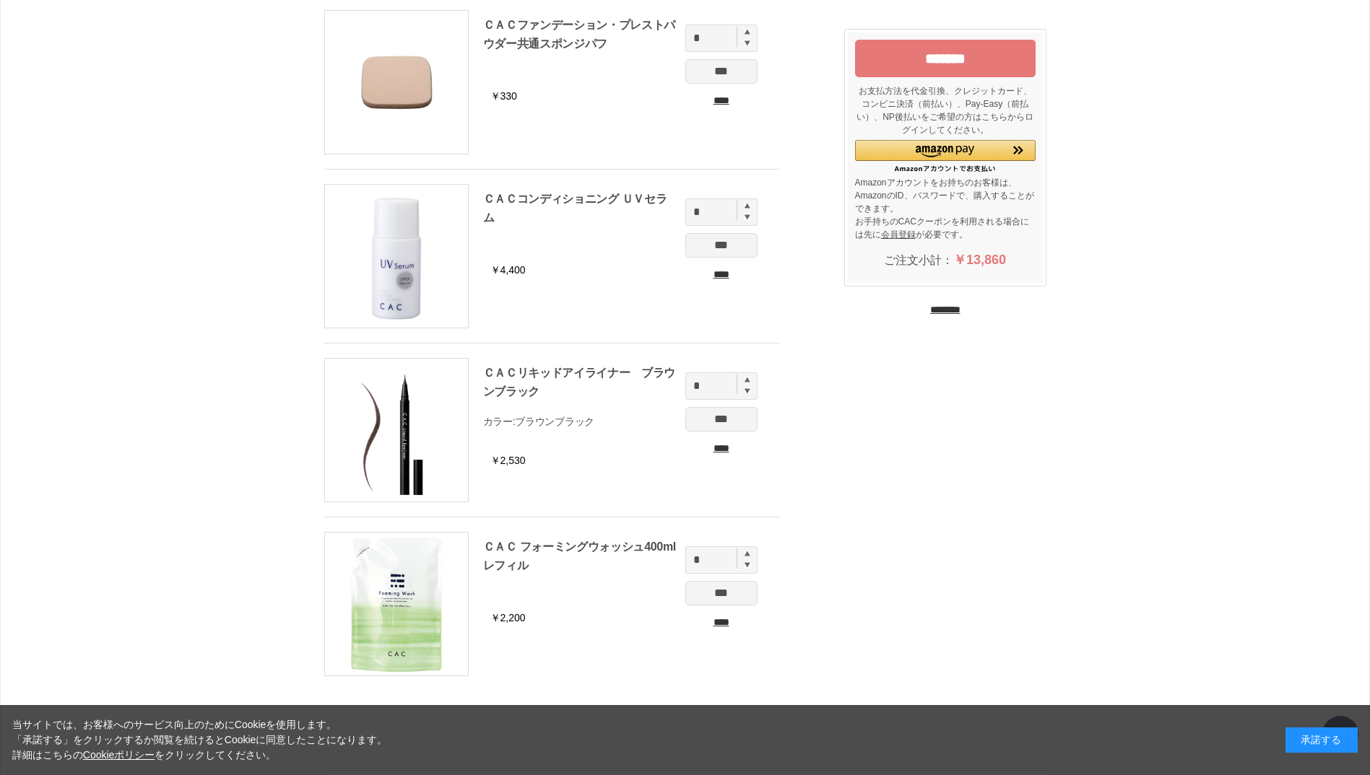
click at [950, 62] on input "*******" at bounding box center [945, 59] width 180 height 38
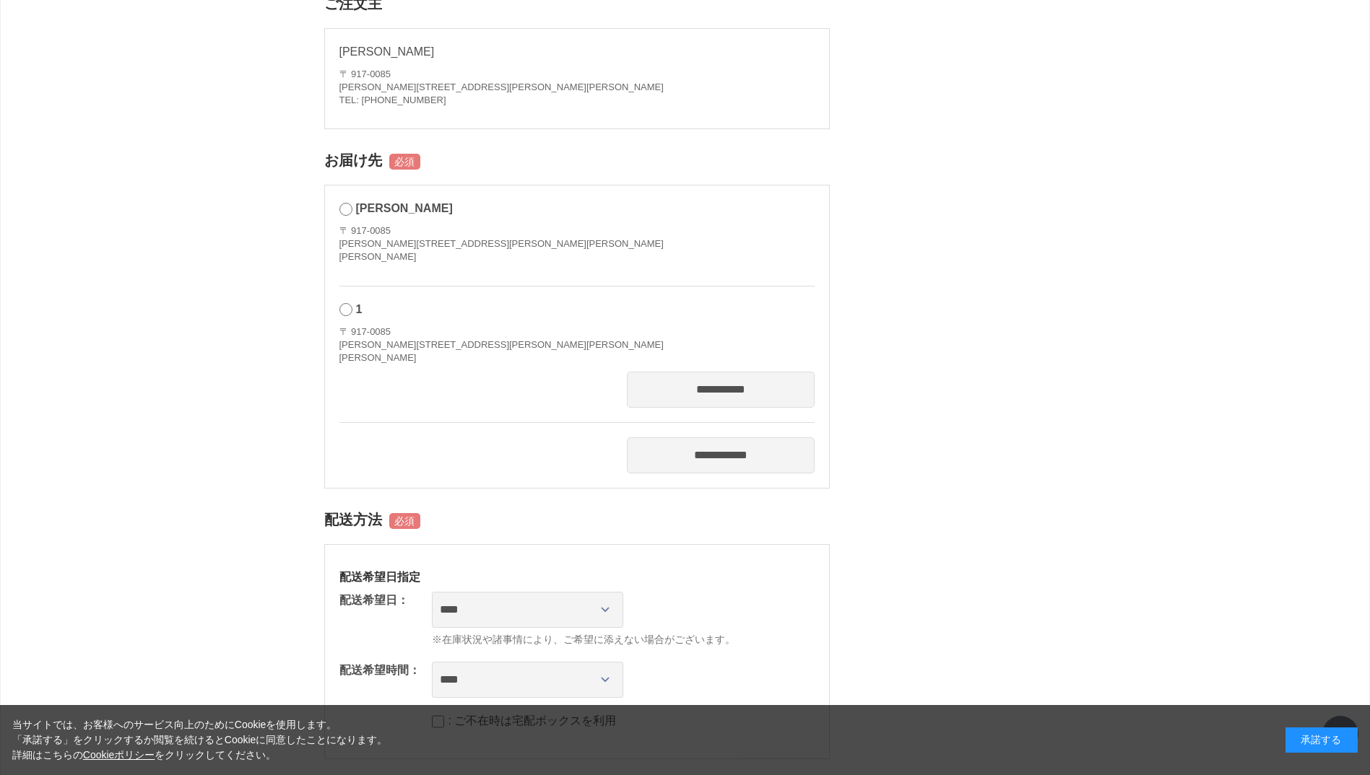
scroll to position [722, 0]
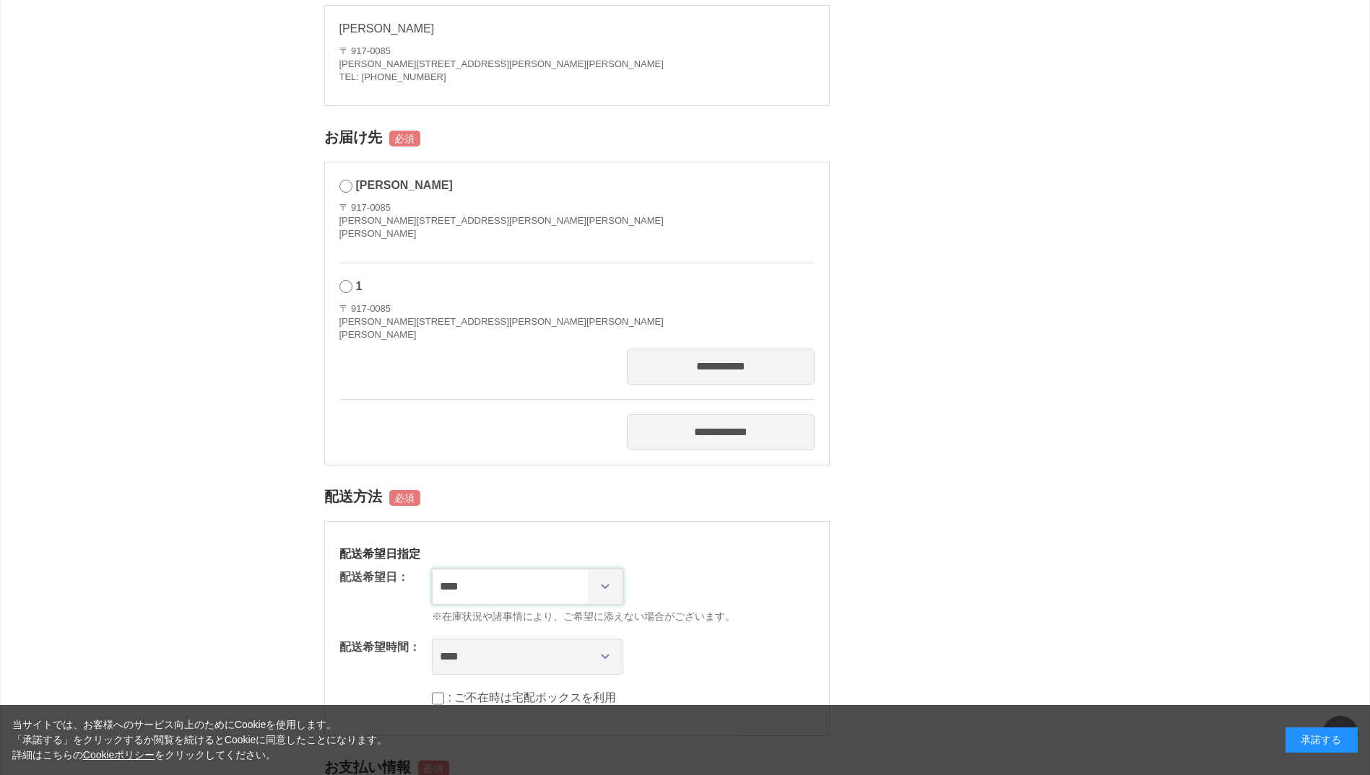
click at [604, 569] on select "**********" at bounding box center [527, 587] width 191 height 36
select select "********"
click at [432, 569] on select "**********" at bounding box center [527, 587] width 191 height 36
click at [603, 639] on select "**** *** ****** ****** ****** ******" at bounding box center [527, 657] width 191 height 36
select select "**"
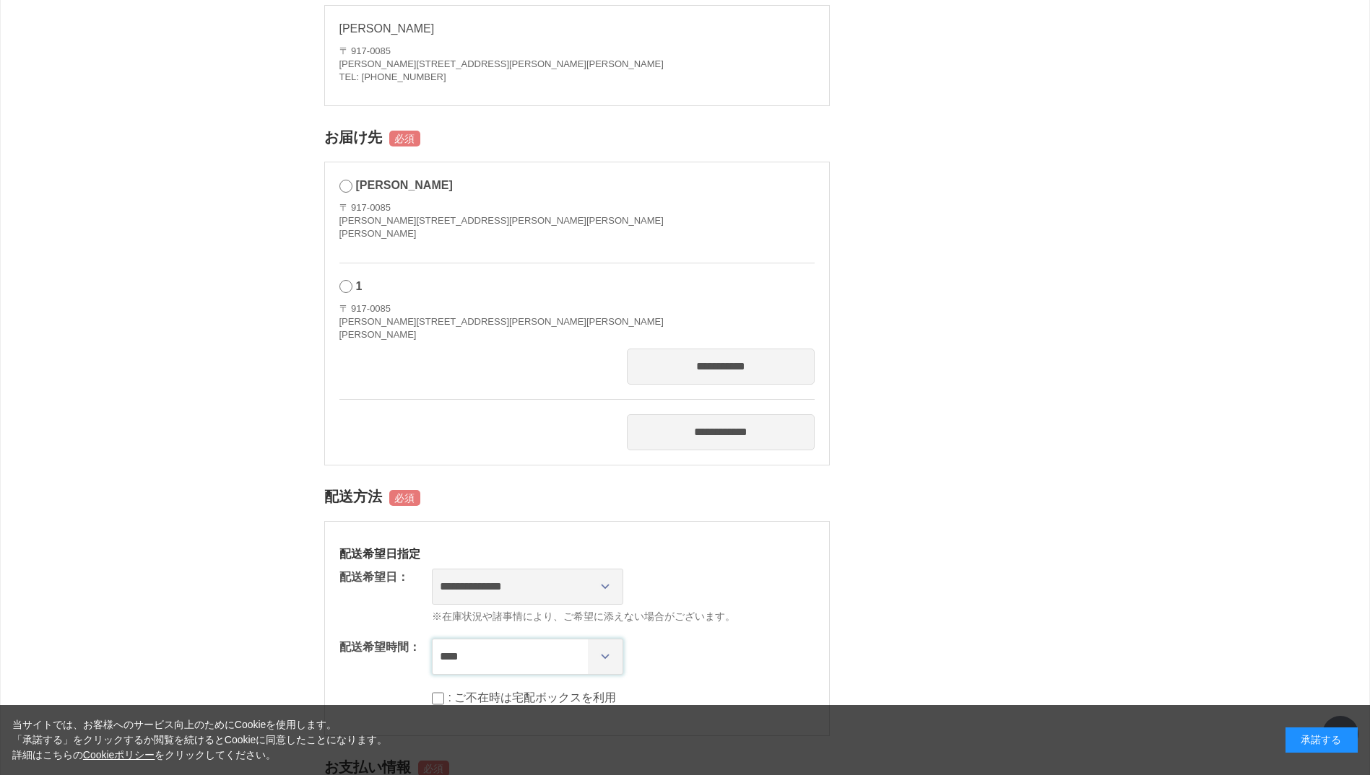
click at [432, 639] on select "**** *** ****** ****** ****** ******" at bounding box center [527, 657] width 191 height 36
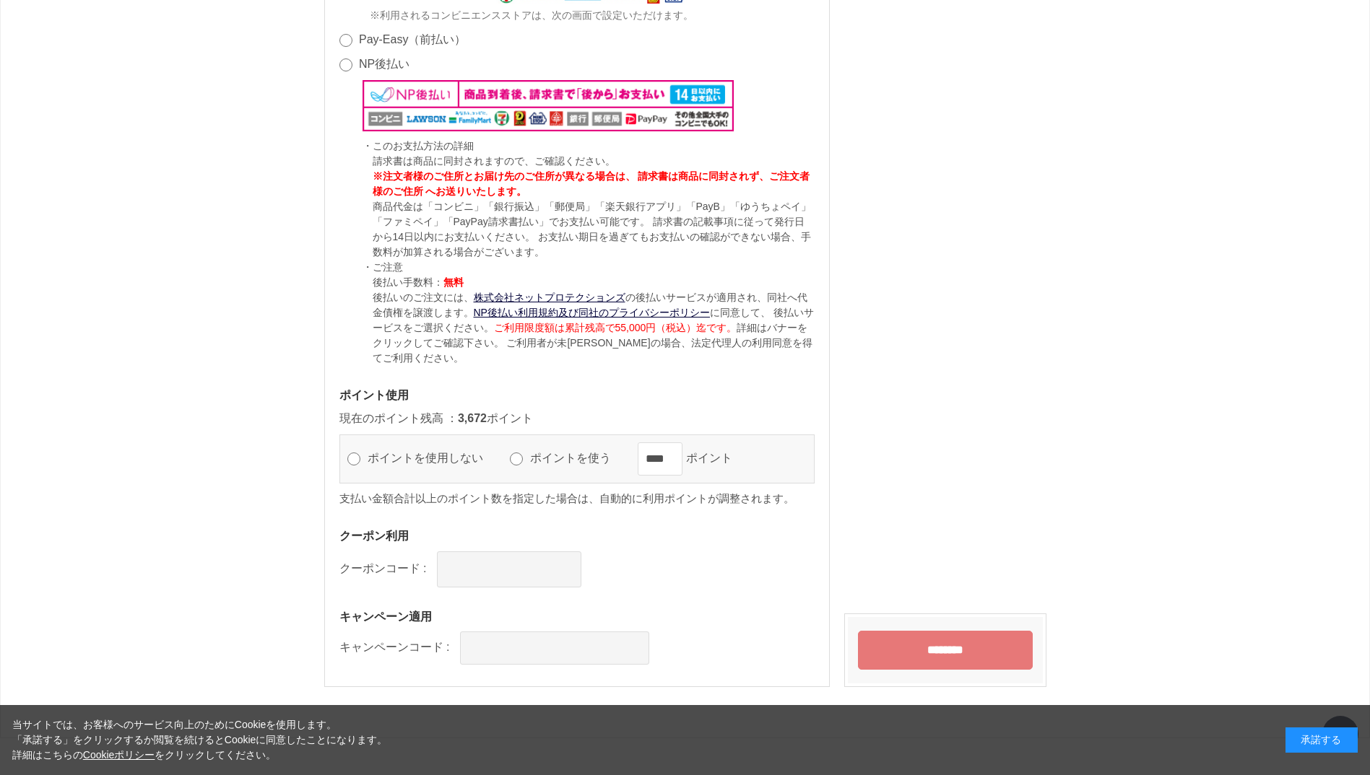
scroll to position [1644, 0]
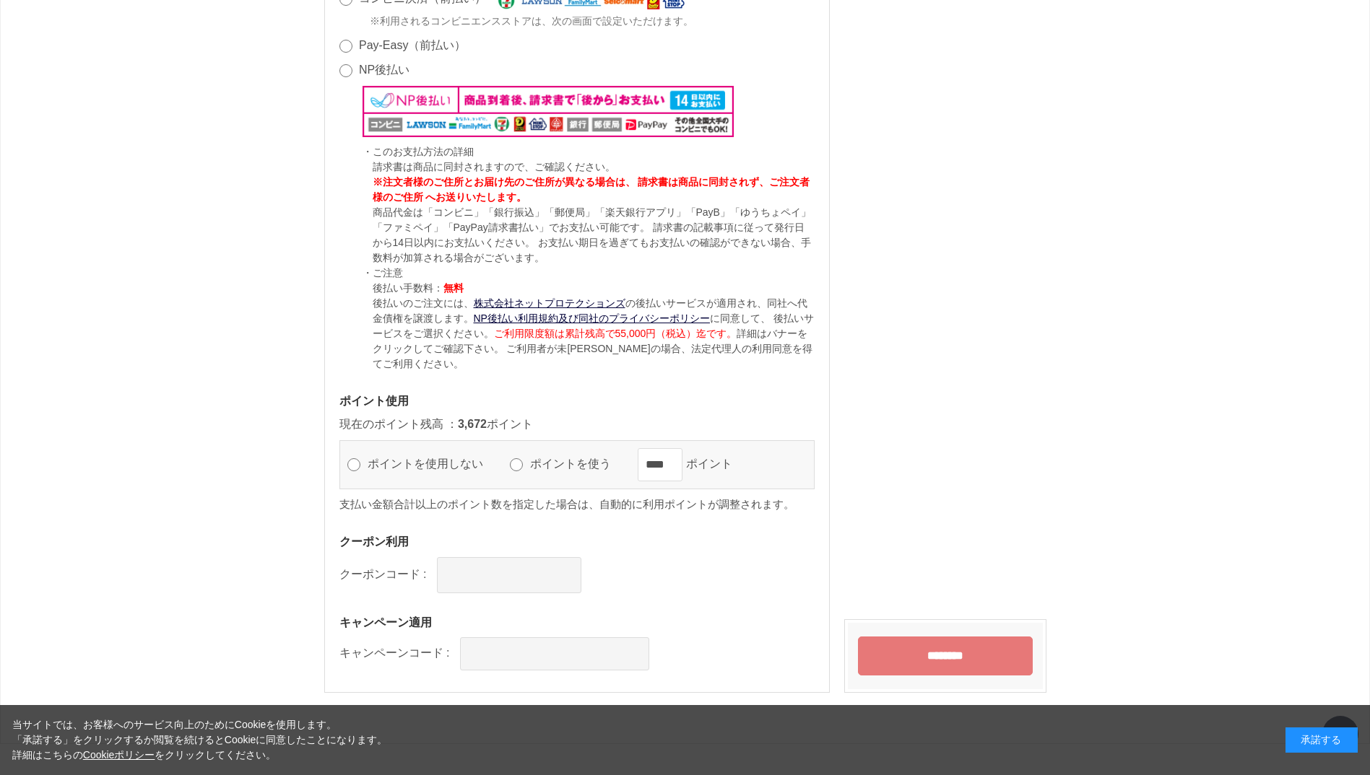
click at [932, 637] on input "********" at bounding box center [945, 656] width 175 height 39
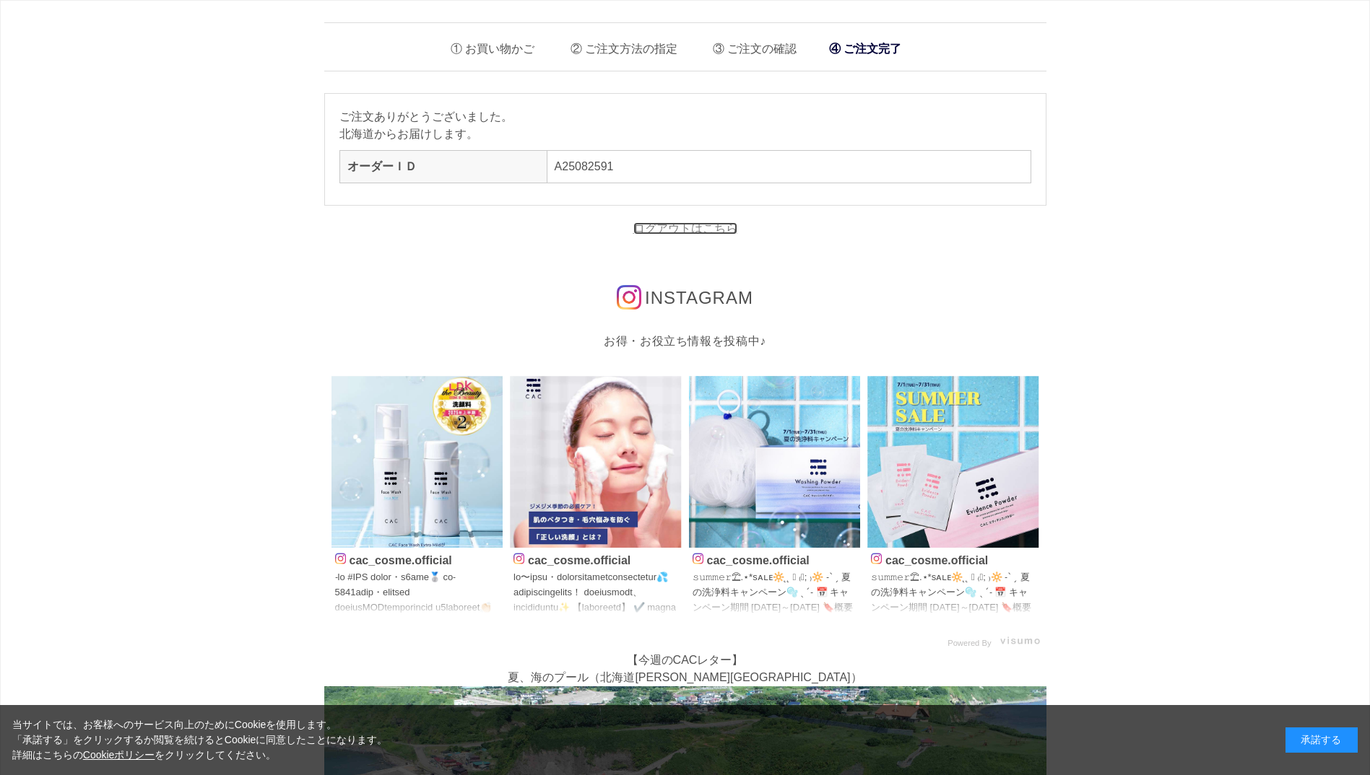
click at [676, 228] on link "ログアウトはこちら" at bounding box center [685, 228] width 104 height 12
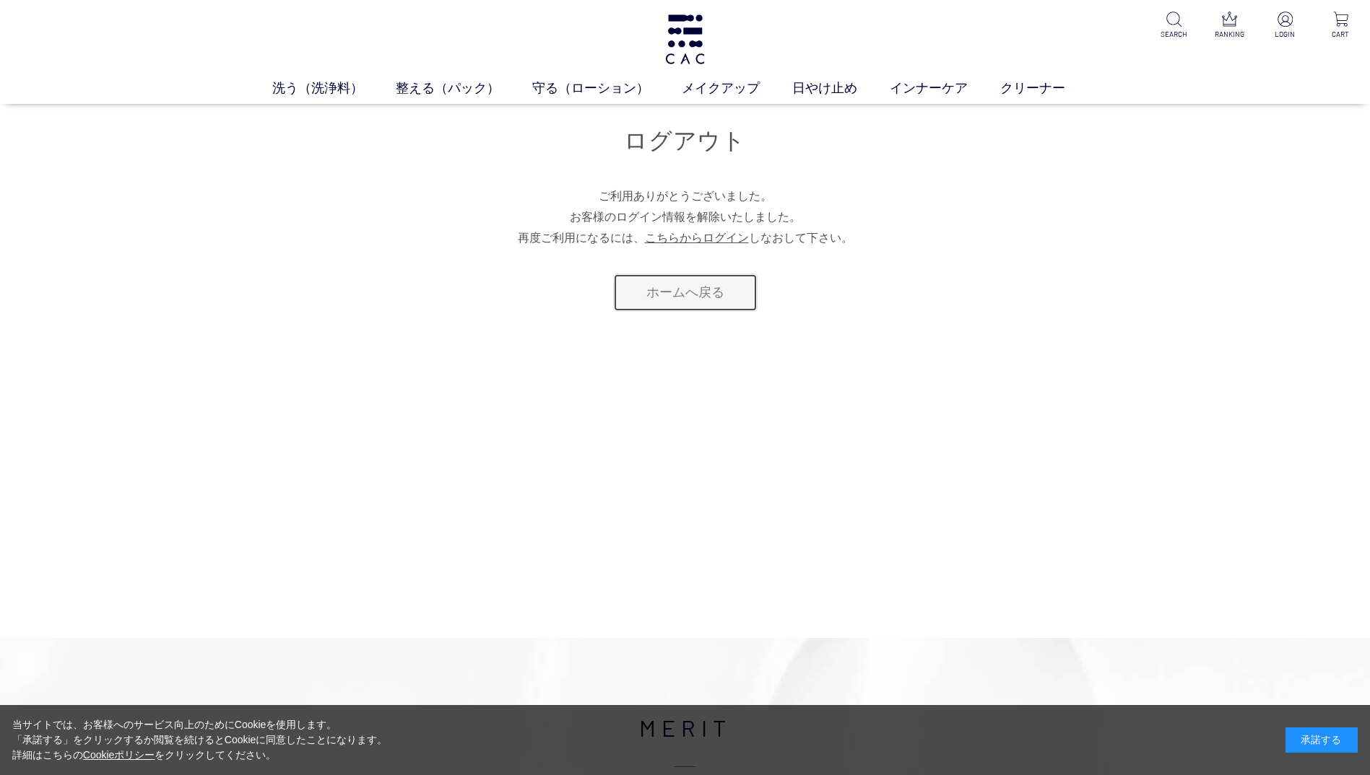
drag, startPoint x: 671, startPoint y: 292, endPoint x: 678, endPoint y: 283, distance: 11.4
click at [671, 292] on link "ホームへ戻る" at bounding box center [685, 293] width 144 height 38
